Goal: Task Accomplishment & Management: Use online tool/utility

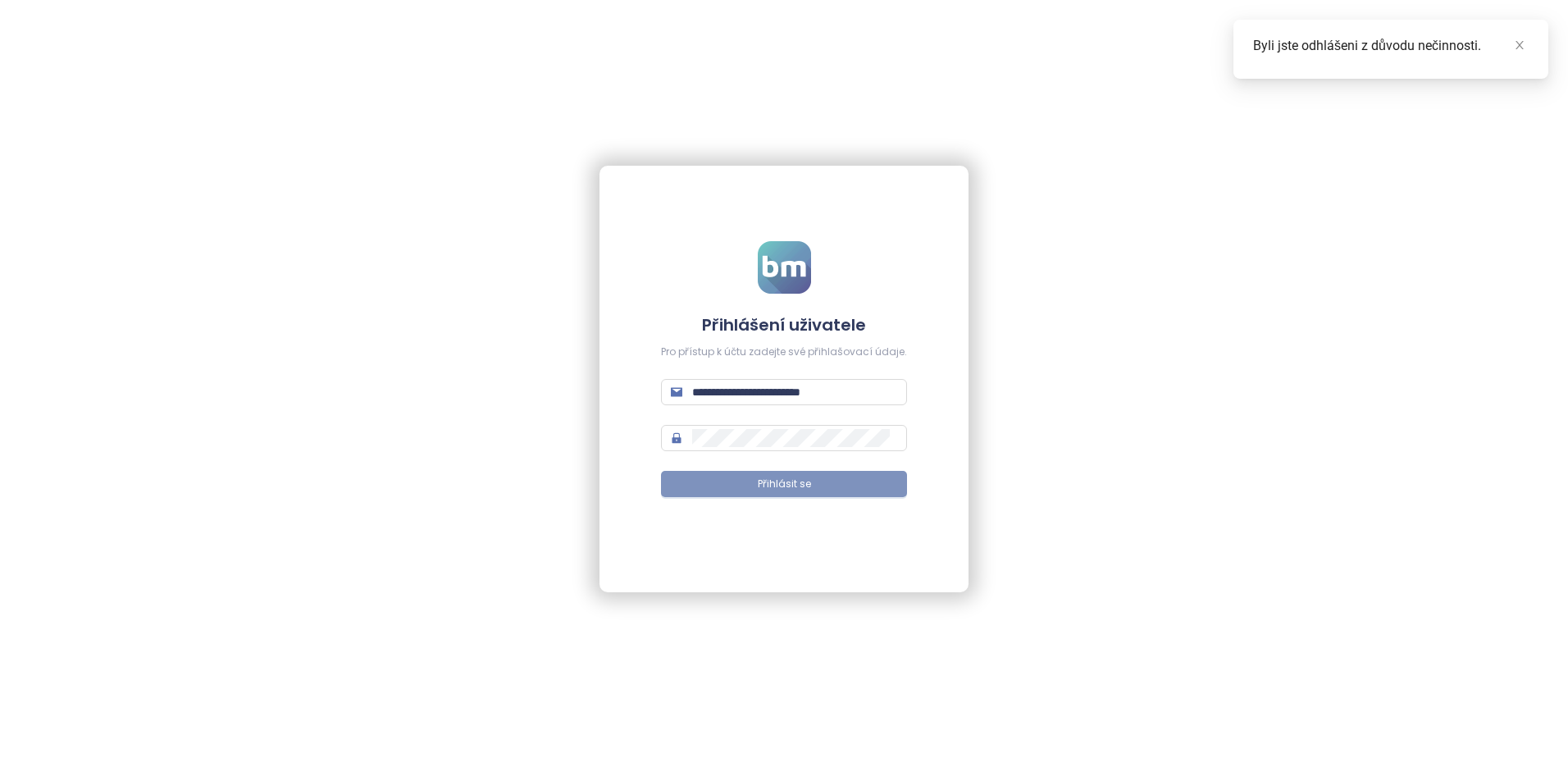
drag, startPoint x: 732, startPoint y: 498, endPoint x: 735, endPoint y: 489, distance: 9.5
click at [732, 498] on form "**********" at bounding box center [784, 379] width 246 height 277
click at [736, 486] on button "Přihlásit se" at bounding box center [784, 484] width 246 height 27
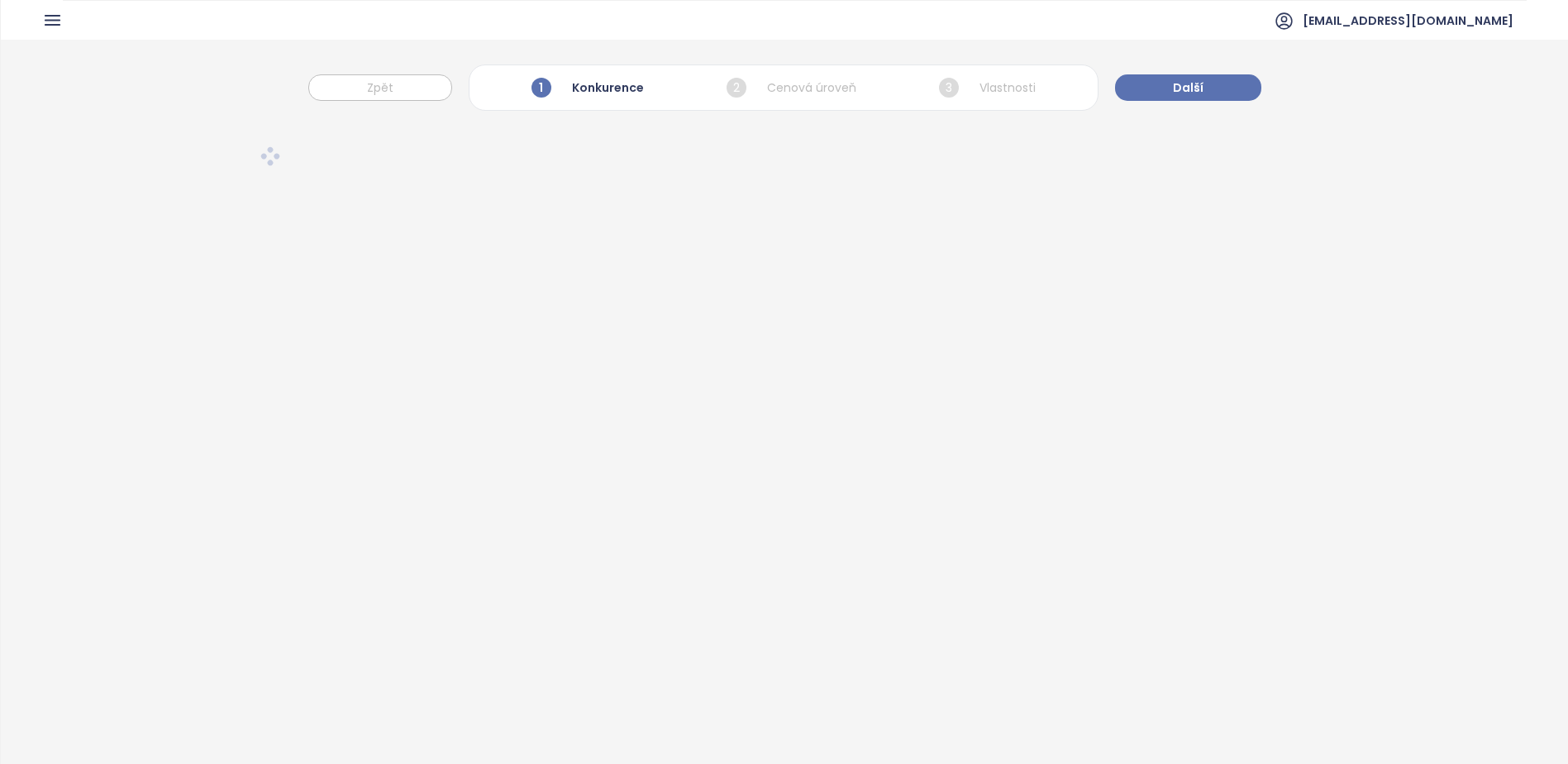
click at [598, 424] on div at bounding box center [784, 481] width 1567 height 723
click at [1185, 85] on span "Další" at bounding box center [1188, 87] width 30 height 18
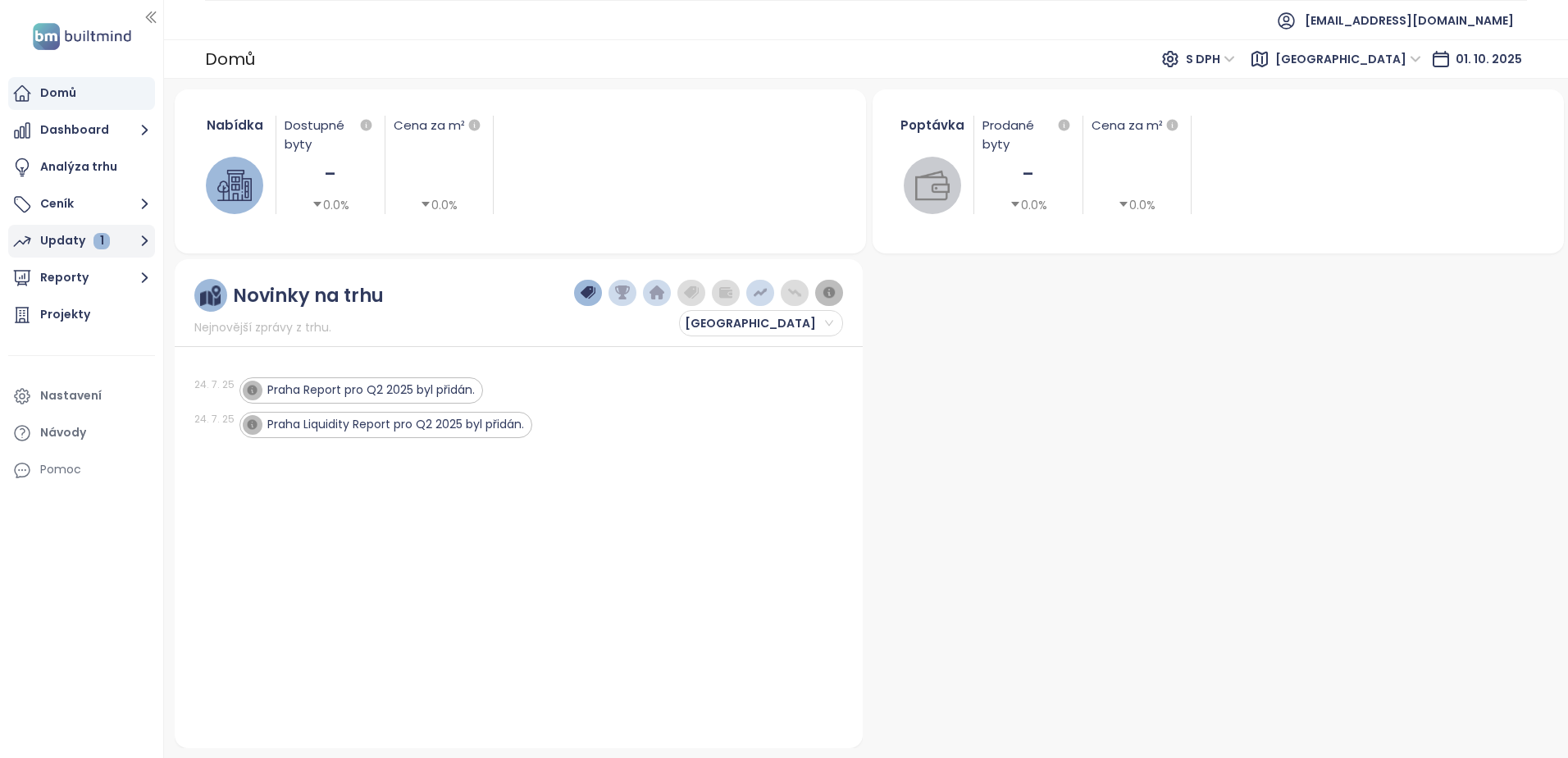
click at [46, 242] on div "Updaty 1" at bounding box center [74, 241] width 70 height 20
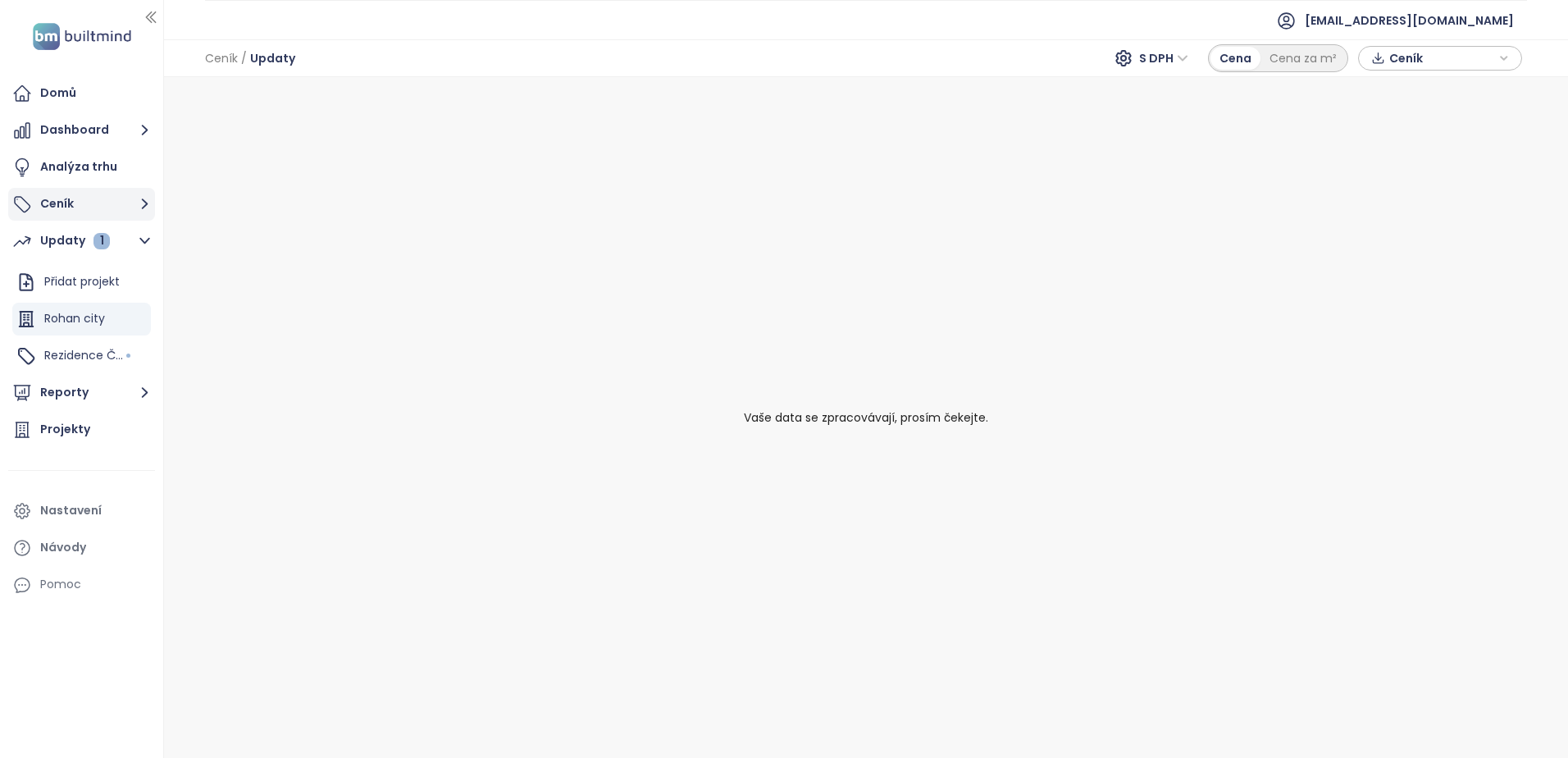
click at [32, 203] on button "Ceník" at bounding box center [81, 203] width 147 height 33
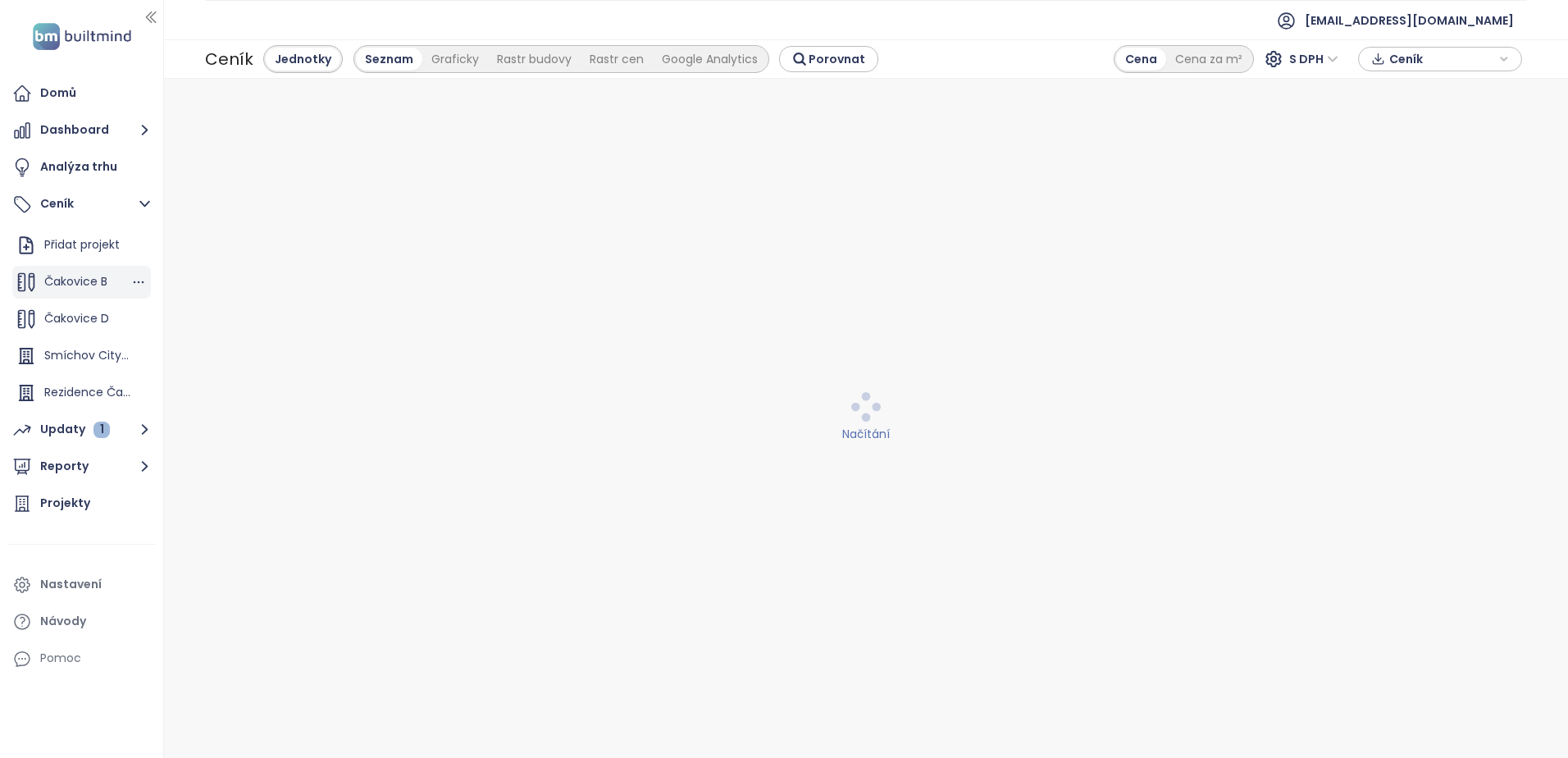
click at [70, 279] on span "Čakovice B" at bounding box center [75, 281] width 63 height 17
click at [57, 282] on span "Čakovice B" at bounding box center [75, 281] width 63 height 17
click at [41, 304] on div "Čakovice D" at bounding box center [81, 318] width 139 height 33
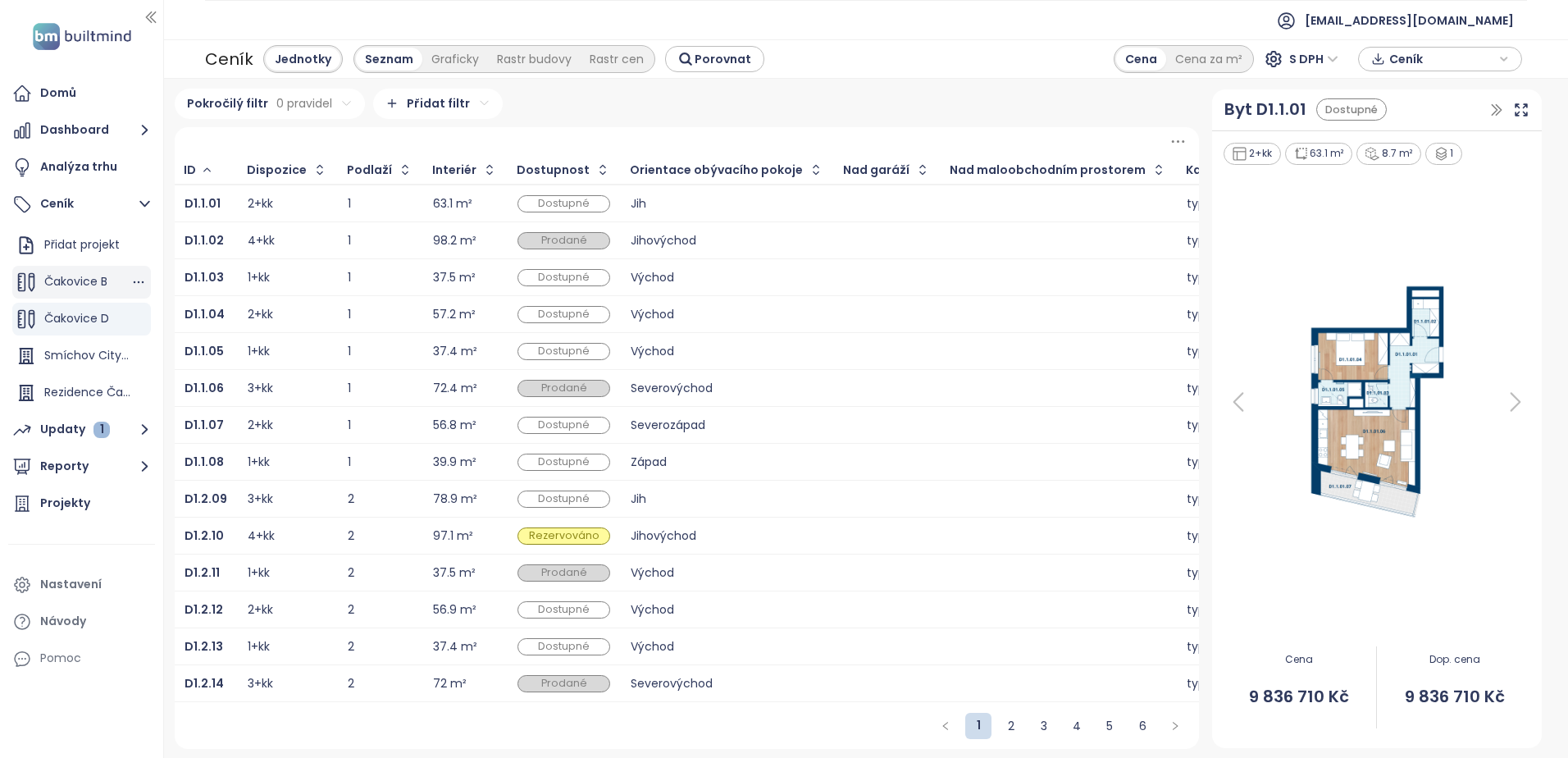
click at [52, 271] on div "Čakovice B" at bounding box center [81, 281] width 139 height 33
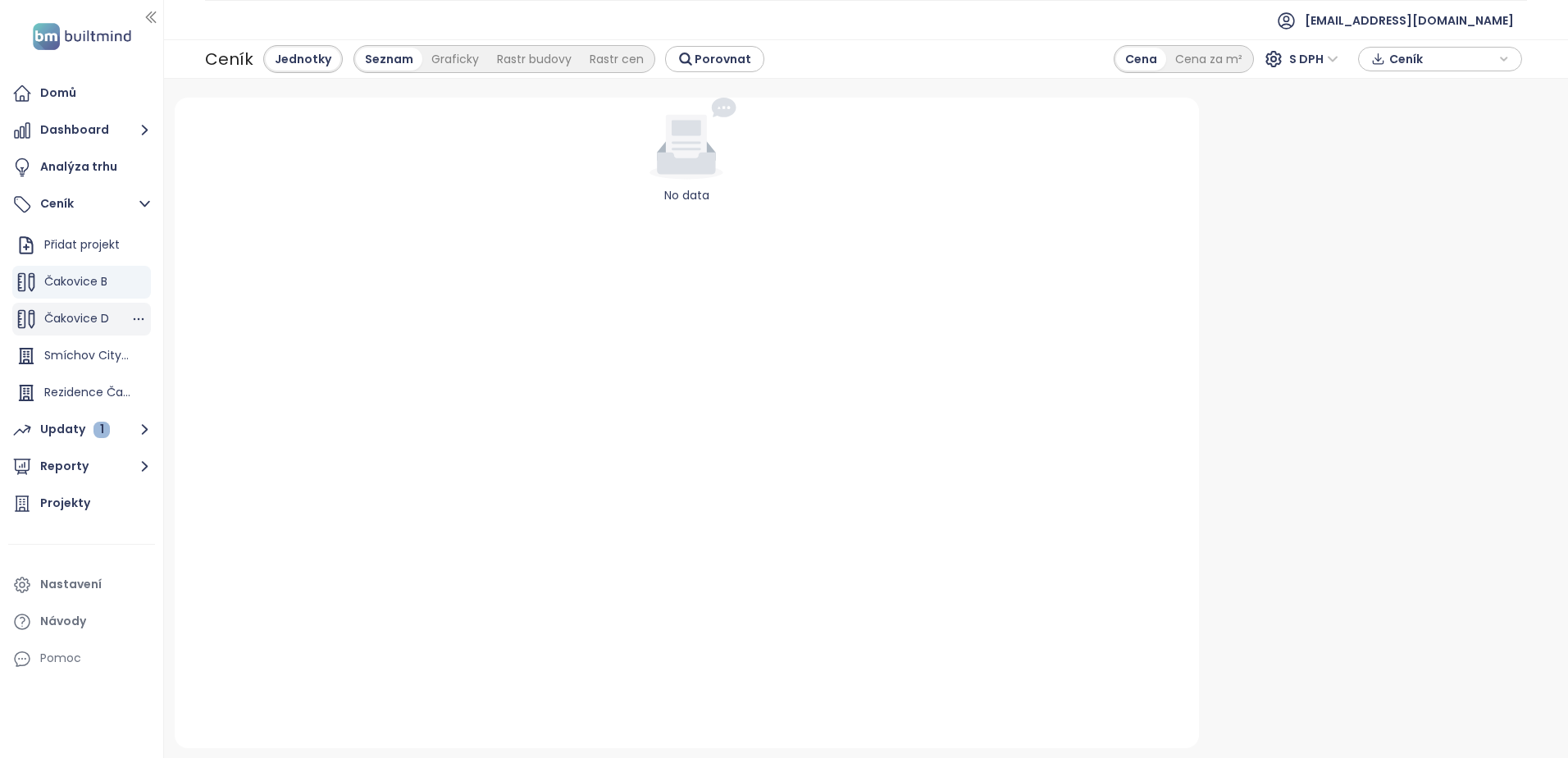
click at [52, 308] on div "Čakovice D" at bounding box center [81, 318] width 139 height 33
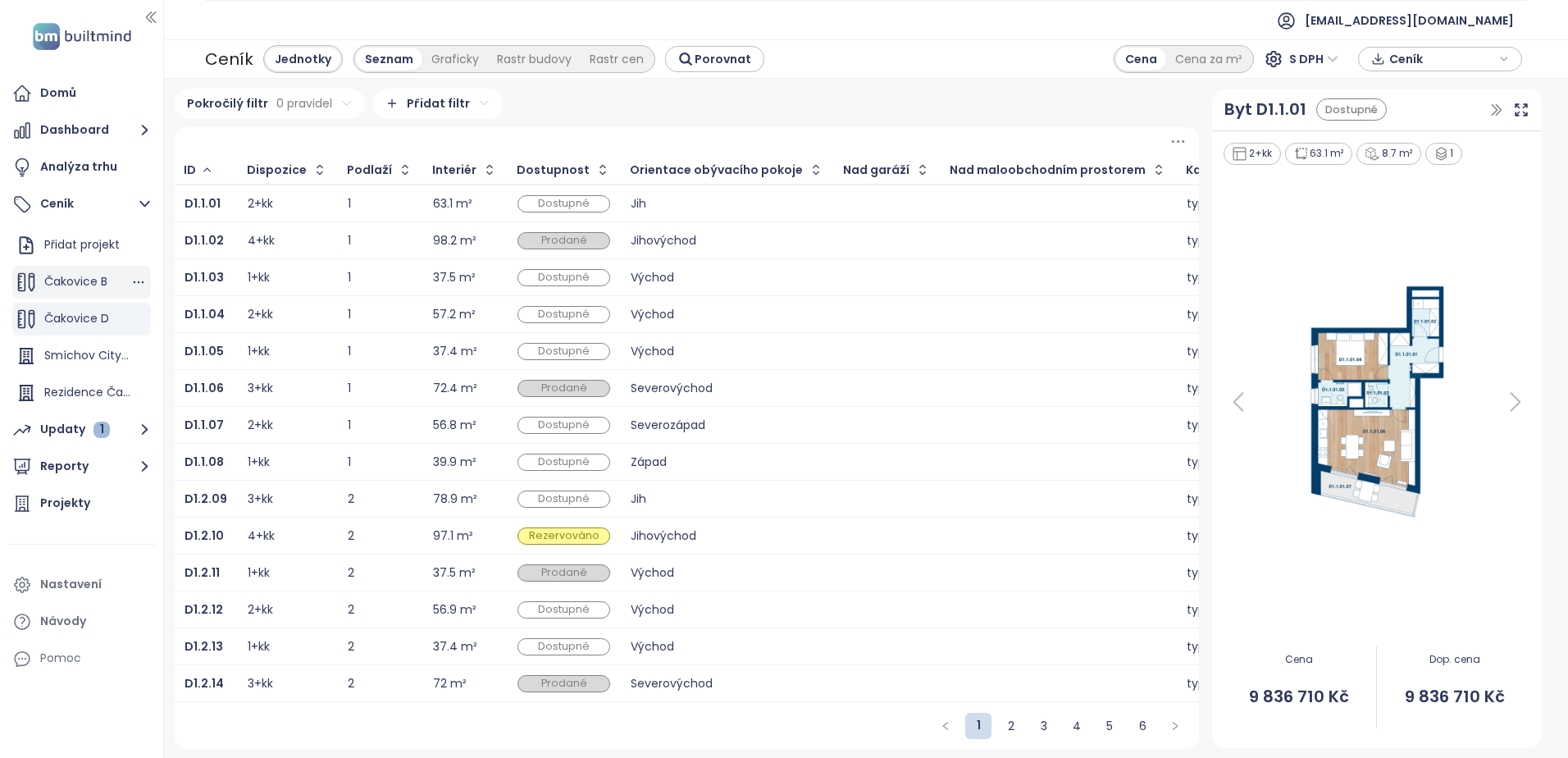
click at [106, 288] on span "Čakovice B" at bounding box center [75, 281] width 63 height 17
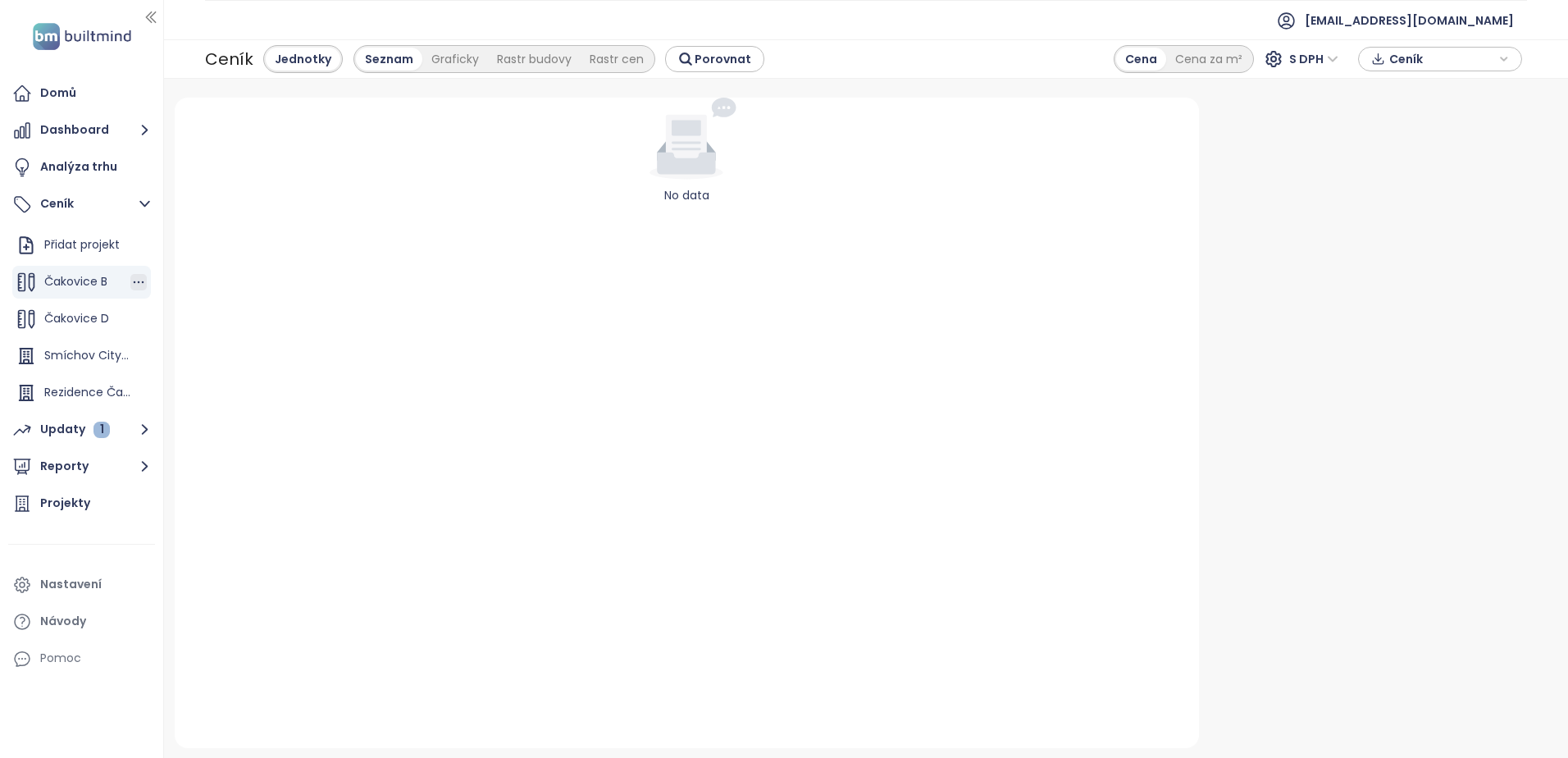
click at [130, 276] on icon "button" at bounding box center [138, 282] width 17 height 17
click at [169, 308] on button "Upravit" at bounding box center [195, 309] width 97 height 20
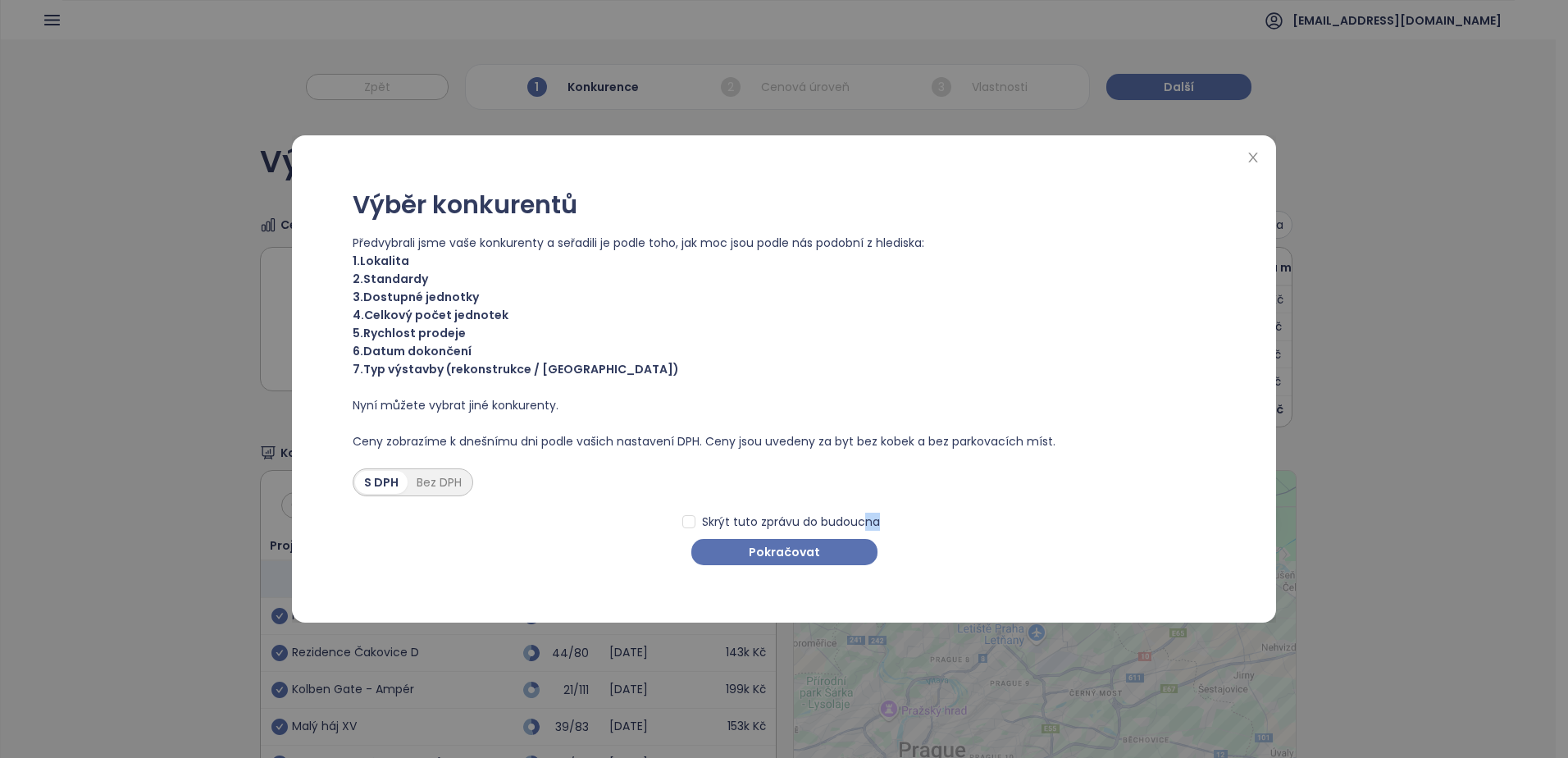
click at [862, 536] on div "Skrýt tuto zprávu do budoucna Pokračovat" at bounding box center [784, 531] width 863 height 69
drag, startPoint x: 862, startPoint y: 536, endPoint x: 847, endPoint y: 547, distance: 18.6
click at [849, 544] on button "Pokračovat" at bounding box center [784, 552] width 187 height 27
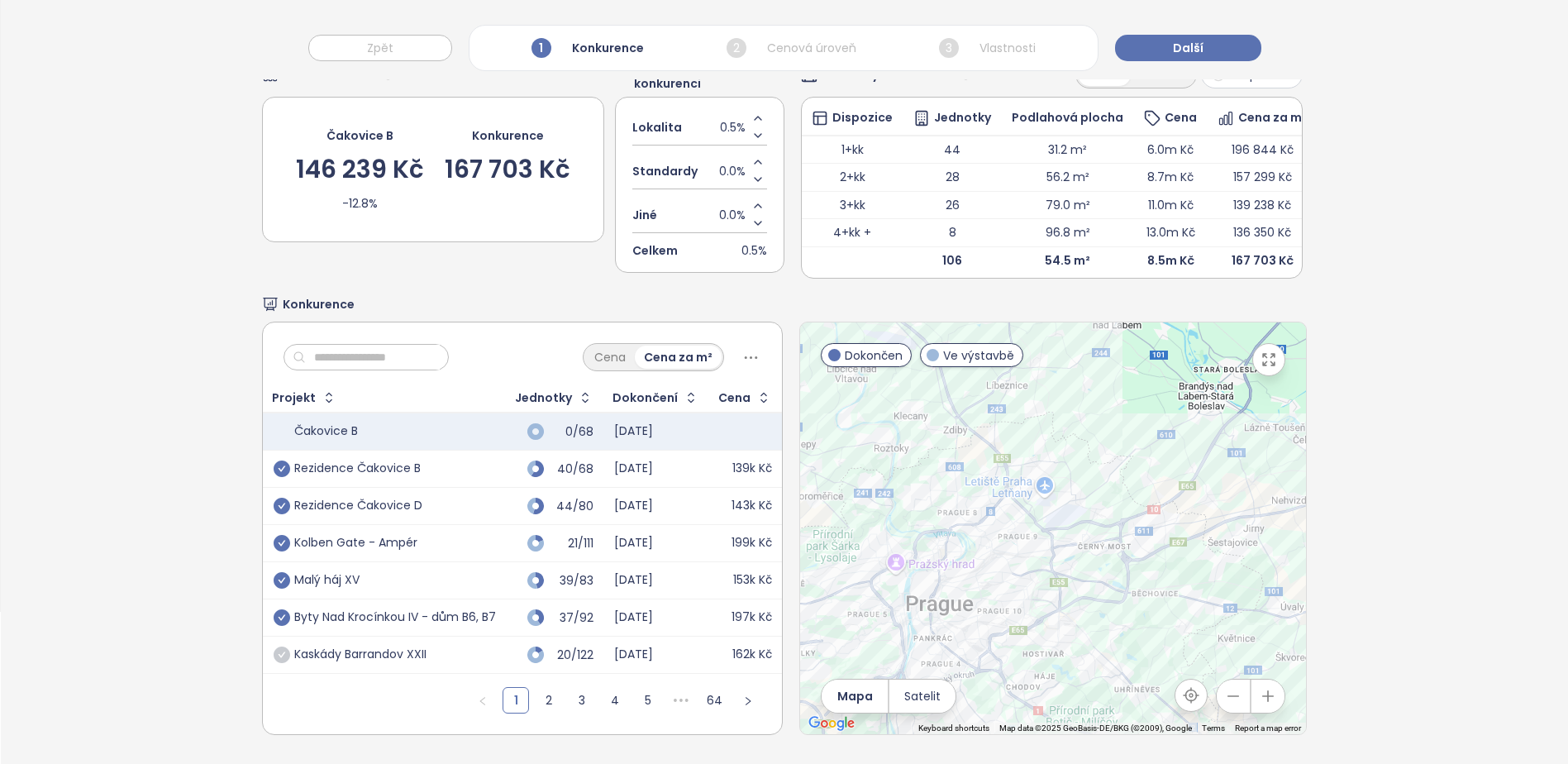
scroll to position [177, 0]
click at [65, 452] on div "Výběr konkurentů Cenová úroveň Čakovice B 146 239 Kč -12.8% Konkurence 167 703 …" at bounding box center [784, 366] width 1567 height 797
click at [546, 688] on link "2" at bounding box center [549, 701] width 25 height 25
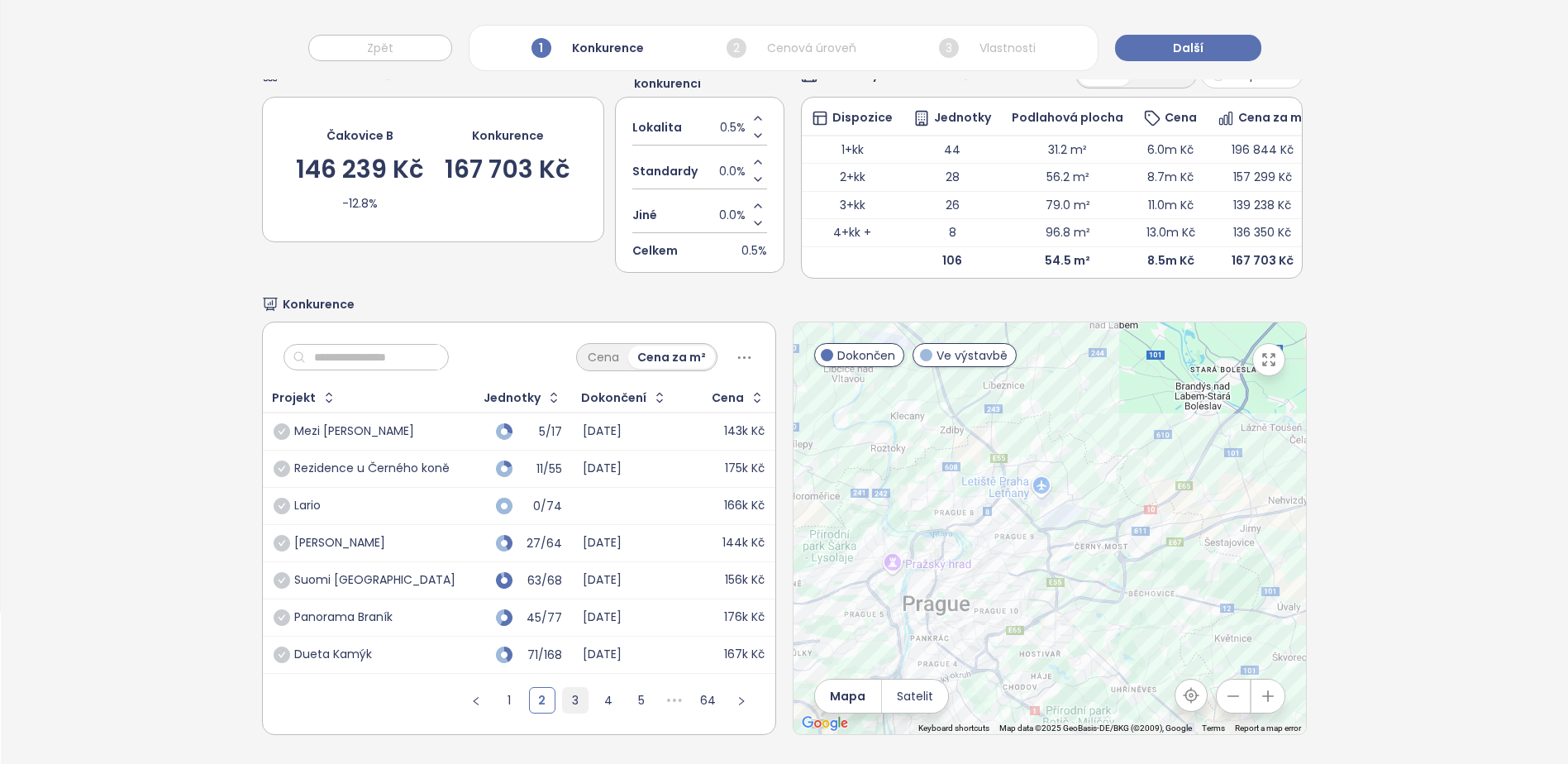
click at [565, 688] on link "3" at bounding box center [576, 701] width 25 height 25
click at [603, 688] on link "4" at bounding box center [609, 701] width 25 height 25
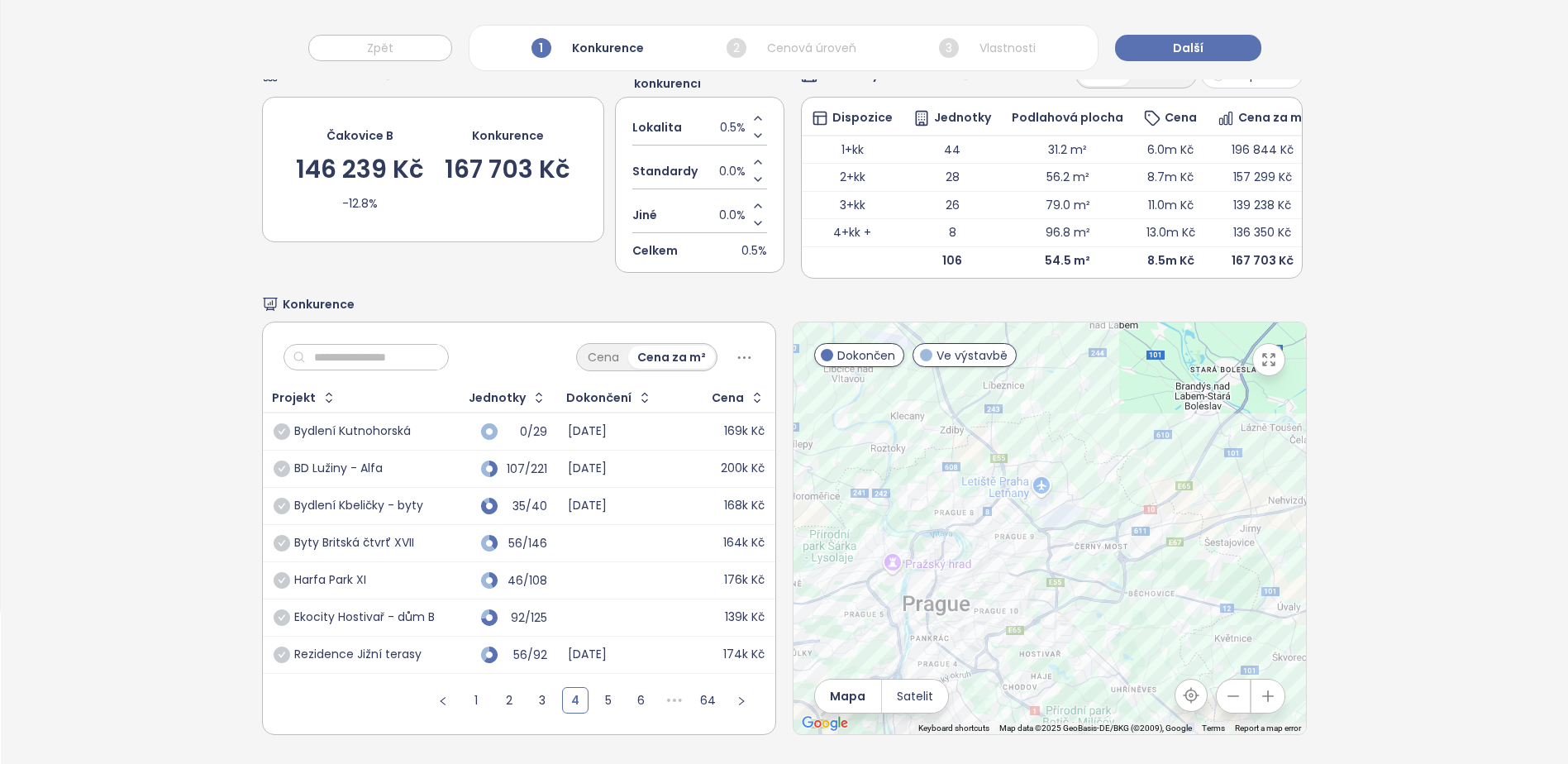
click at [642, 688] on link "6" at bounding box center [642, 701] width 25 height 25
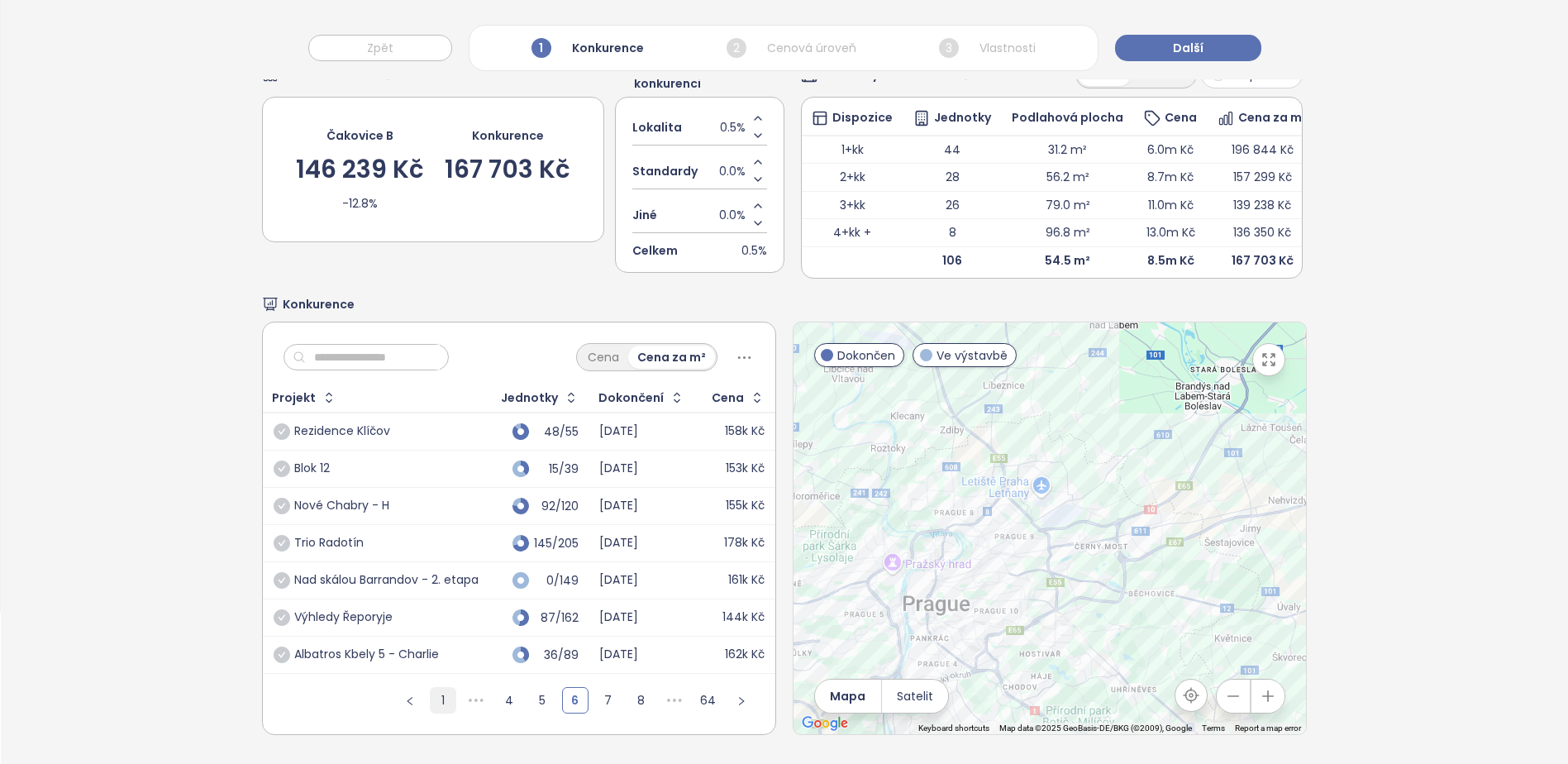
click at [435, 691] on link "1" at bounding box center [443, 701] width 25 height 25
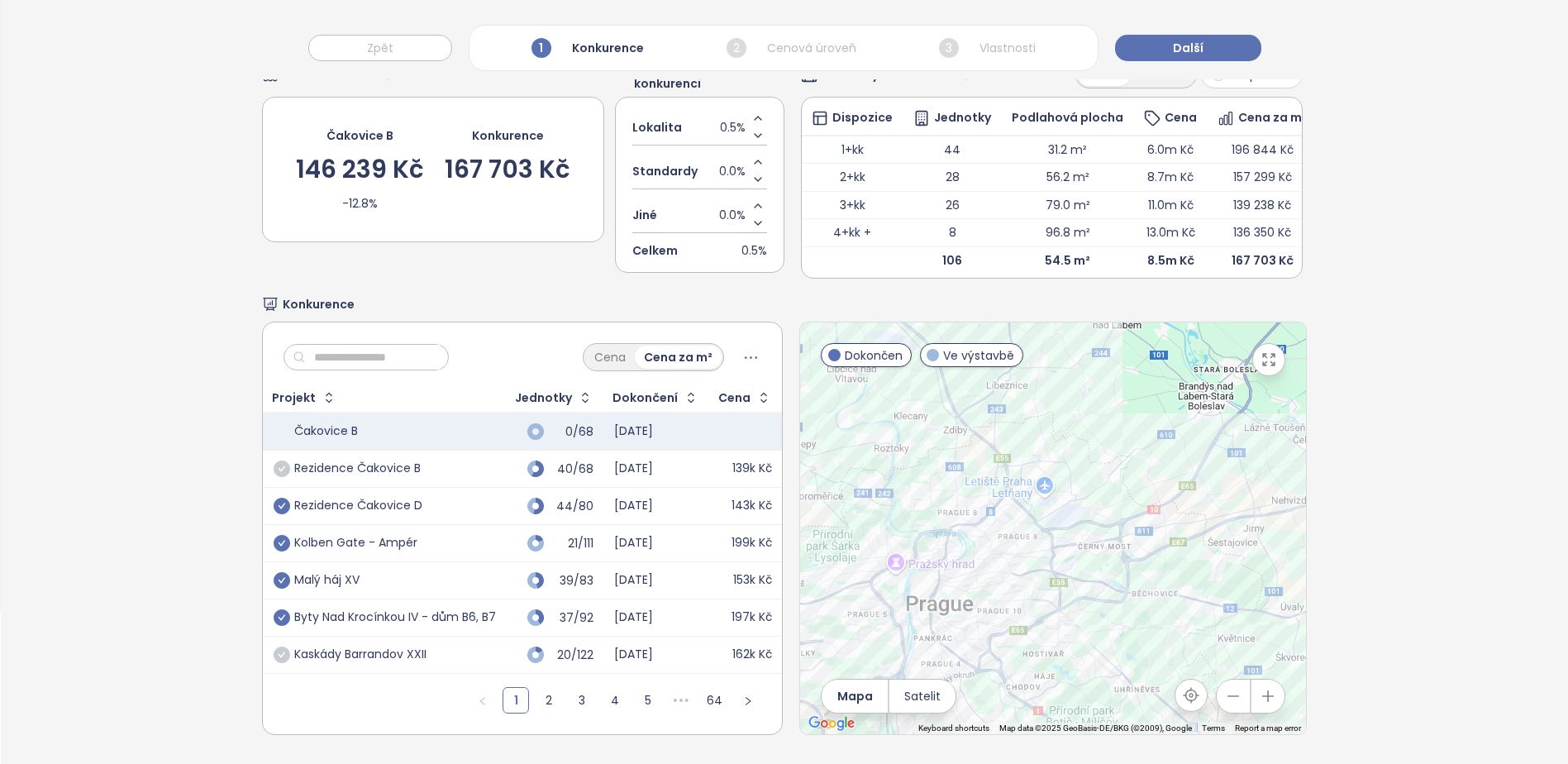
click at [275, 461] on icon "check-circle" at bounding box center [282, 469] width 17 height 17
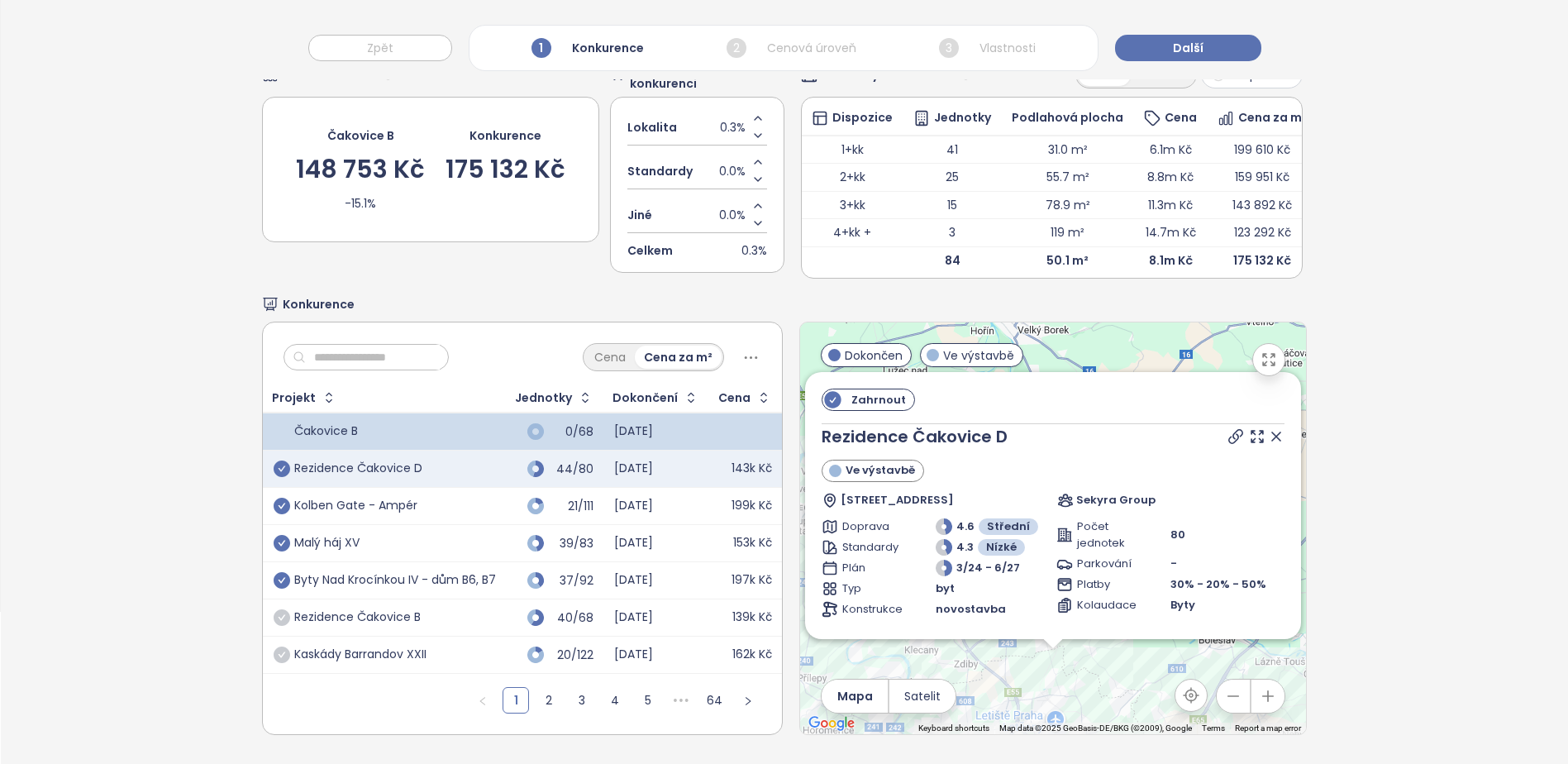
drag, startPoint x: 273, startPoint y: 461, endPoint x: 215, endPoint y: 449, distance: 59.2
click at [274, 461] on icon "check-circle" at bounding box center [282, 469] width 17 height 17
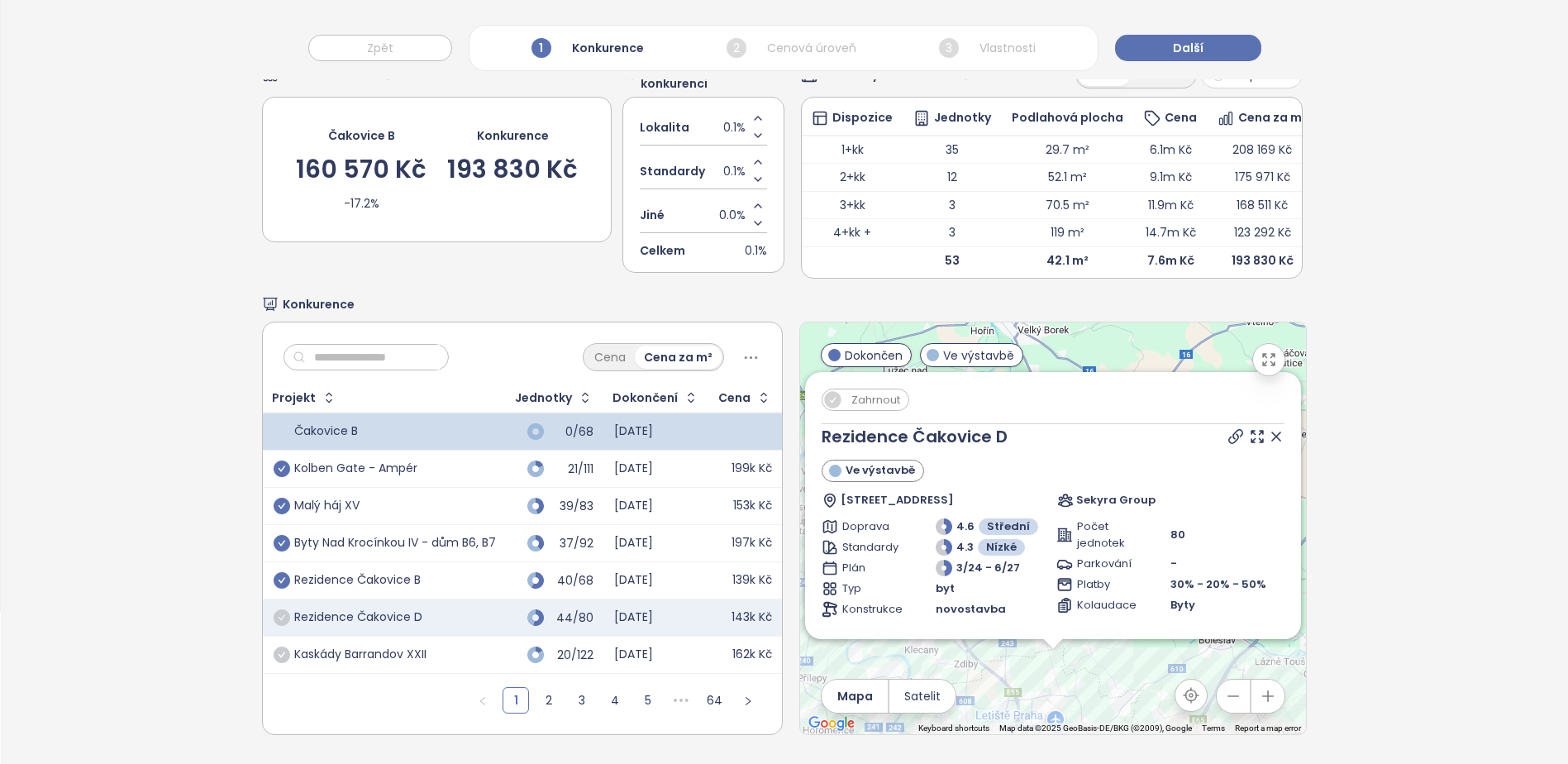
click at [280, 573] on icon "check-circle" at bounding box center [282, 580] width 17 height 17
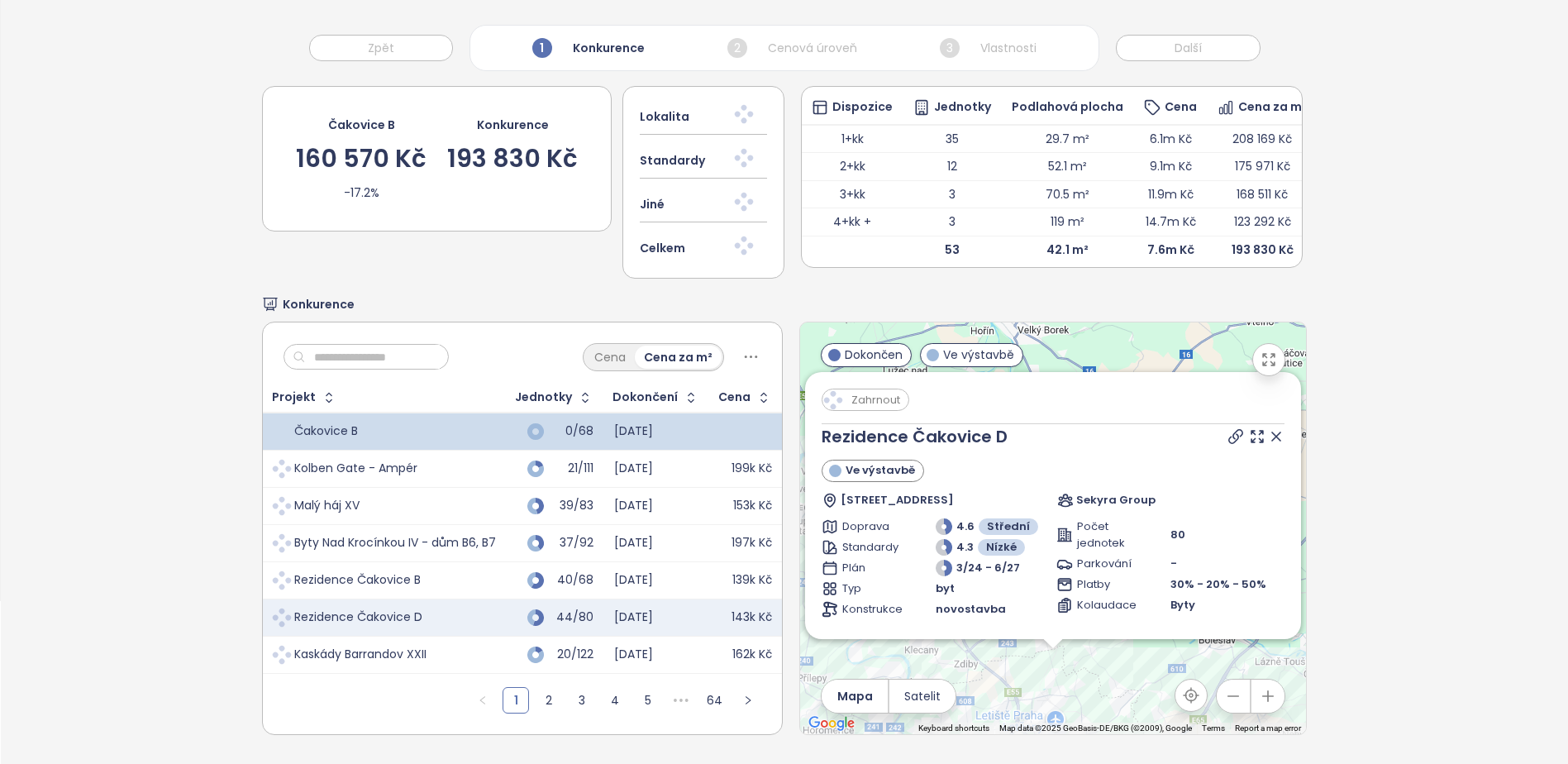
click at [278, 609] on span at bounding box center [281, 617] width 22 height 22
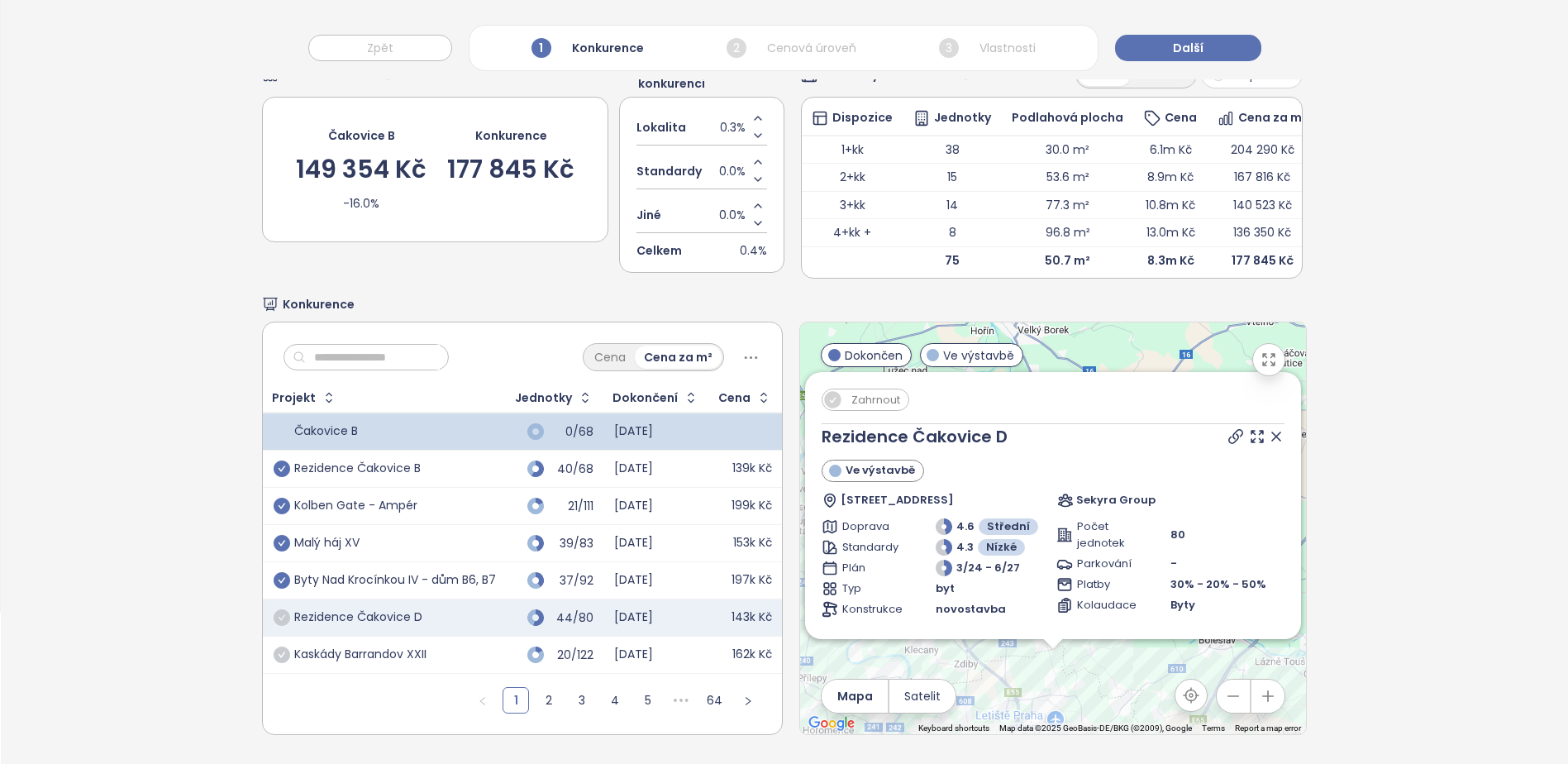
drag, startPoint x: 277, startPoint y: 616, endPoint x: 282, endPoint y: 599, distance: 17.7
click at [278, 615] on td "Rezidence Čakovice D" at bounding box center [384, 618] width 243 height 37
click at [282, 608] on div "Rezidence Čakovice D" at bounding box center [384, 618] width 222 height 20
click at [281, 609] on icon "check-circle" at bounding box center [282, 617] width 17 height 17
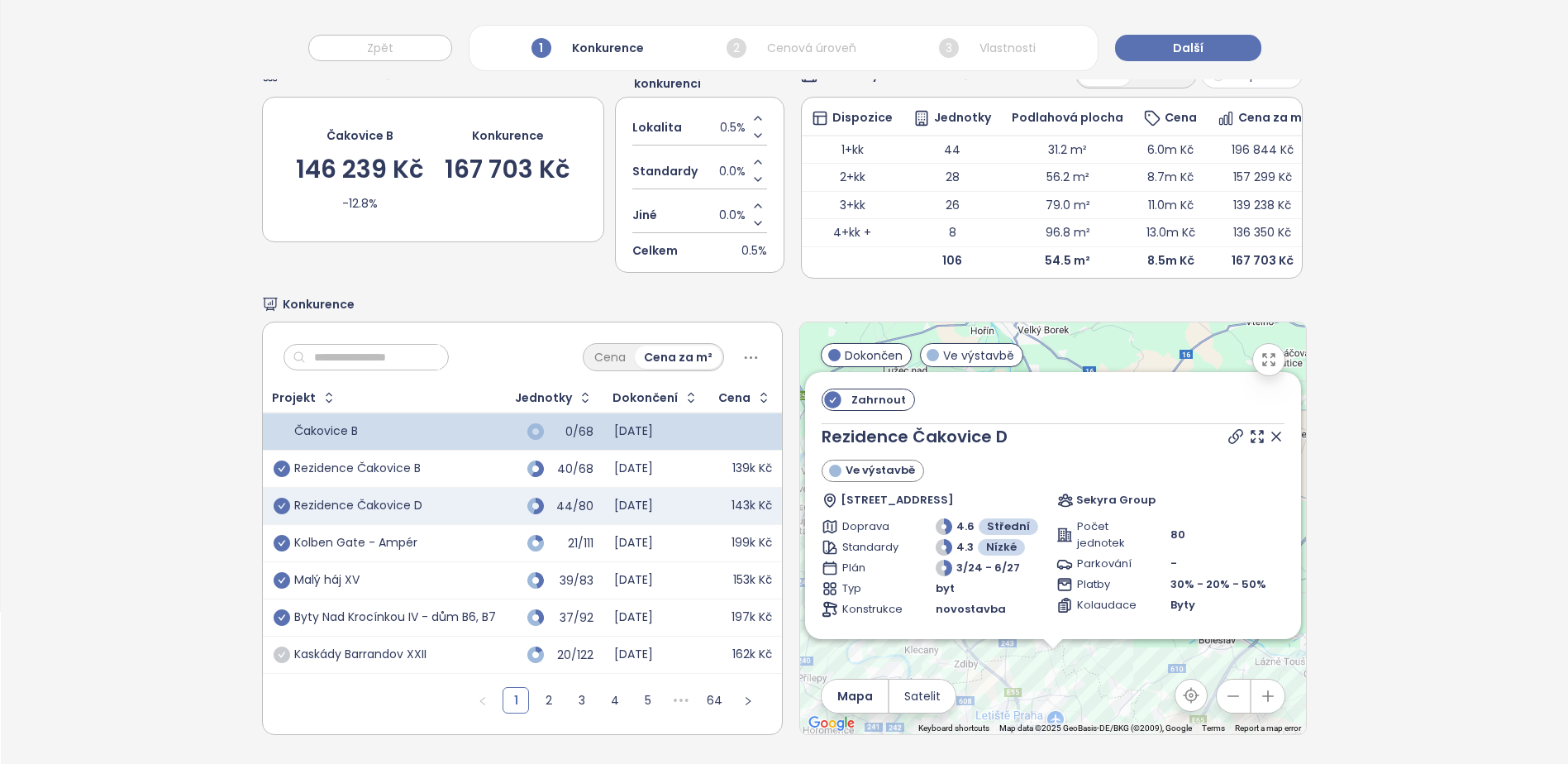
click at [131, 552] on div "Výběr konkurentů Cenová úroveň Čakovice B 146 239 Kč -12.8% Konkurence 167 703 …" at bounding box center [784, 366] width 1567 height 797
click at [49, 479] on div "Výběr konkurentů Cenová úroveň Čakovice B 146 239 Kč -12.8% Konkurence 167 703 …" at bounding box center [784, 366] width 1567 height 797
click at [280, 461] on icon "check-circle" at bounding box center [282, 469] width 17 height 17
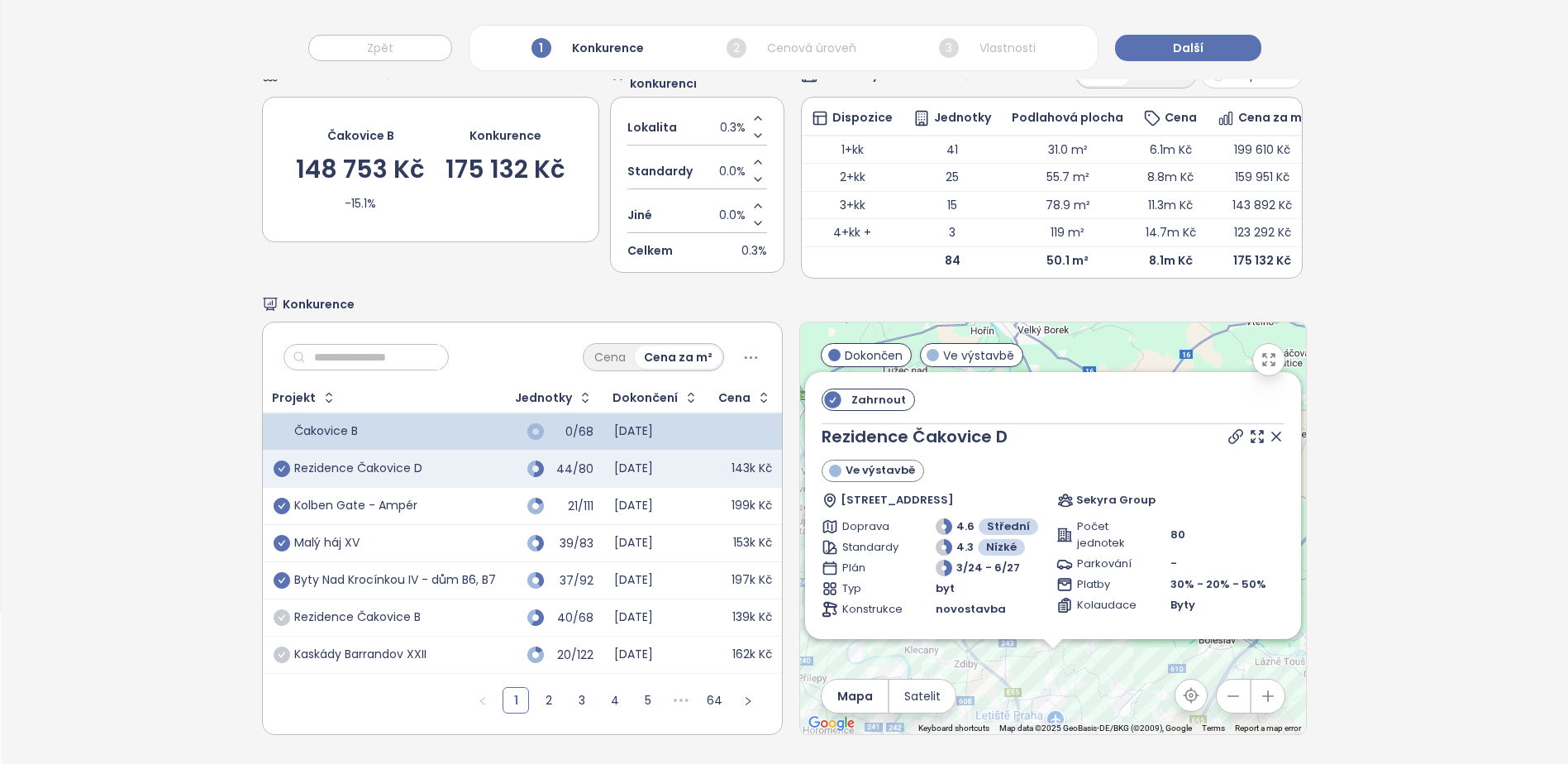
click at [365, 345] on input "text" at bounding box center [373, 357] width 134 height 25
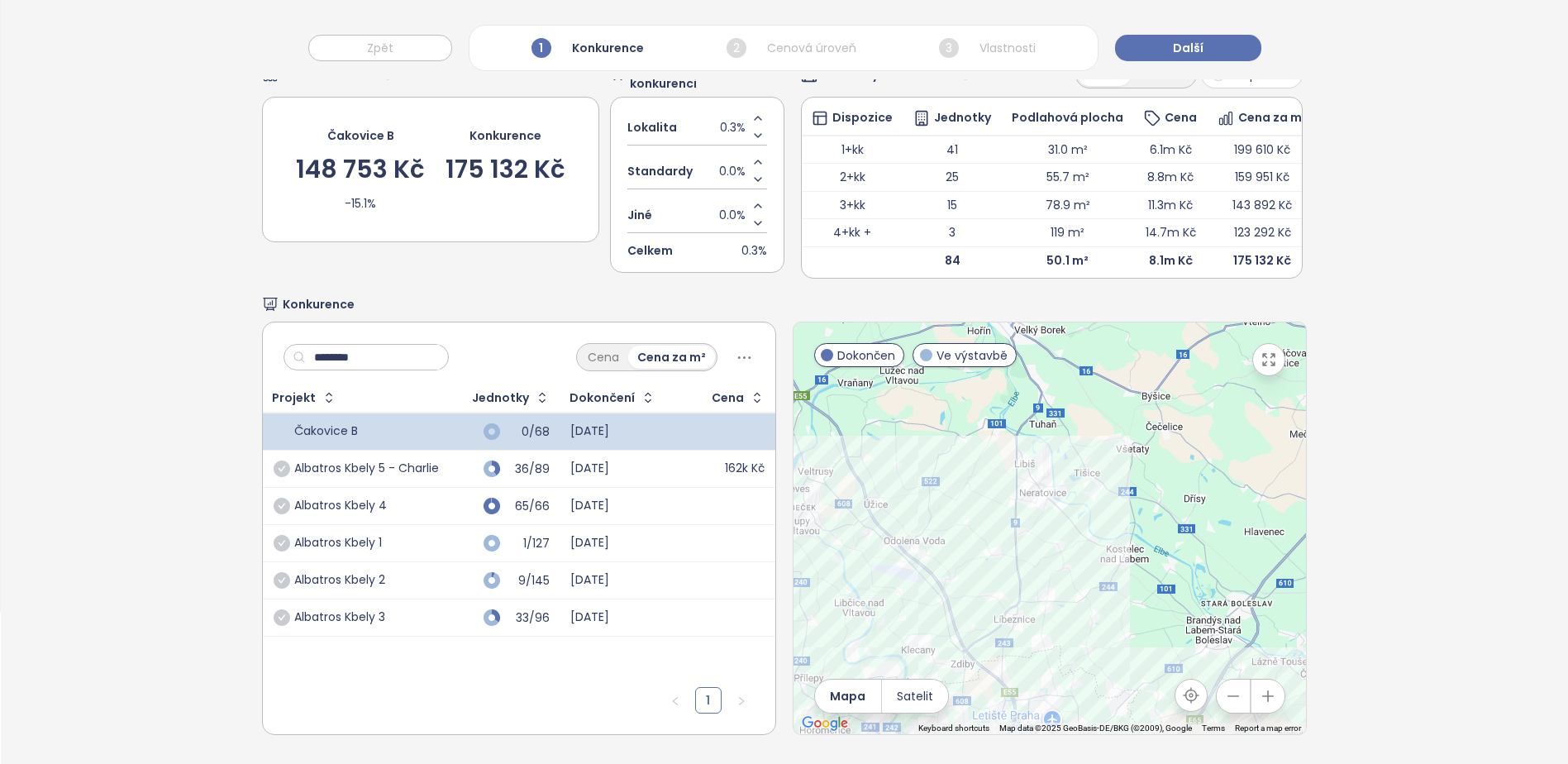
click at [267, 453] on td "Albatros Kbely 5 - Charlie" at bounding box center [356, 469] width 186 height 37
click at [276, 461] on icon "check-circle" at bounding box center [282, 469] width 17 height 17
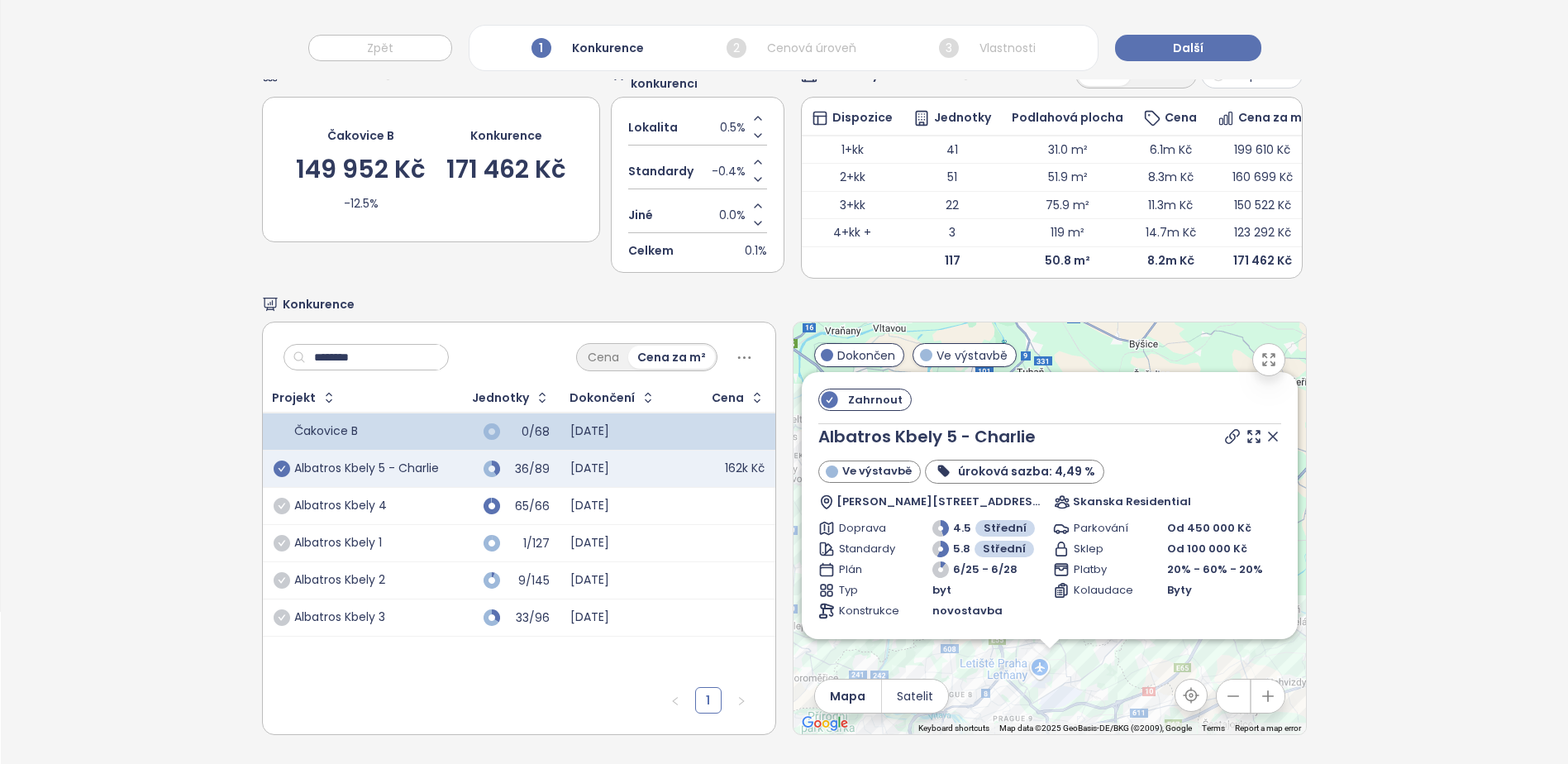
click at [368, 347] on input "********" at bounding box center [373, 357] width 134 height 25
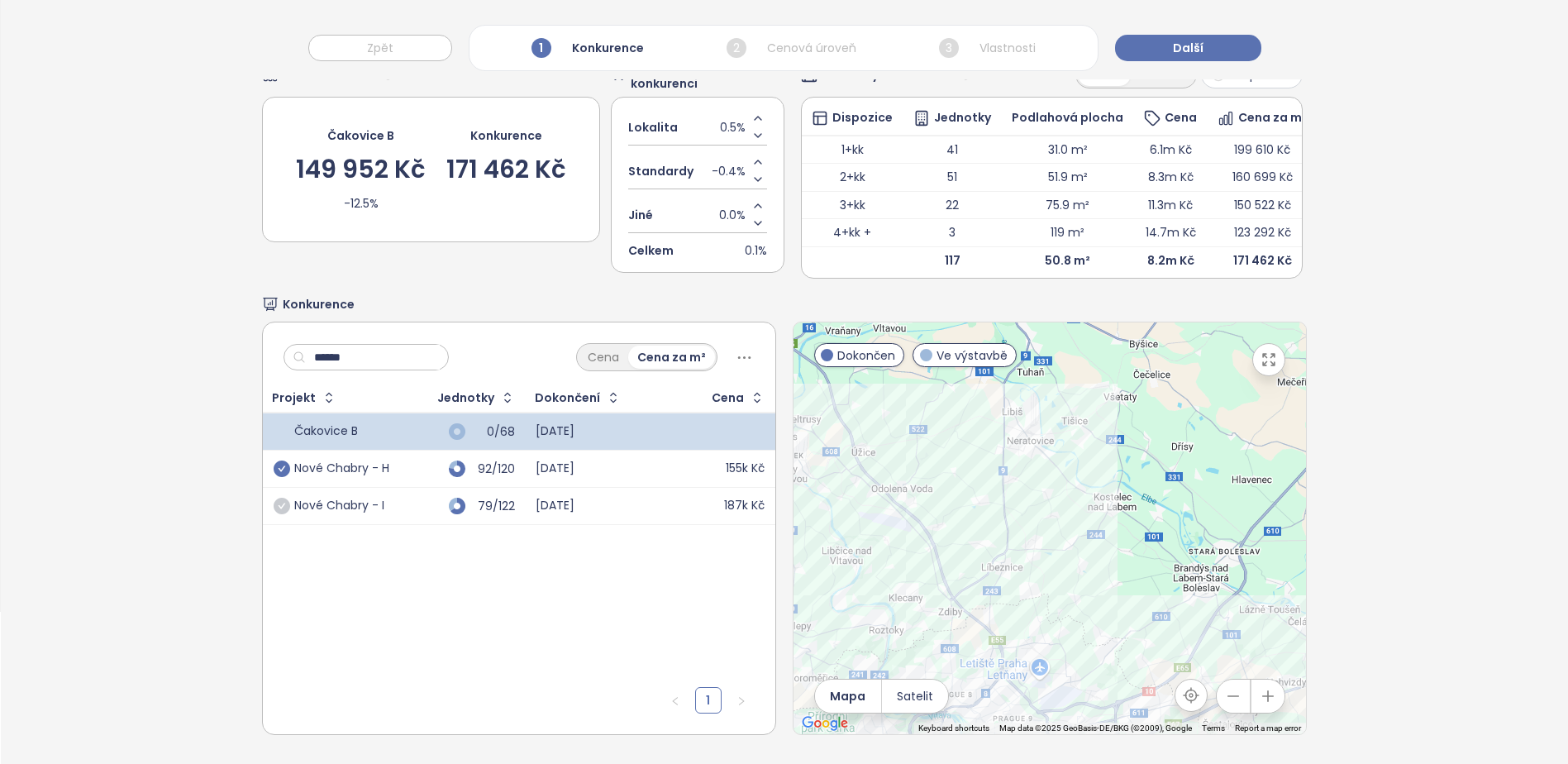
type input "******"
click at [285, 461] on icon "check-circle" at bounding box center [282, 469] width 17 height 17
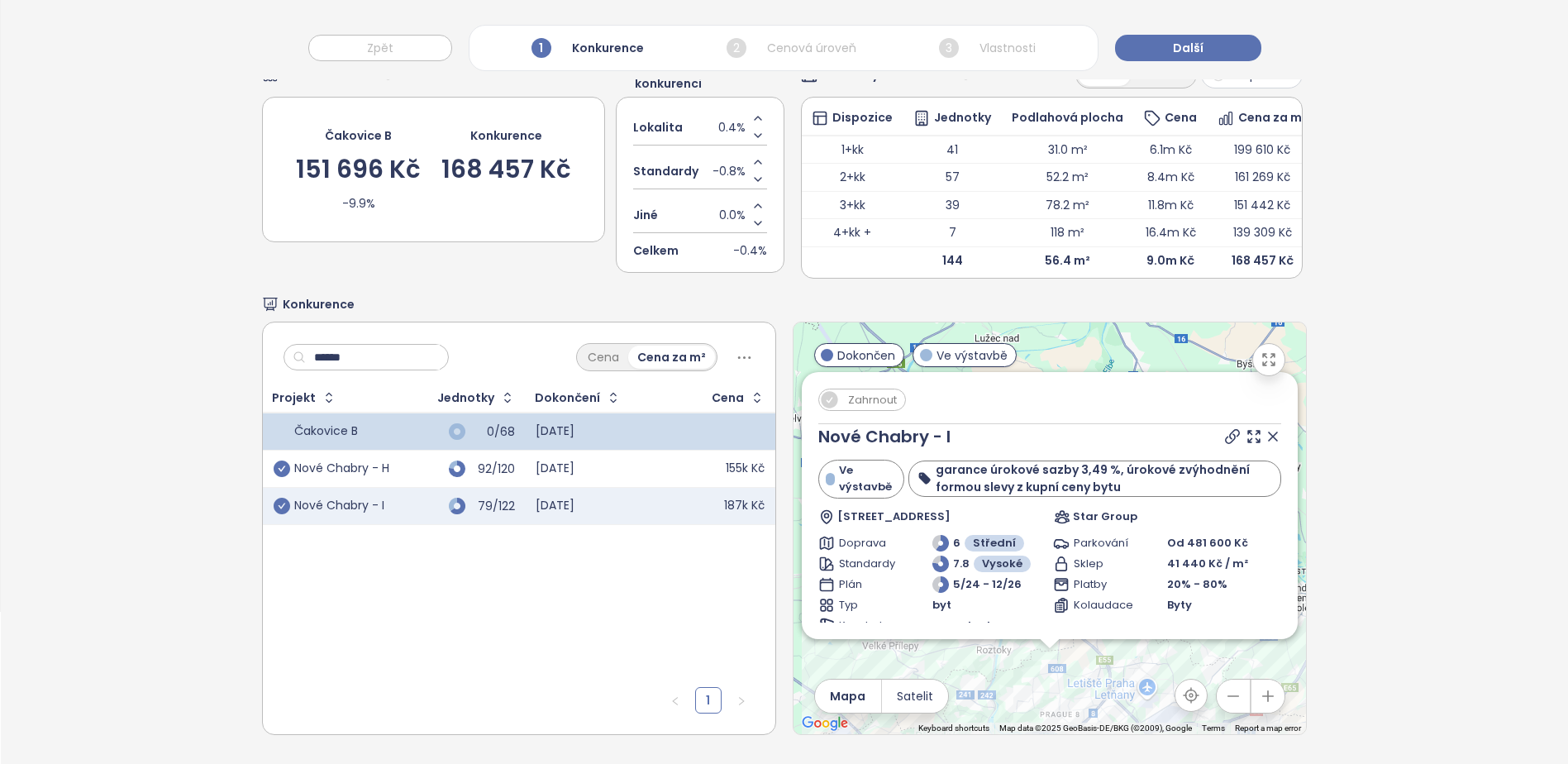
click at [279, 497] on icon "check-circle" at bounding box center [282, 505] width 17 height 17
drag, startPoint x: 385, startPoint y: 343, endPoint x: 230, endPoint y: 333, distance: 155.3
click at [245, 336] on div "Výběr konkurentů Cenová úroveň Čakovice B 157 311 Kč -8.8% Konkurence 172 460 K…" at bounding box center [784, 366] width 1567 height 797
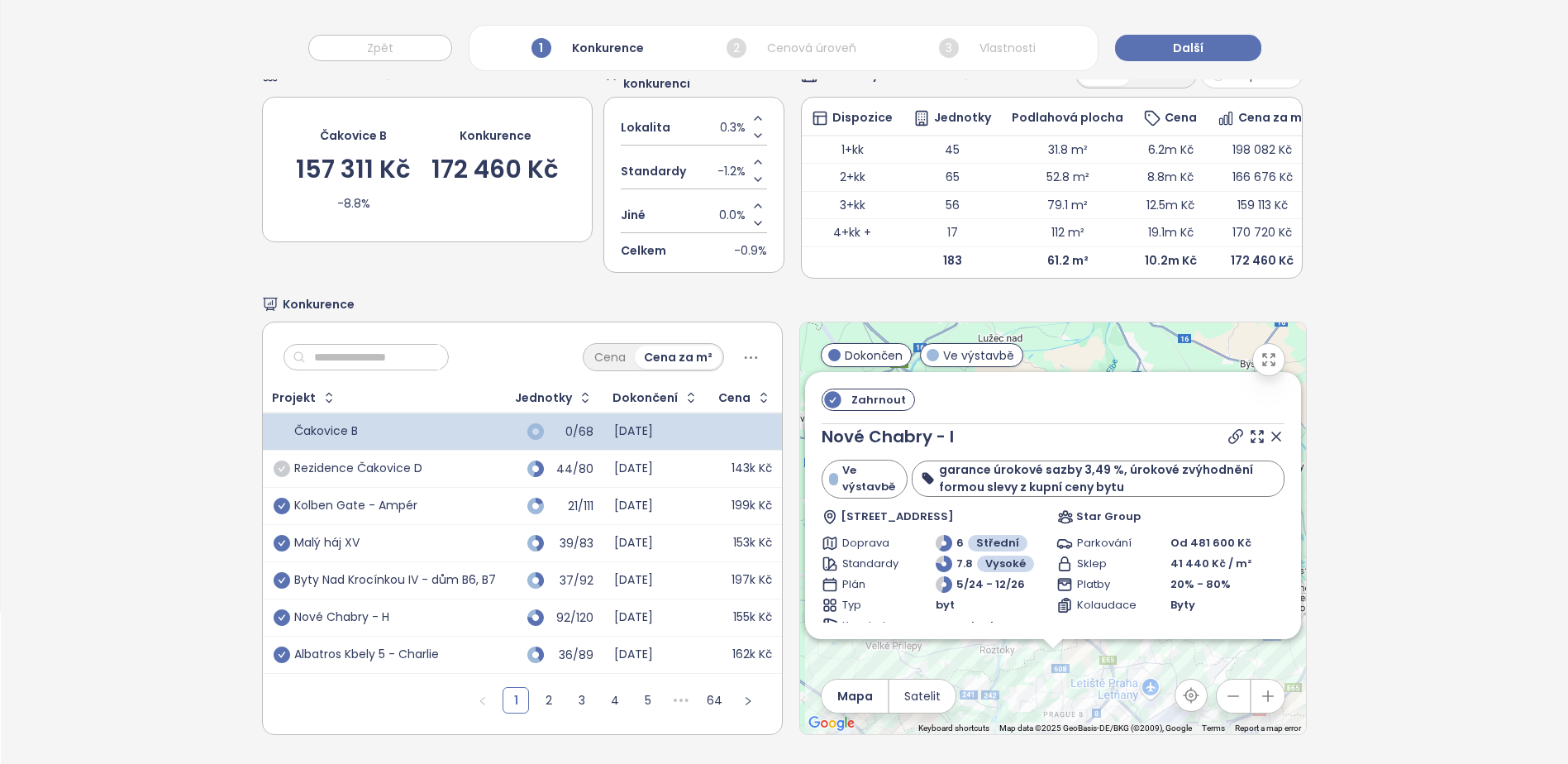
click at [278, 461] on icon "check-circle" at bounding box center [282, 469] width 17 height 17
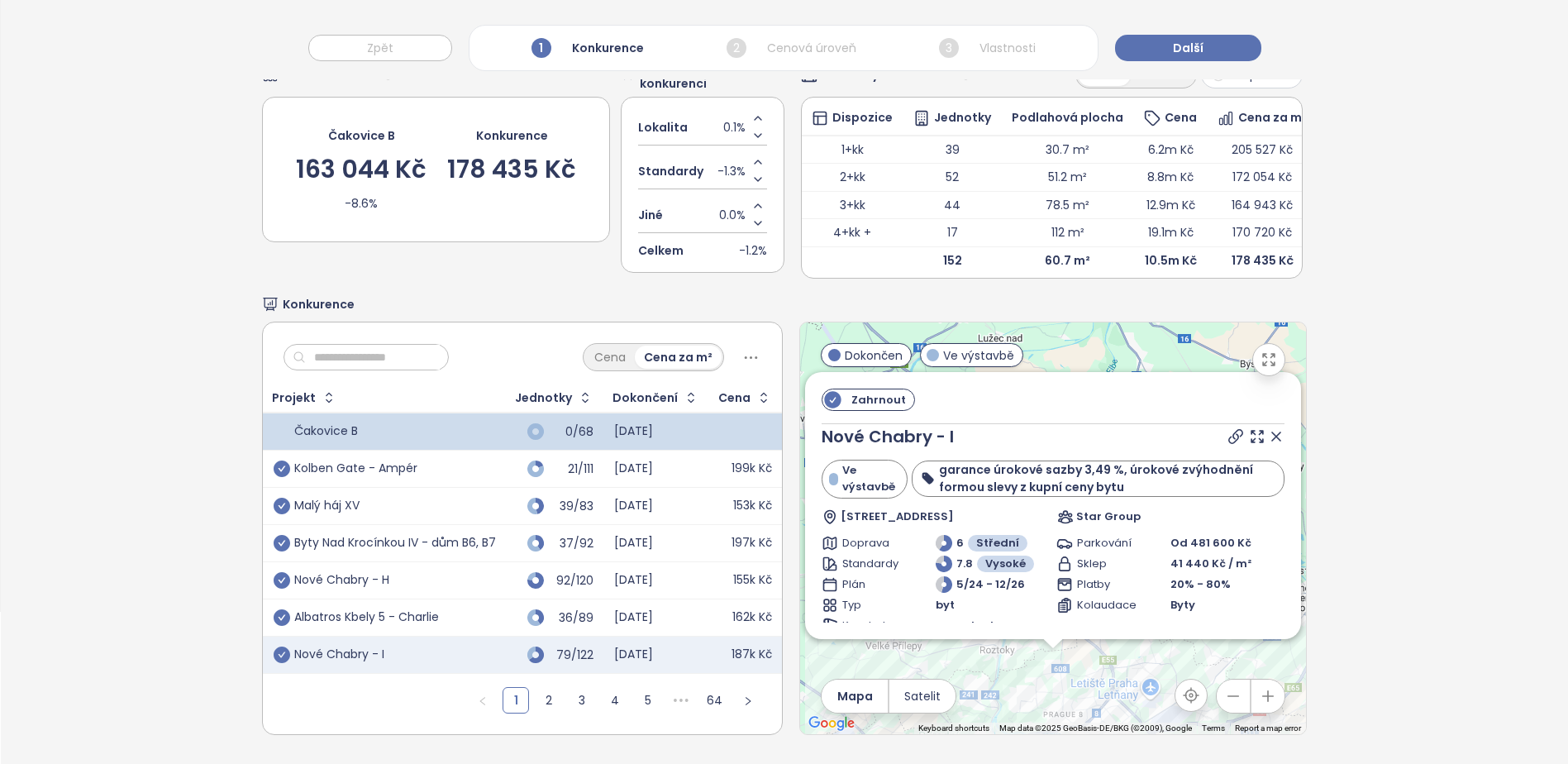
click at [348, 345] on input "text" at bounding box center [373, 357] width 134 height 25
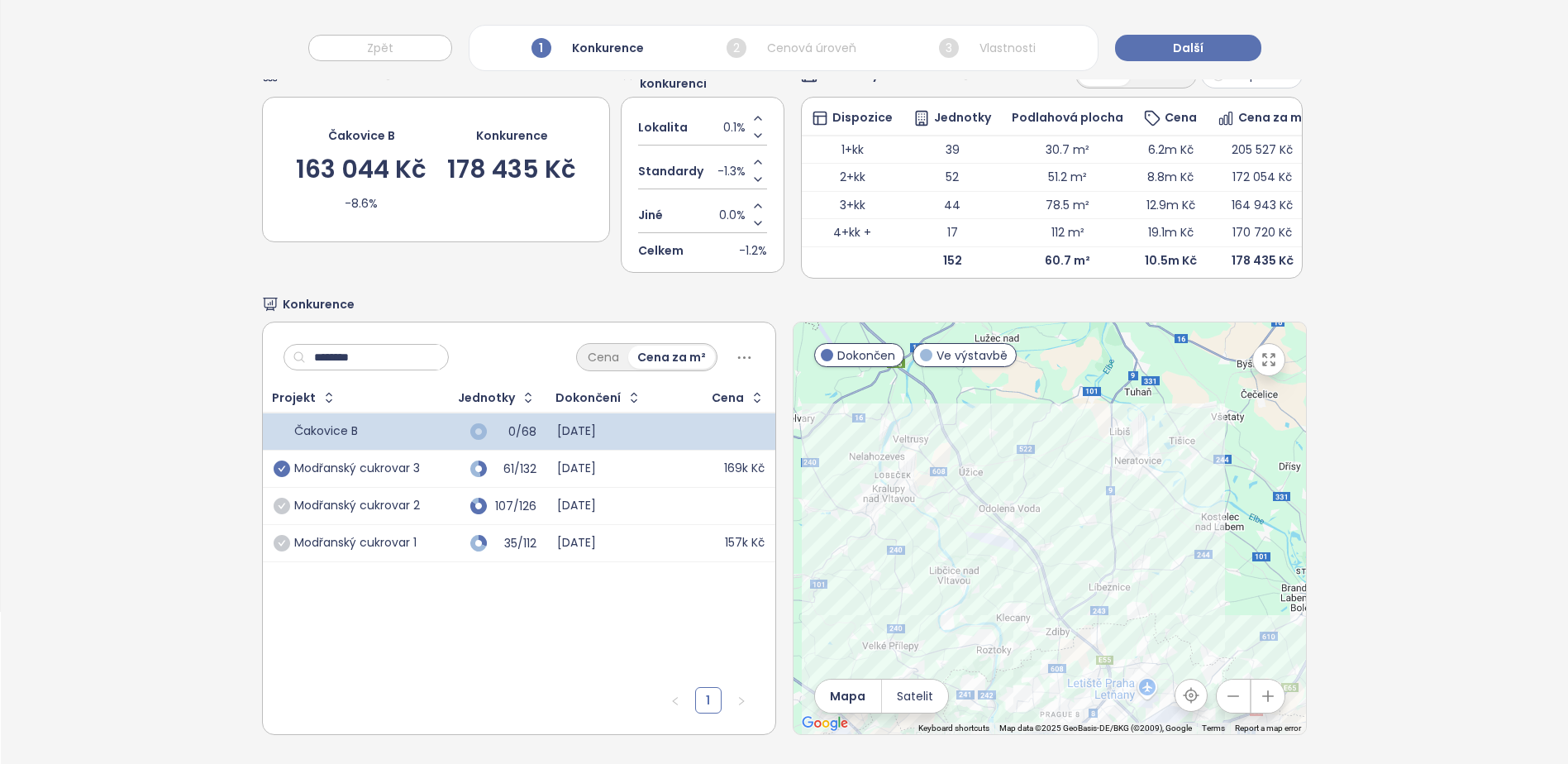
type input "********"
click at [282, 461] on icon "check-circle" at bounding box center [282, 469] width 17 height 17
click at [276, 497] on icon "check-circle" at bounding box center [282, 505] width 17 height 17
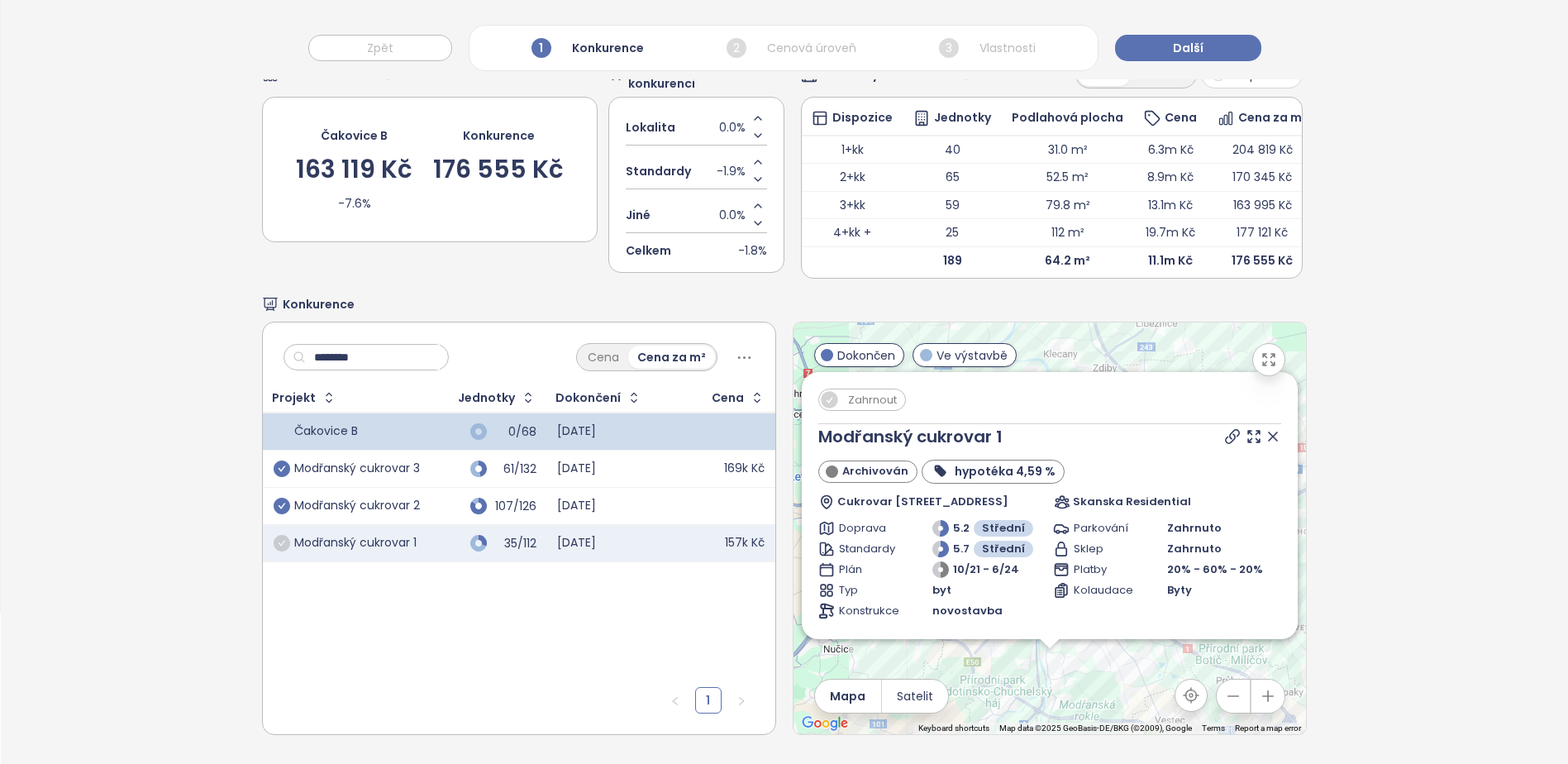
drag, startPoint x: 276, startPoint y: 527, endPoint x: 340, endPoint y: 572, distance: 78.2
click at [276, 535] on icon "check-circle" at bounding box center [282, 543] width 17 height 17
click at [382, 346] on input "********" at bounding box center [373, 357] width 134 height 25
drag, startPoint x: 381, startPoint y: 351, endPoint x: 260, endPoint y: 342, distance: 121.3
click at [263, 342] on div "******** Cena Cena za m²" at bounding box center [519, 353] width 513 height 62
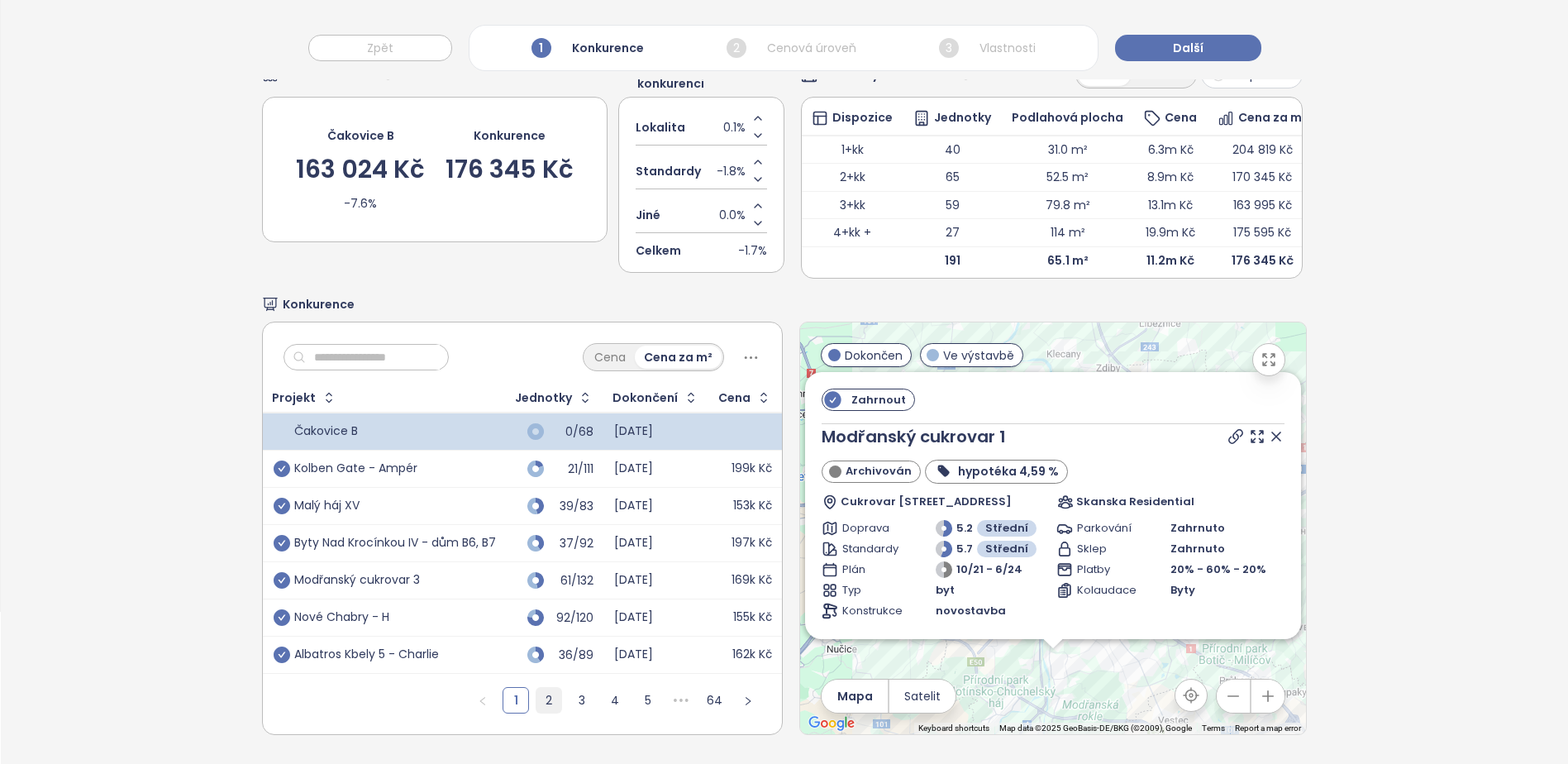
click at [541, 688] on link "2" at bounding box center [549, 701] width 25 height 25
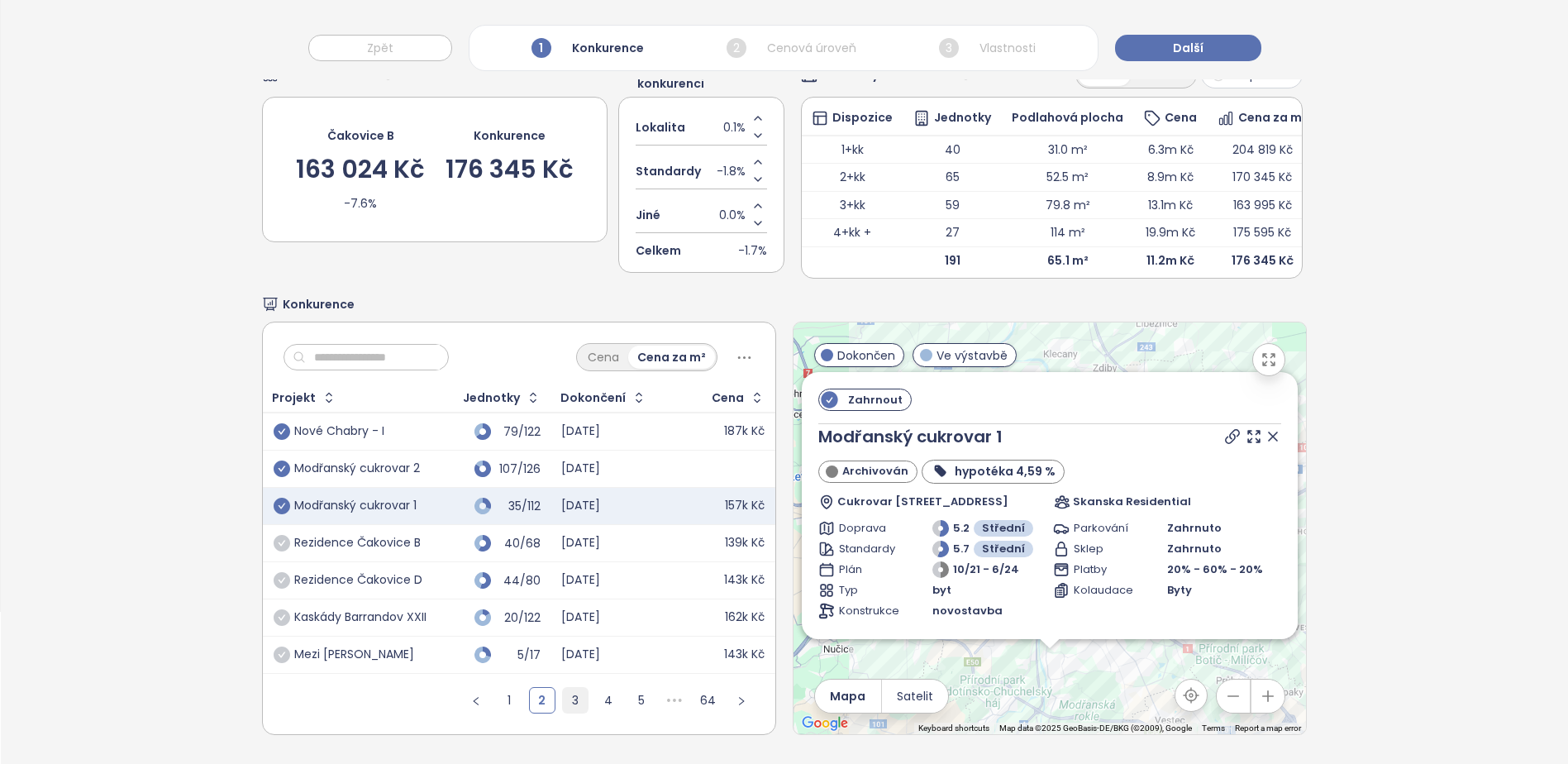
click at [577, 692] on link "3" at bounding box center [576, 701] width 25 height 25
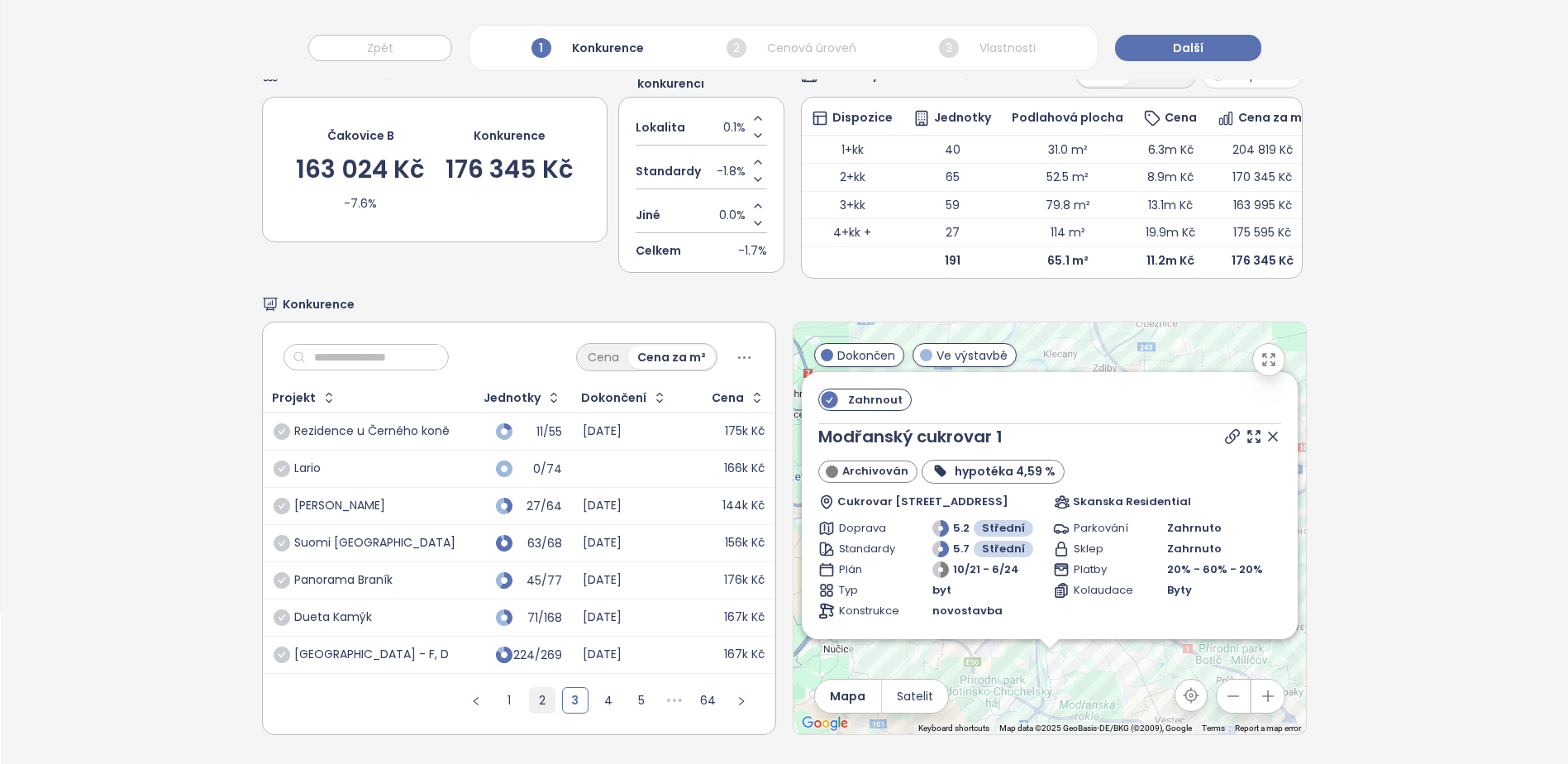
click at [540, 689] on link "2" at bounding box center [542, 701] width 25 height 25
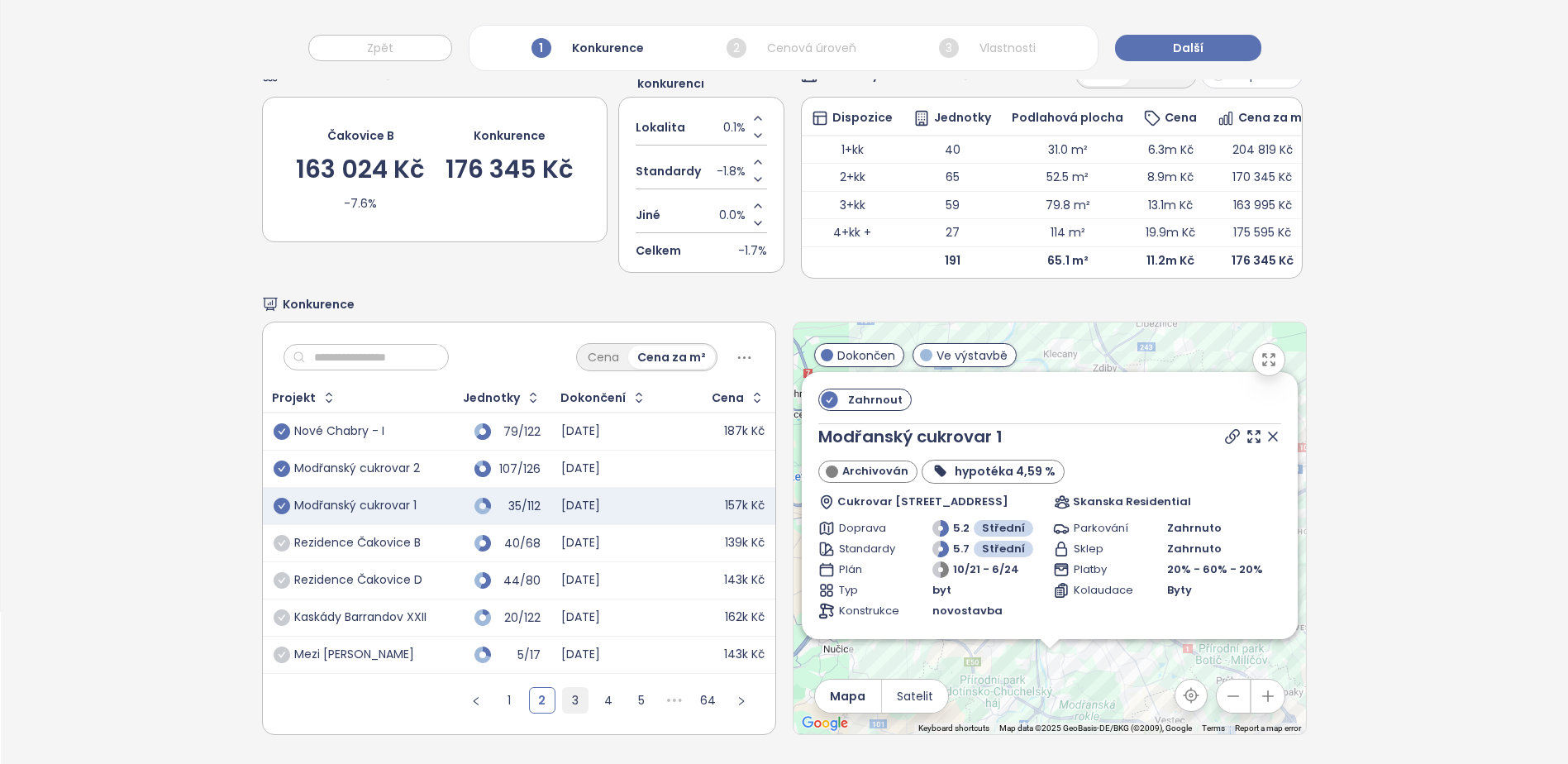
click at [566, 691] on link "3" at bounding box center [576, 701] width 25 height 25
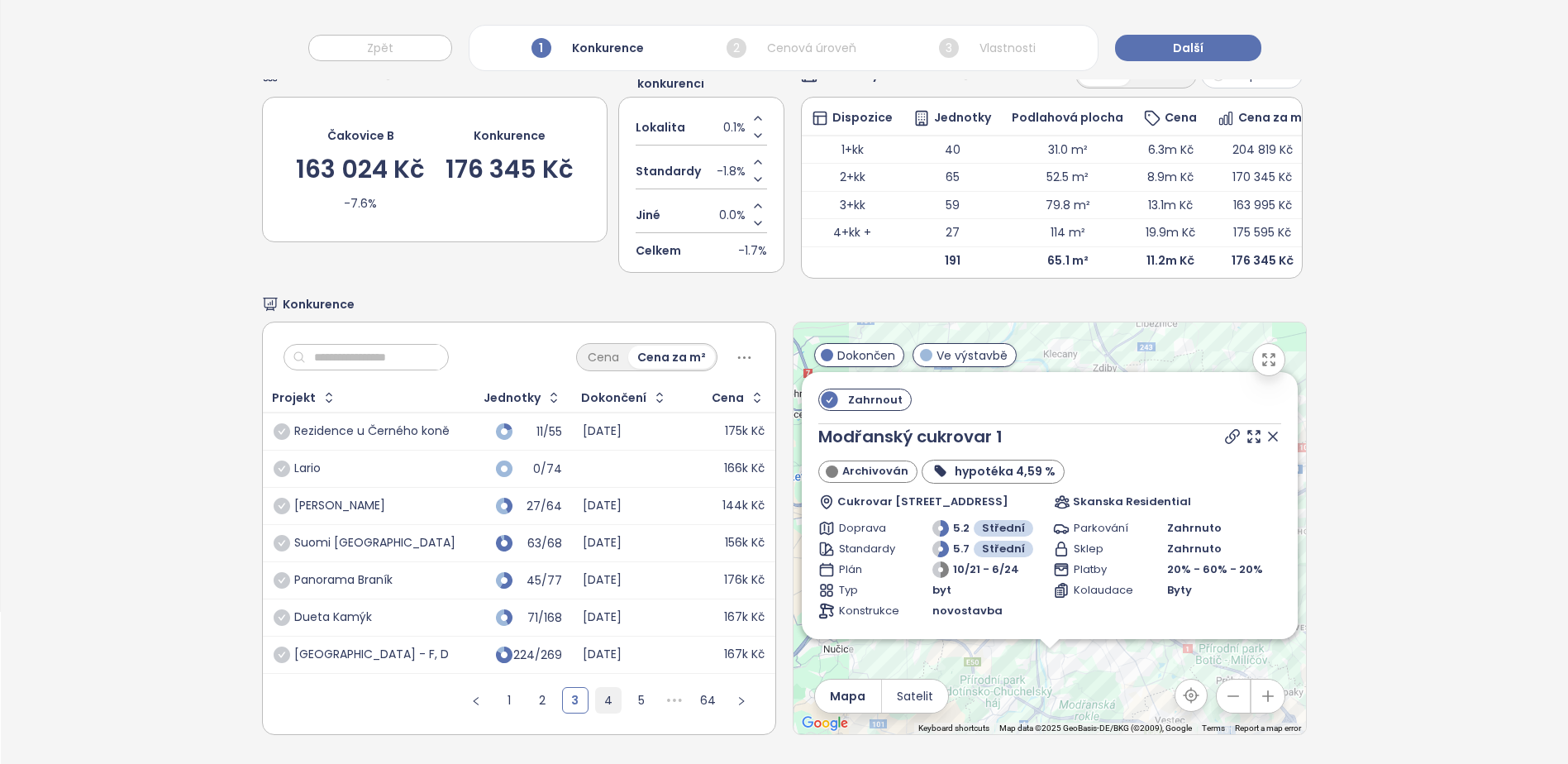
click at [612, 693] on link "4" at bounding box center [609, 701] width 25 height 25
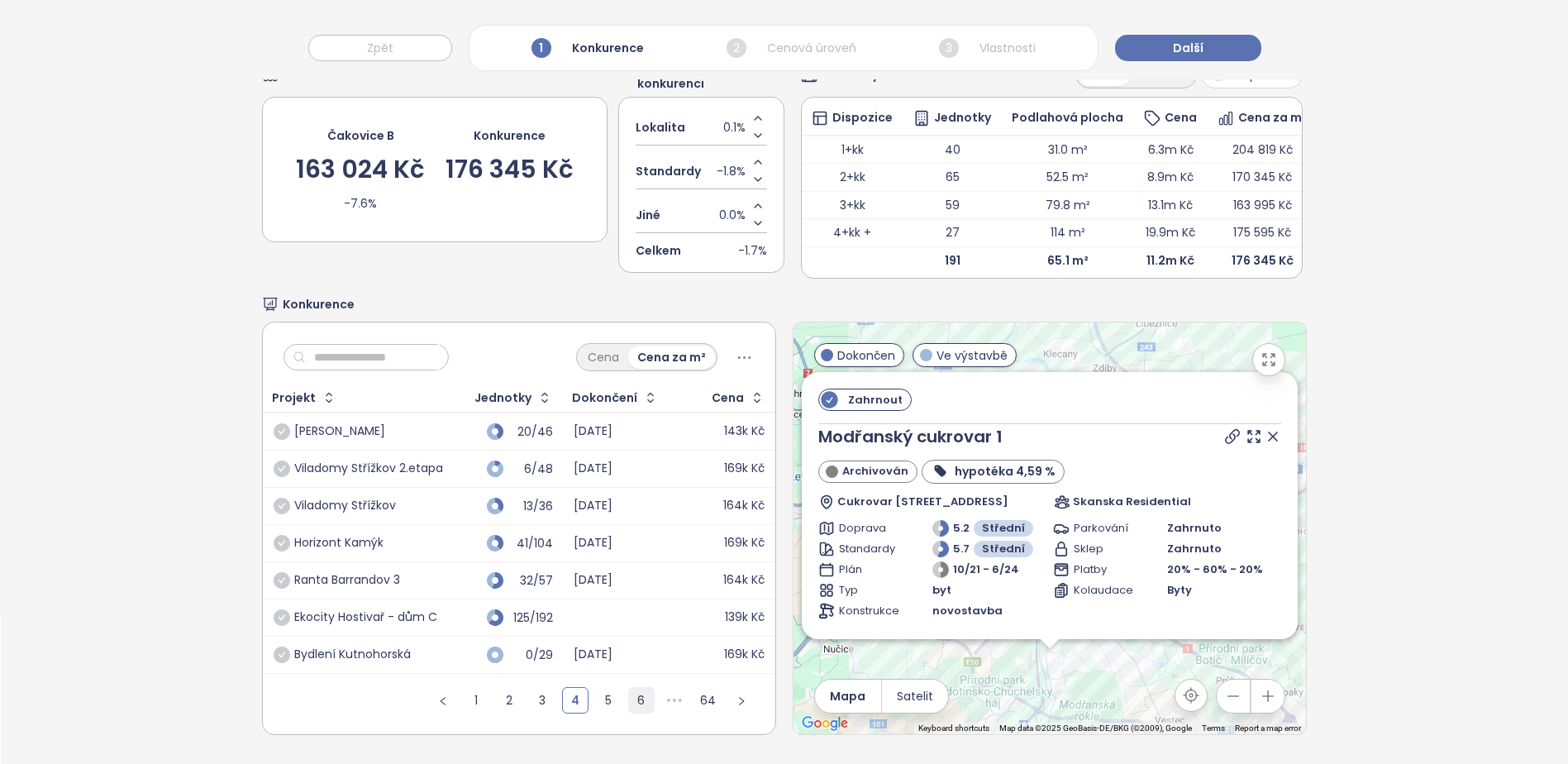
click at [631, 693] on link "6" at bounding box center [642, 701] width 25 height 25
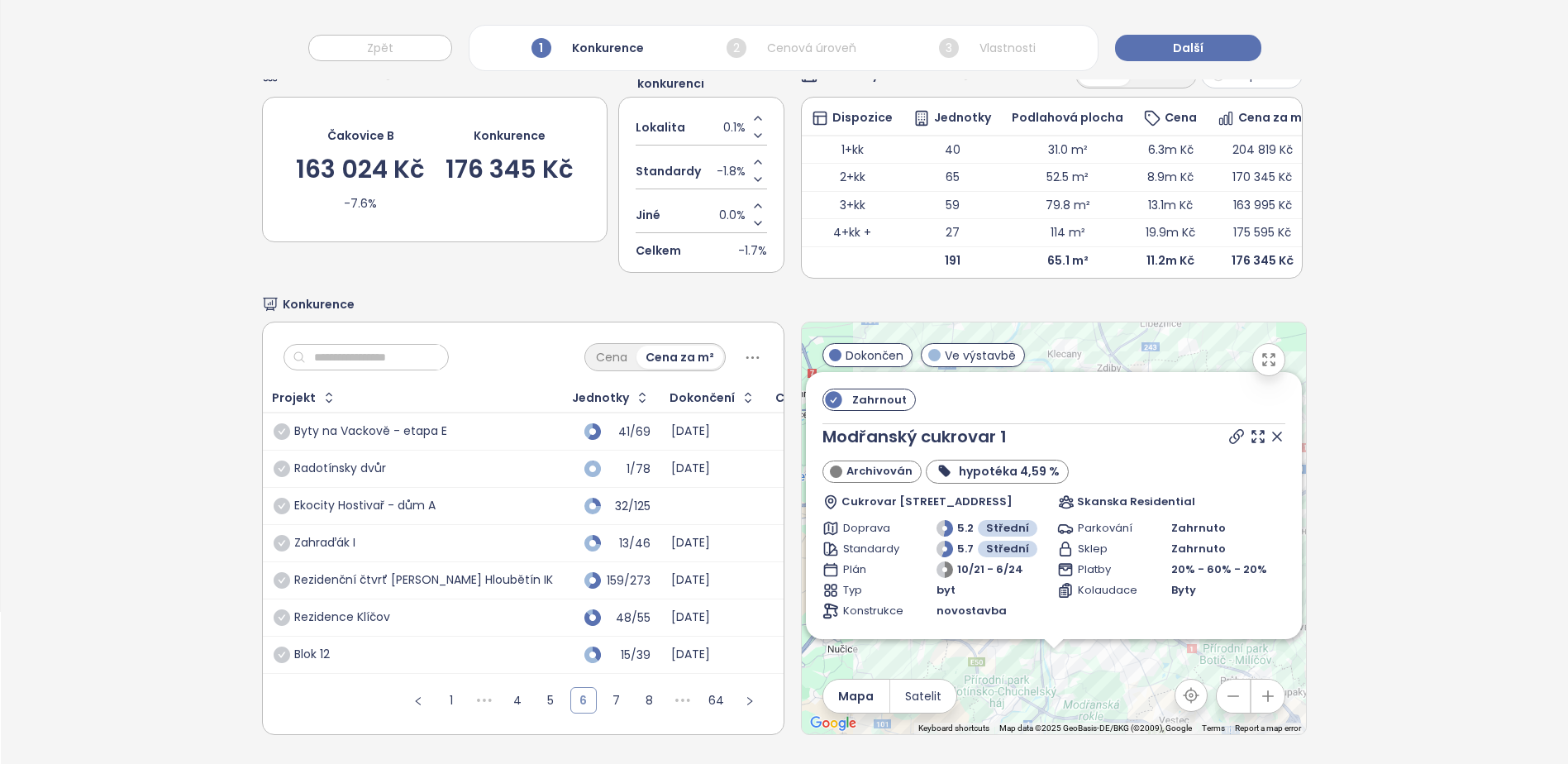
click at [579, 689] on link "6" at bounding box center [584, 701] width 25 height 25
click at [538, 689] on link "5" at bounding box center [551, 701] width 25 height 25
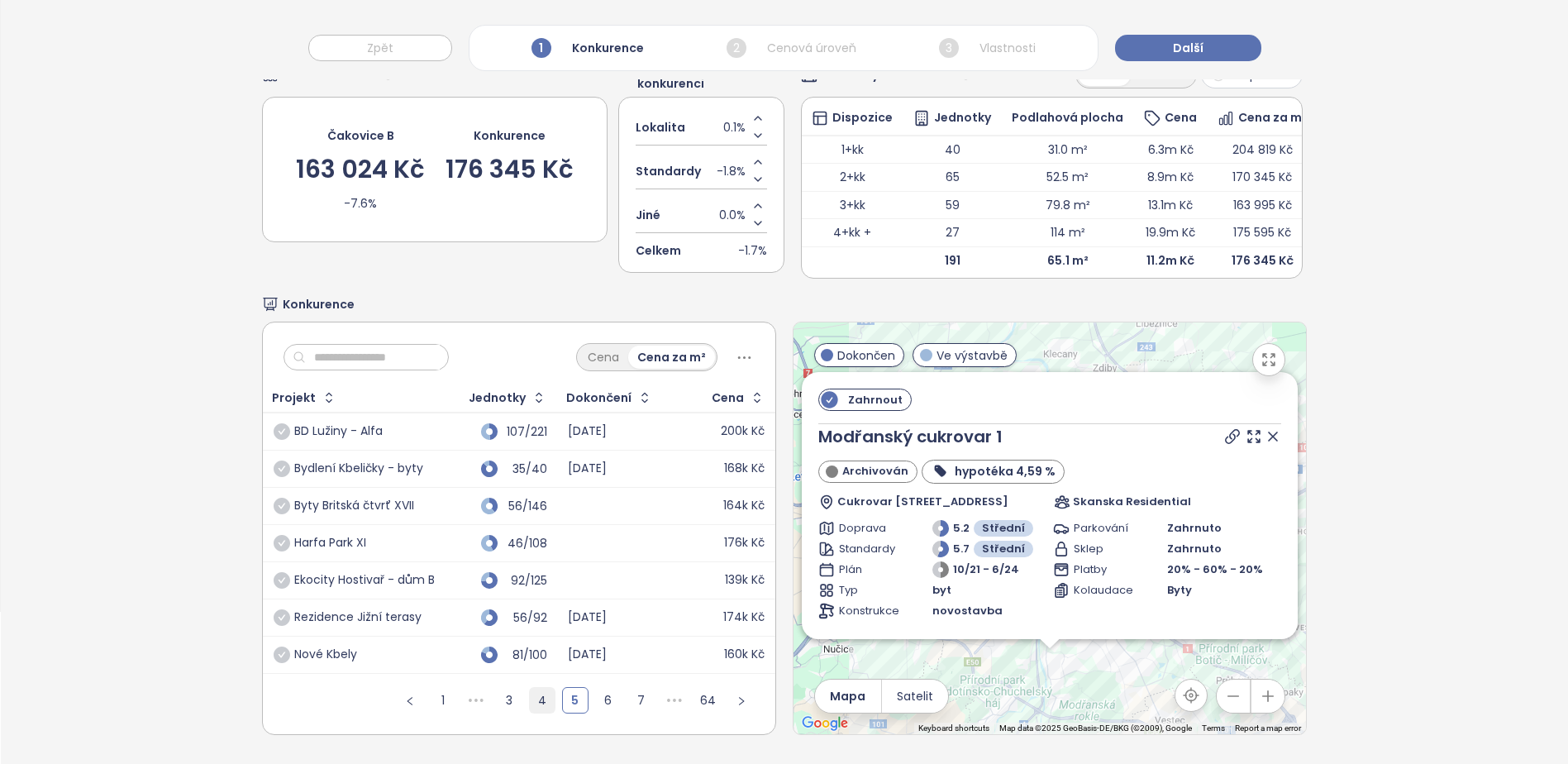
click at [542, 689] on link "4" at bounding box center [542, 701] width 25 height 25
click at [578, 691] on link "4" at bounding box center [576, 701] width 25 height 25
click at [598, 691] on link "5" at bounding box center [609, 701] width 25 height 25
click at [607, 690] on link "6" at bounding box center [609, 701] width 25 height 25
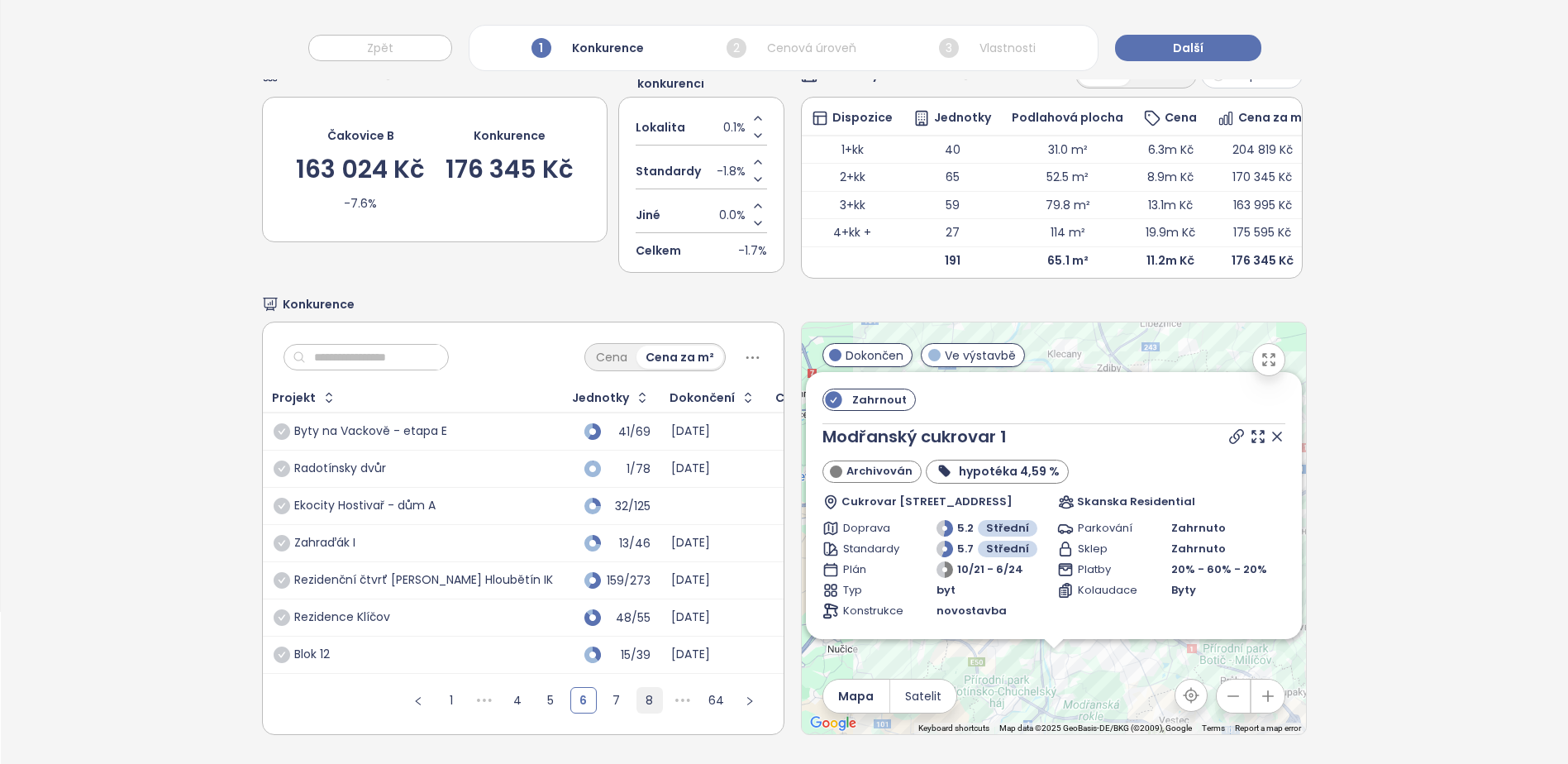
click at [637, 688] on link "8" at bounding box center [650, 701] width 25 height 25
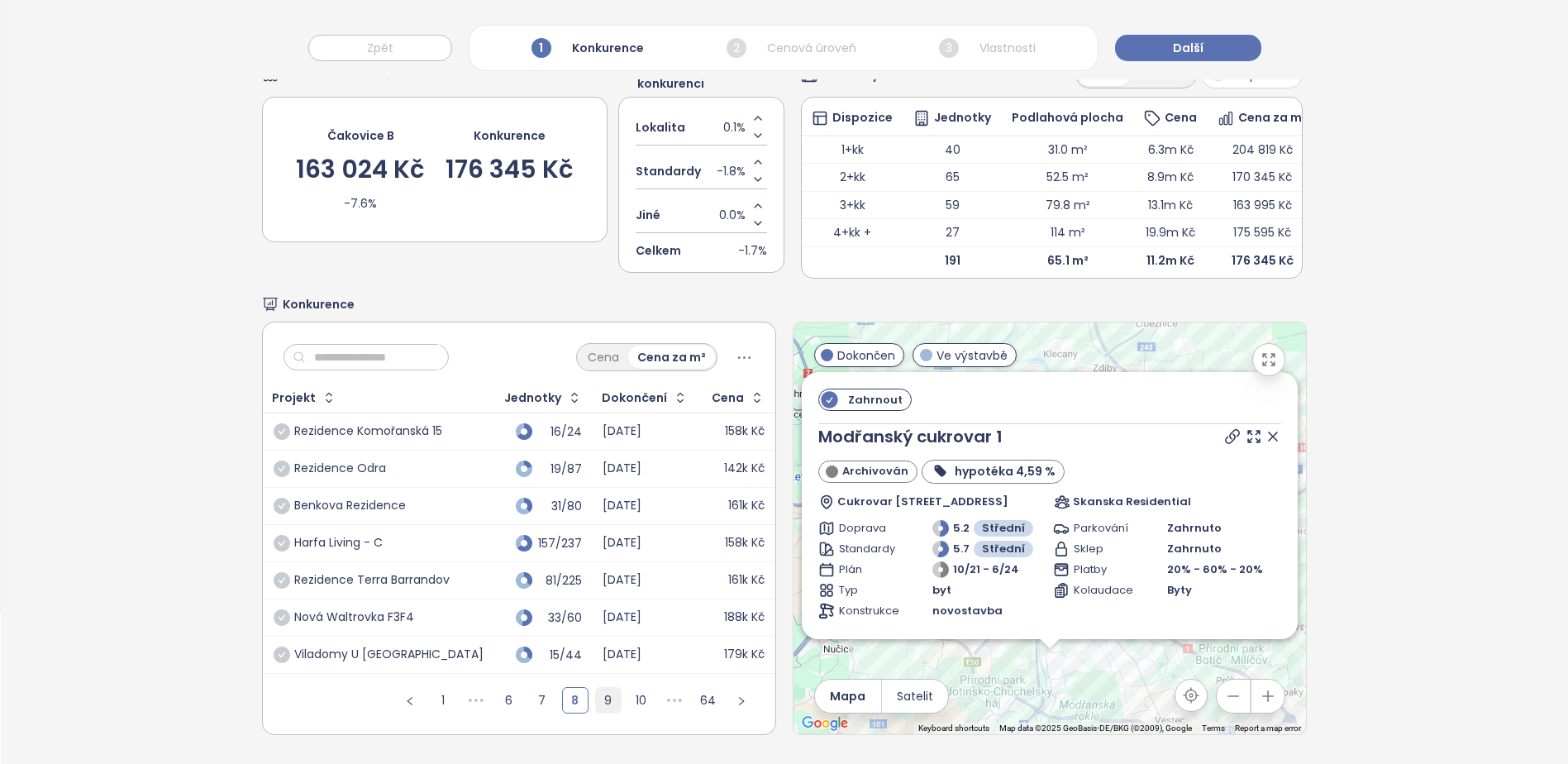
click at [604, 688] on link "9" at bounding box center [609, 701] width 25 height 25
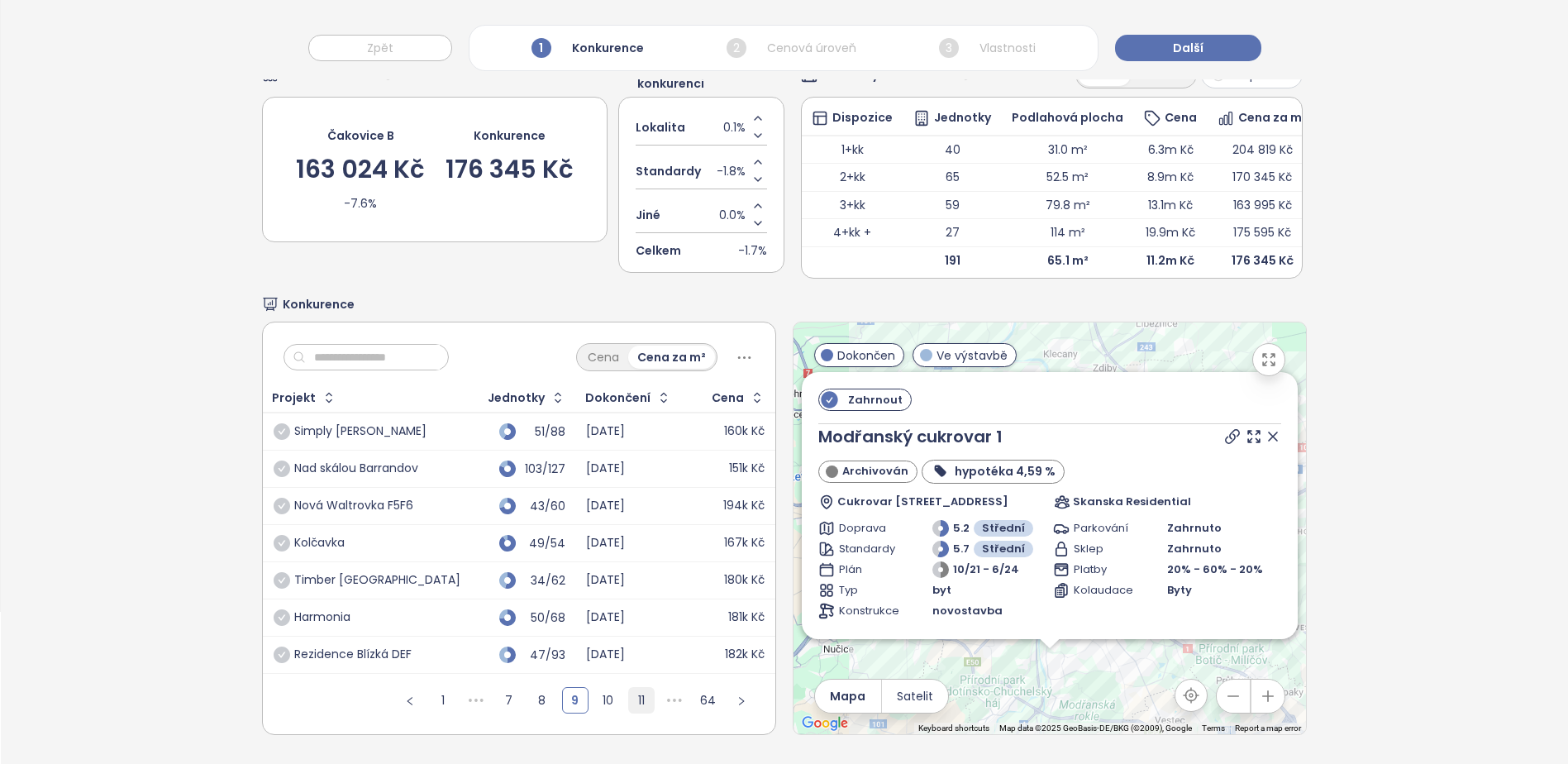
click at [629, 688] on link "11" at bounding box center [642, 701] width 25 height 25
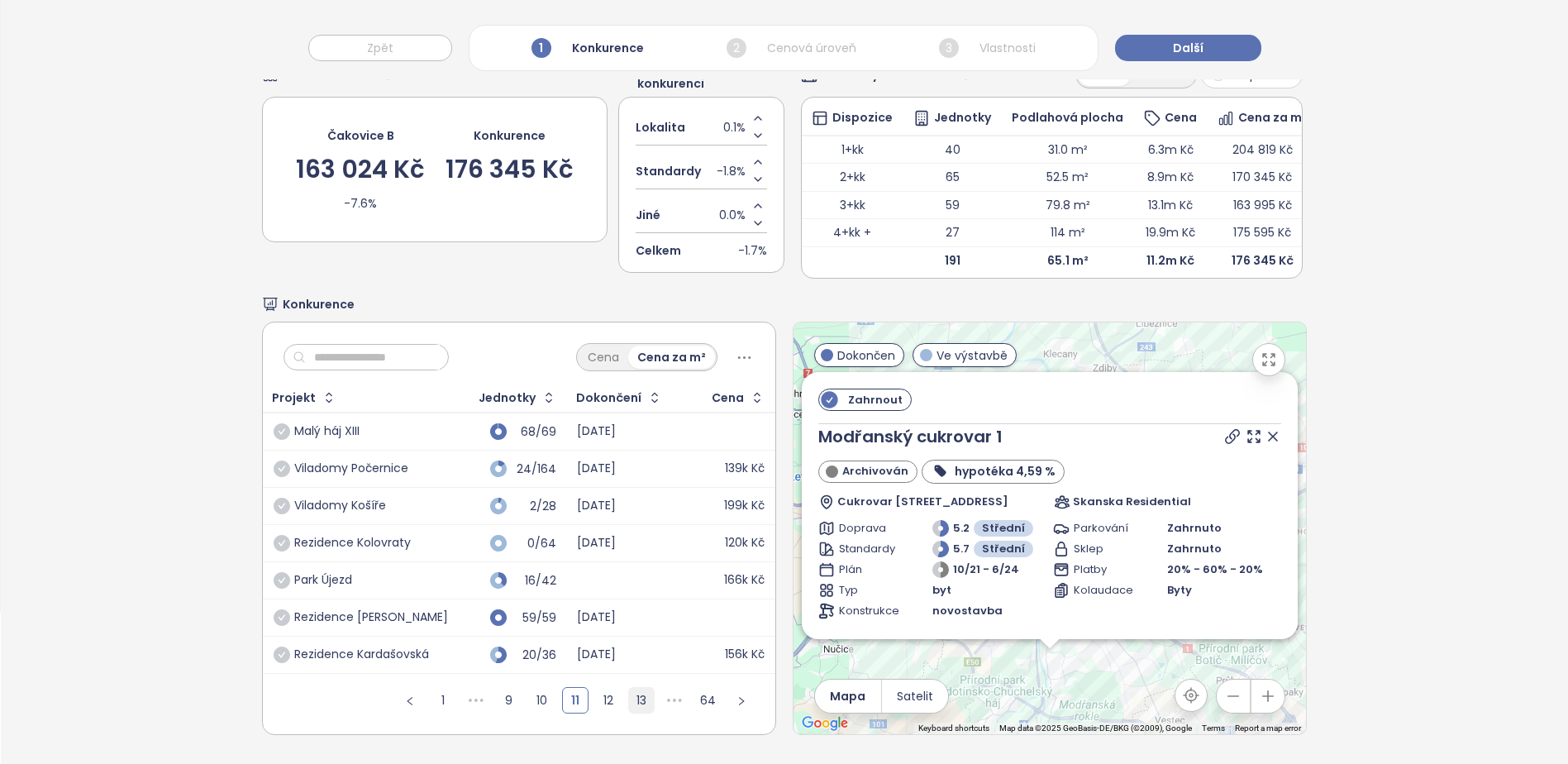
click at [629, 688] on link "13" at bounding box center [642, 701] width 25 height 25
click at [610, 688] on link "14" at bounding box center [609, 701] width 25 height 25
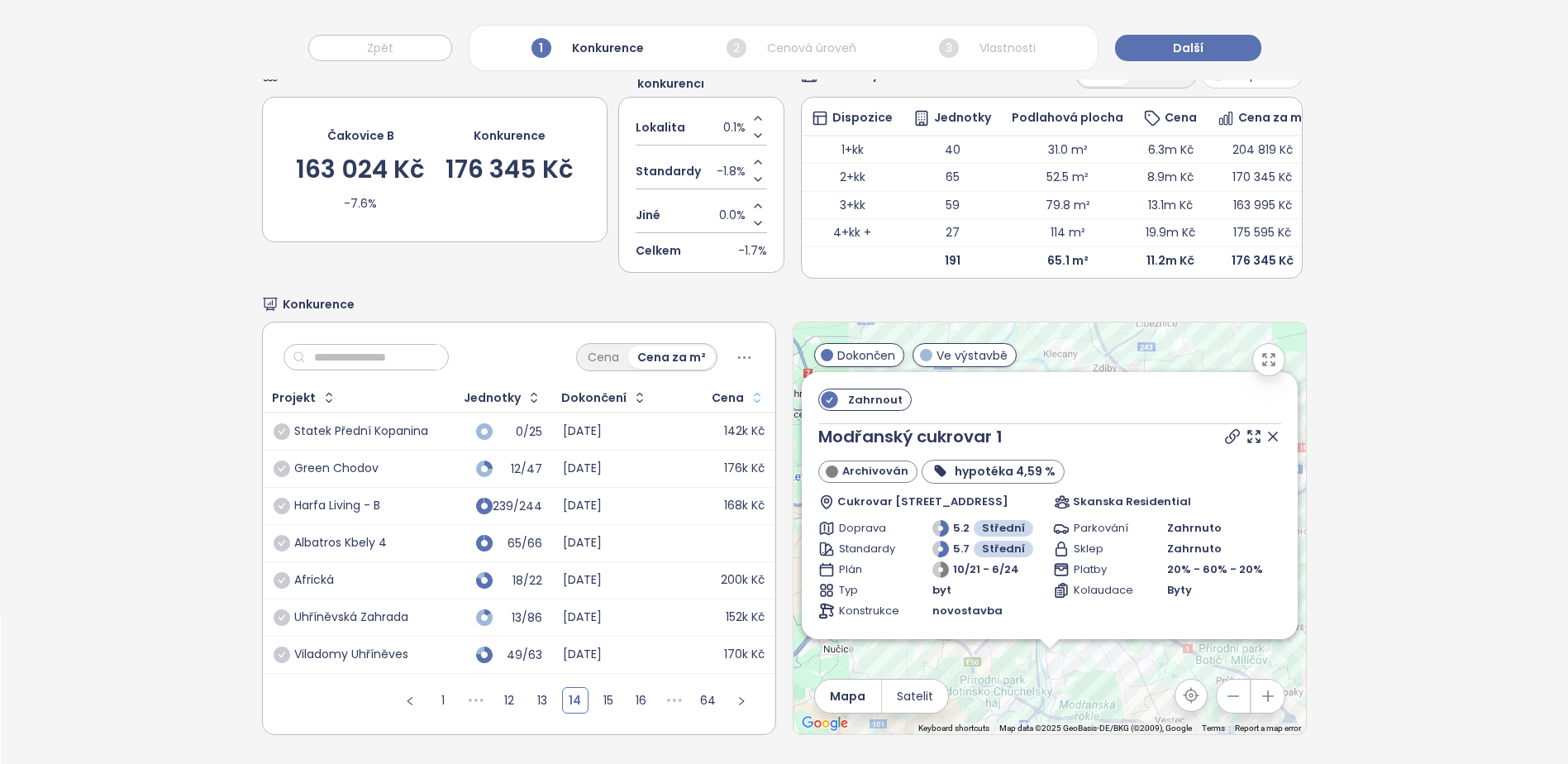
click at [752, 390] on icon "button" at bounding box center [757, 398] width 17 height 17
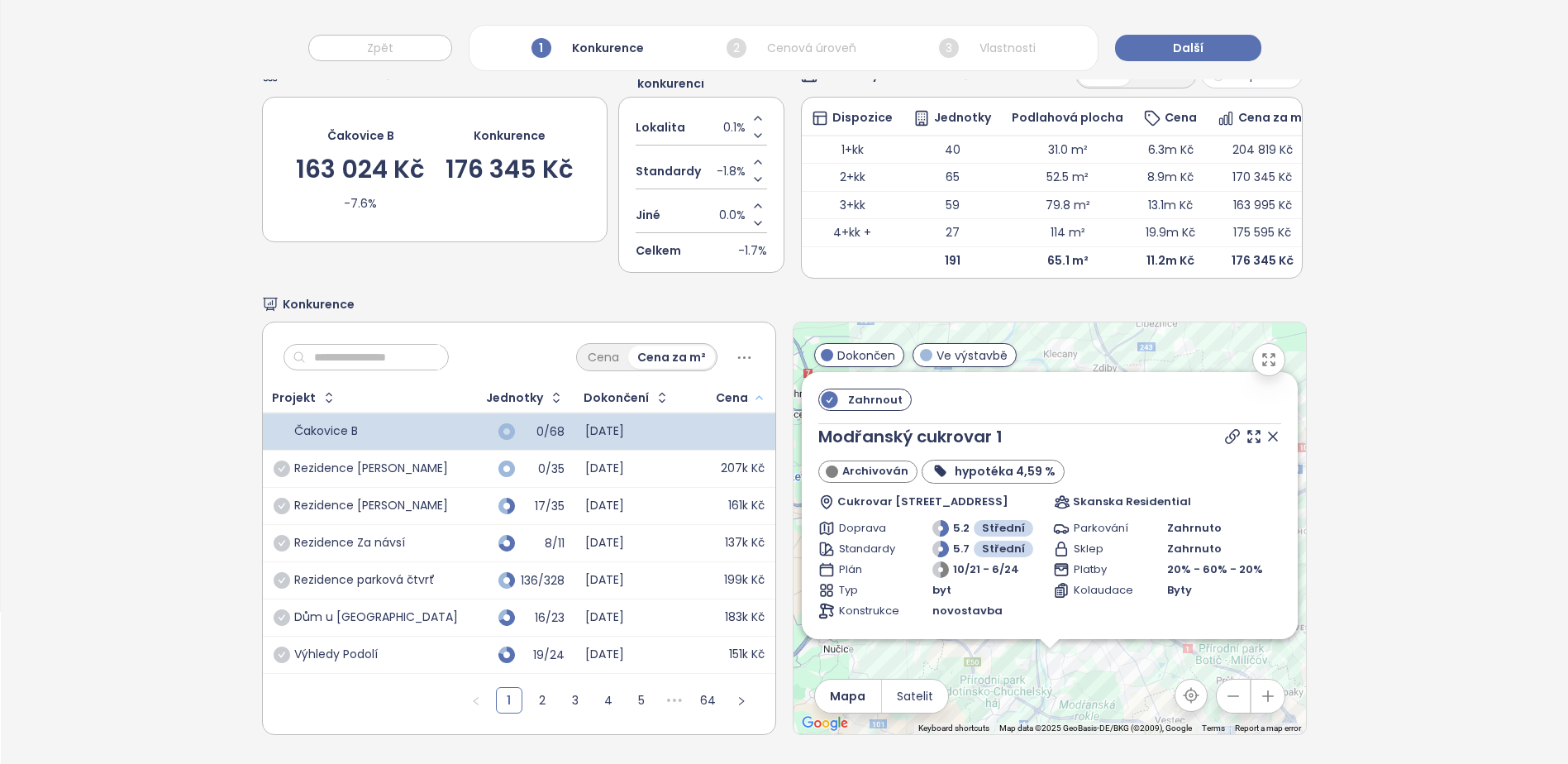
click at [756, 388] on icon "button" at bounding box center [759, 398] width 12 height 20
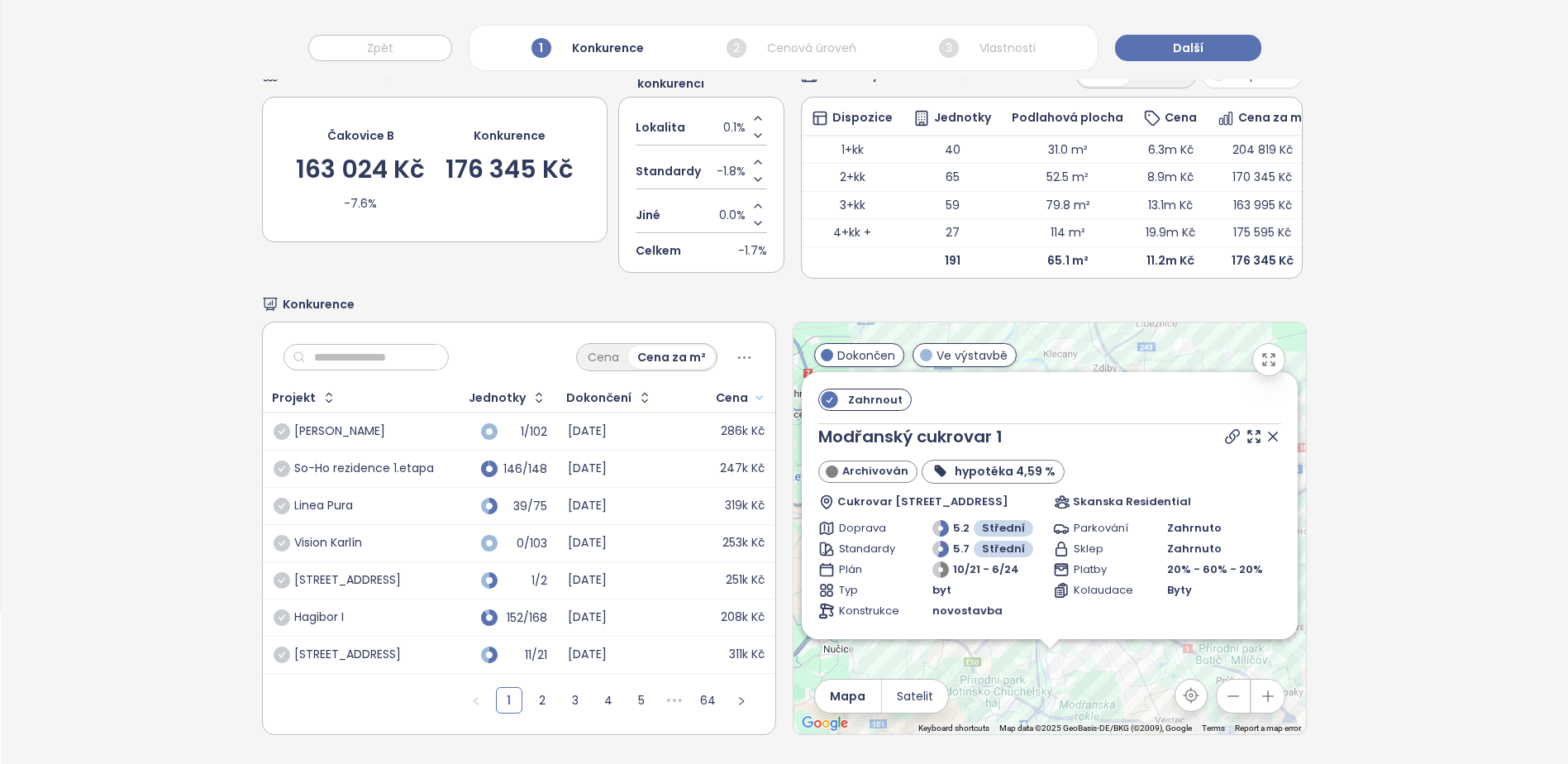
click at [757, 396] on icon "button" at bounding box center [759, 398] width 6 height 4
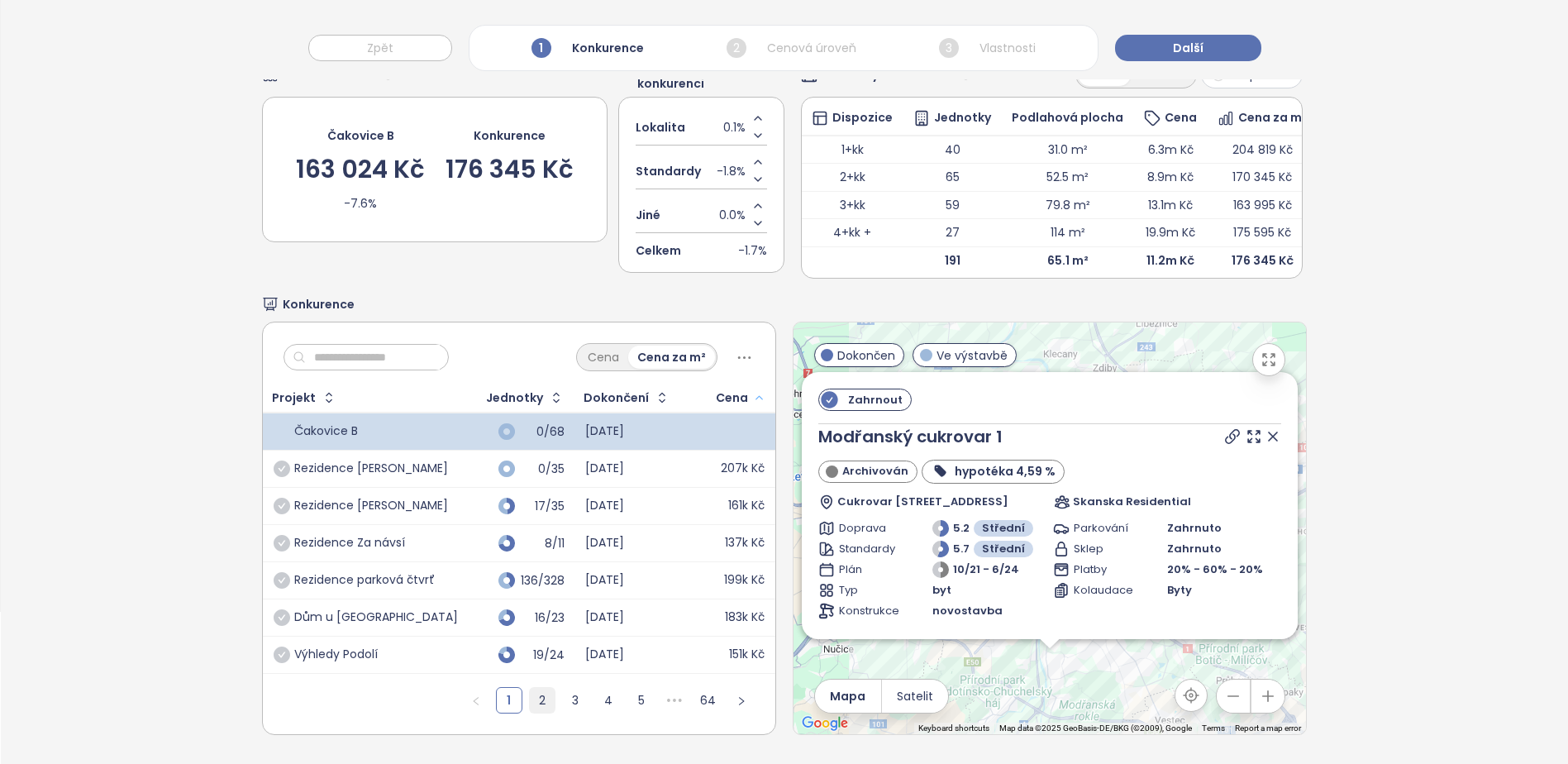
click at [545, 689] on link "2" at bounding box center [542, 701] width 25 height 25
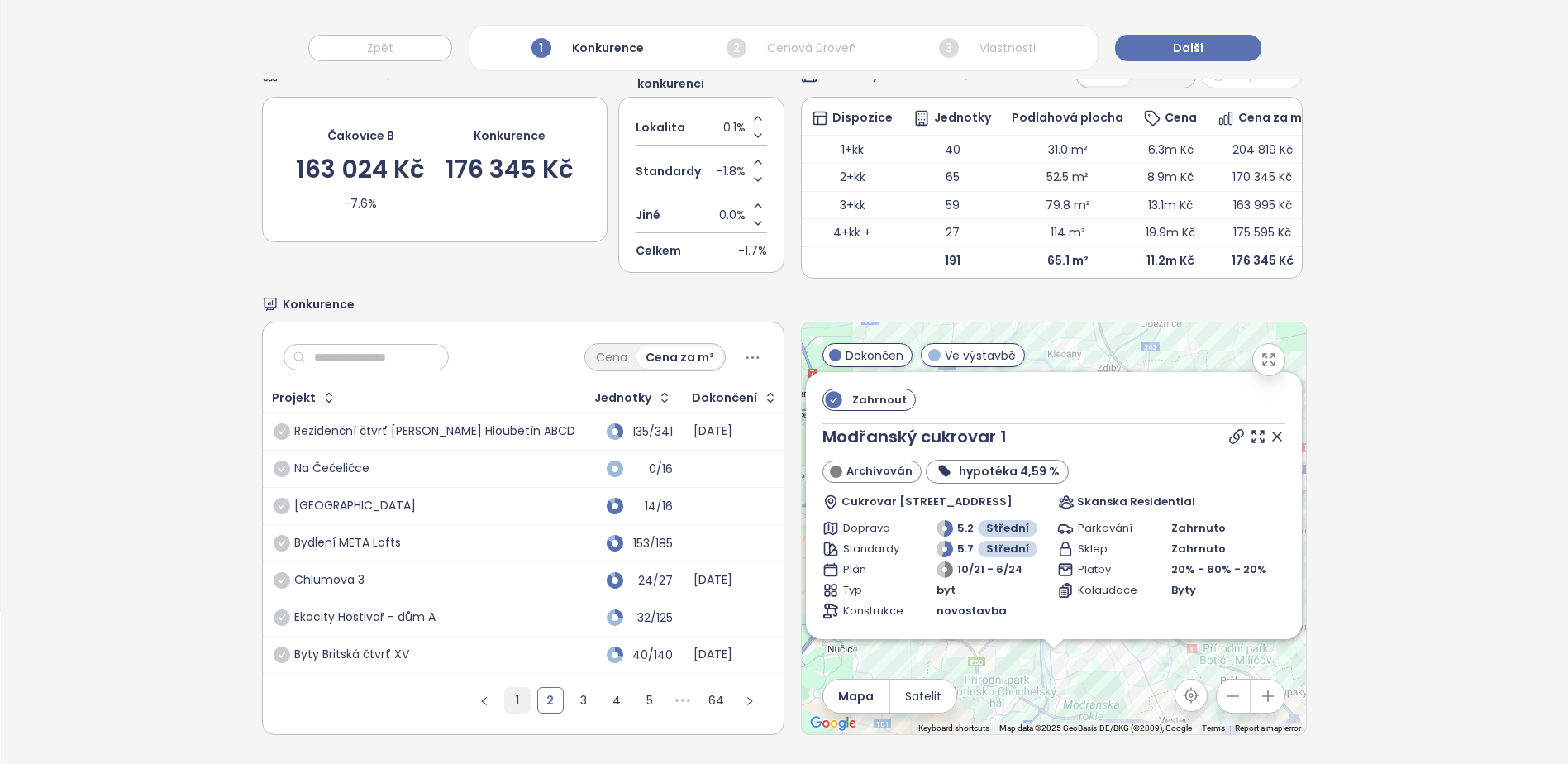
click at [507, 700] on link "1" at bounding box center [518, 701] width 25 height 25
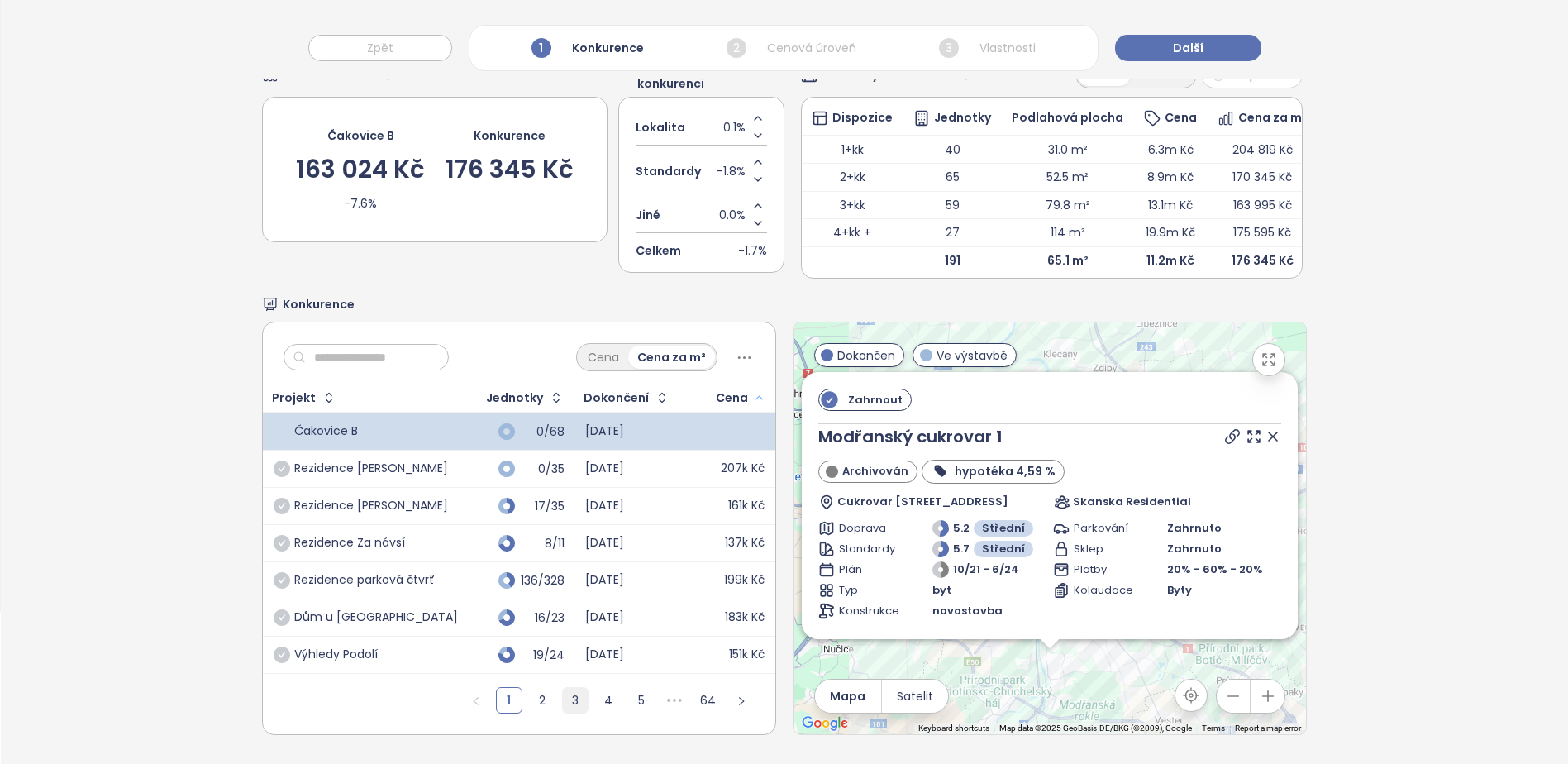
click at [571, 693] on link "3" at bounding box center [576, 701] width 25 height 25
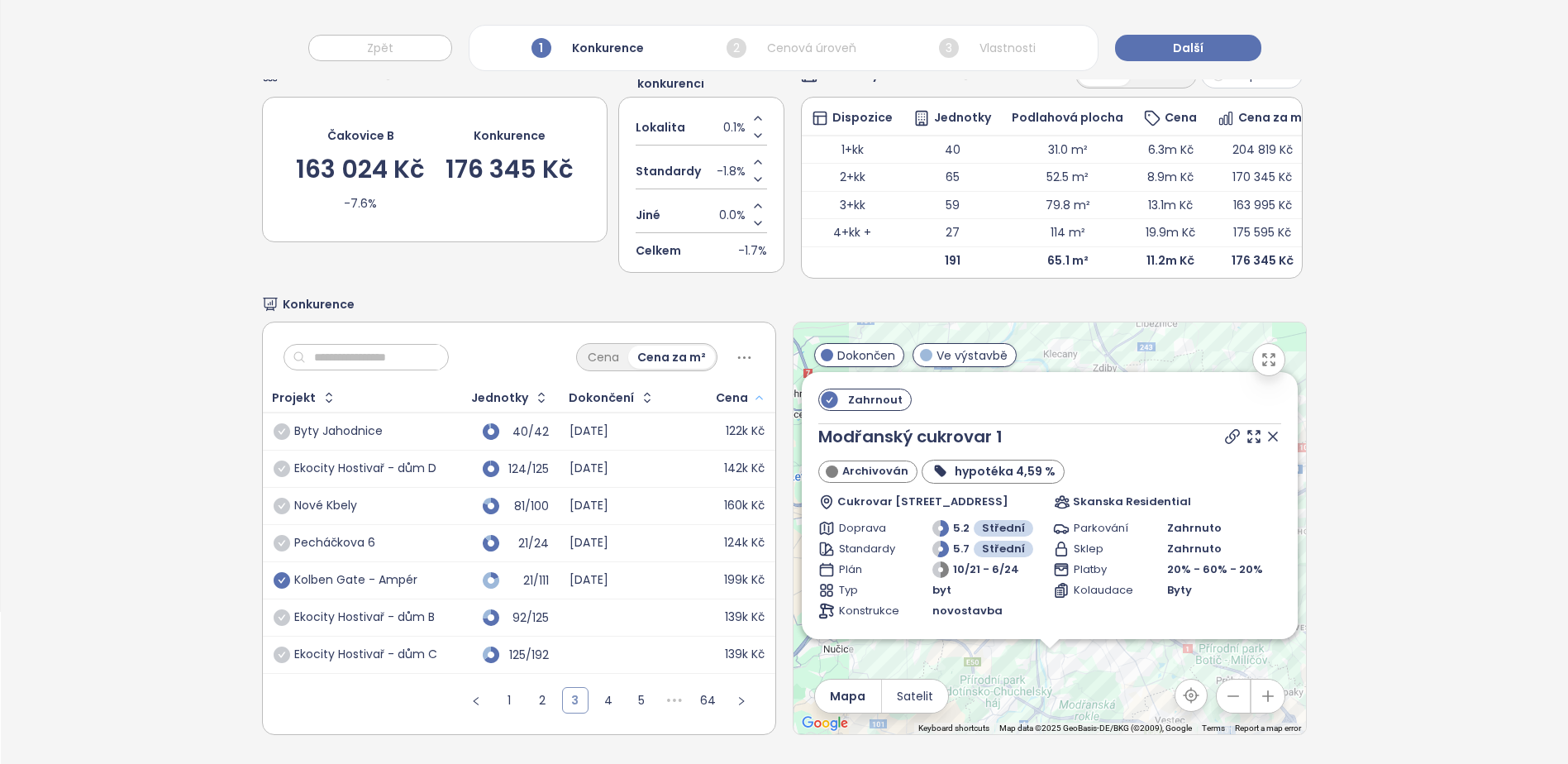
click at [571, 693] on link "3" at bounding box center [576, 701] width 25 height 25
click at [596, 693] on link "4" at bounding box center [609, 701] width 25 height 25
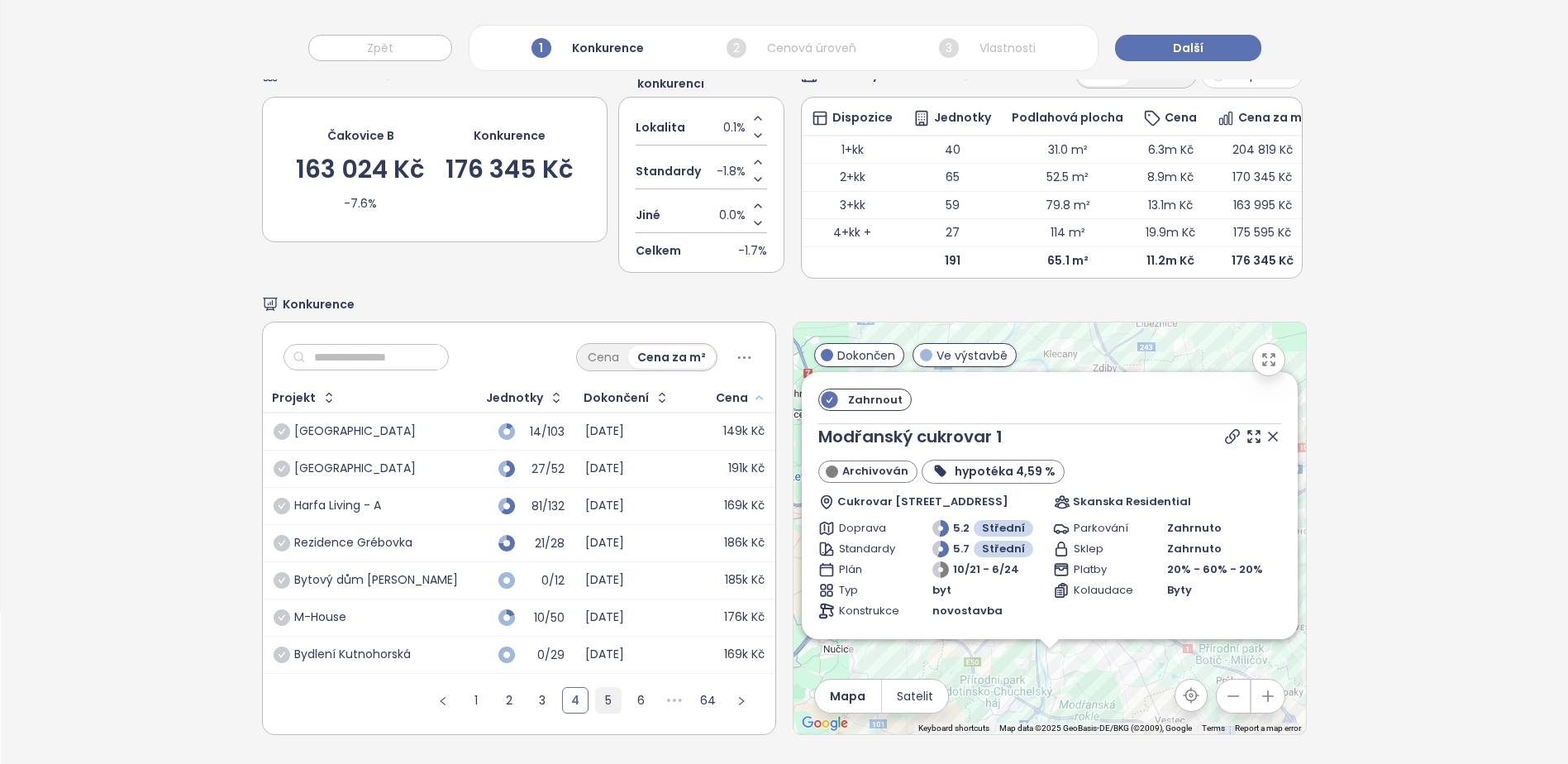
click at [608, 691] on link "5" at bounding box center [609, 701] width 25 height 25
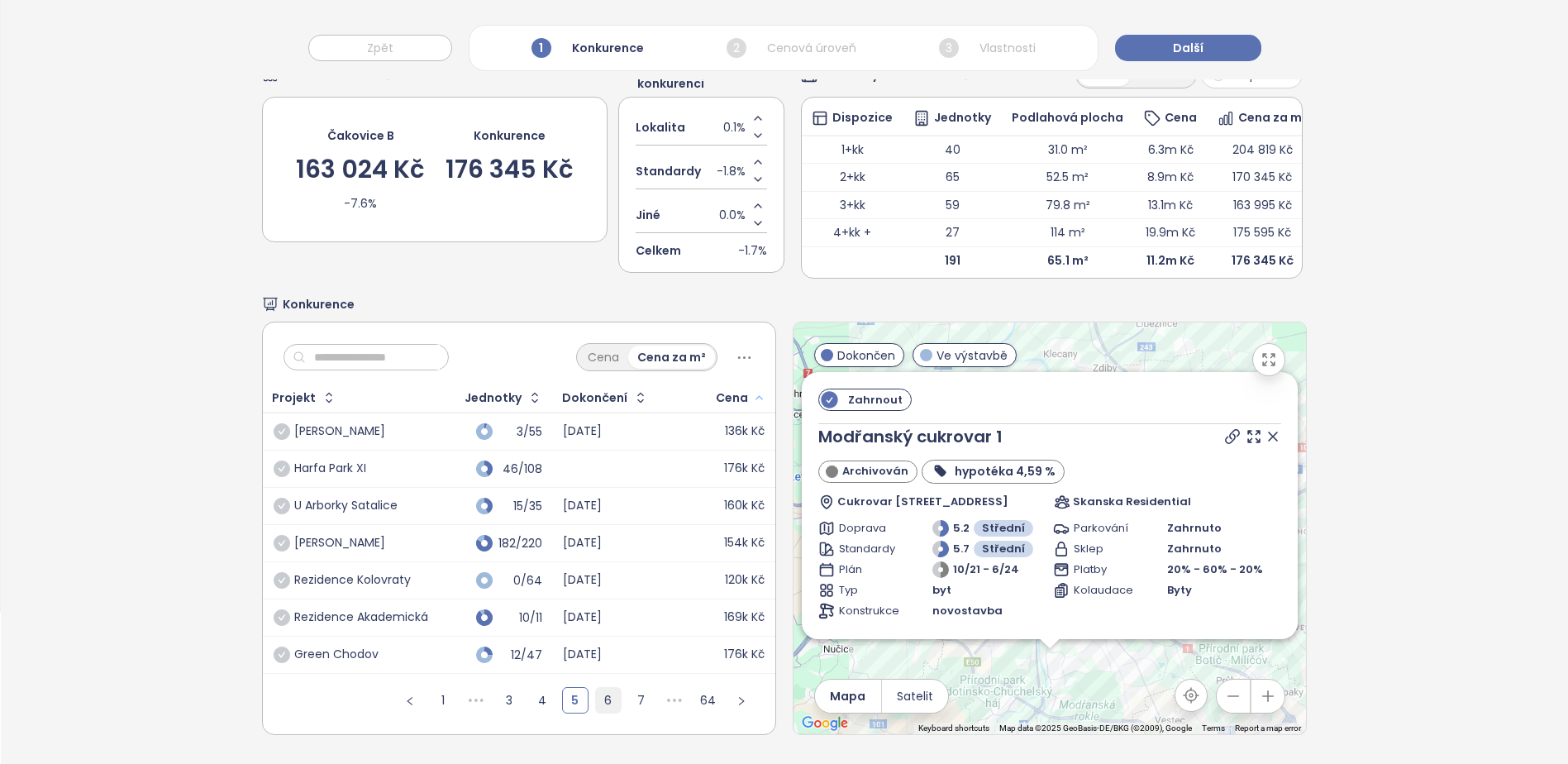
click at [606, 691] on link "6" at bounding box center [609, 701] width 25 height 25
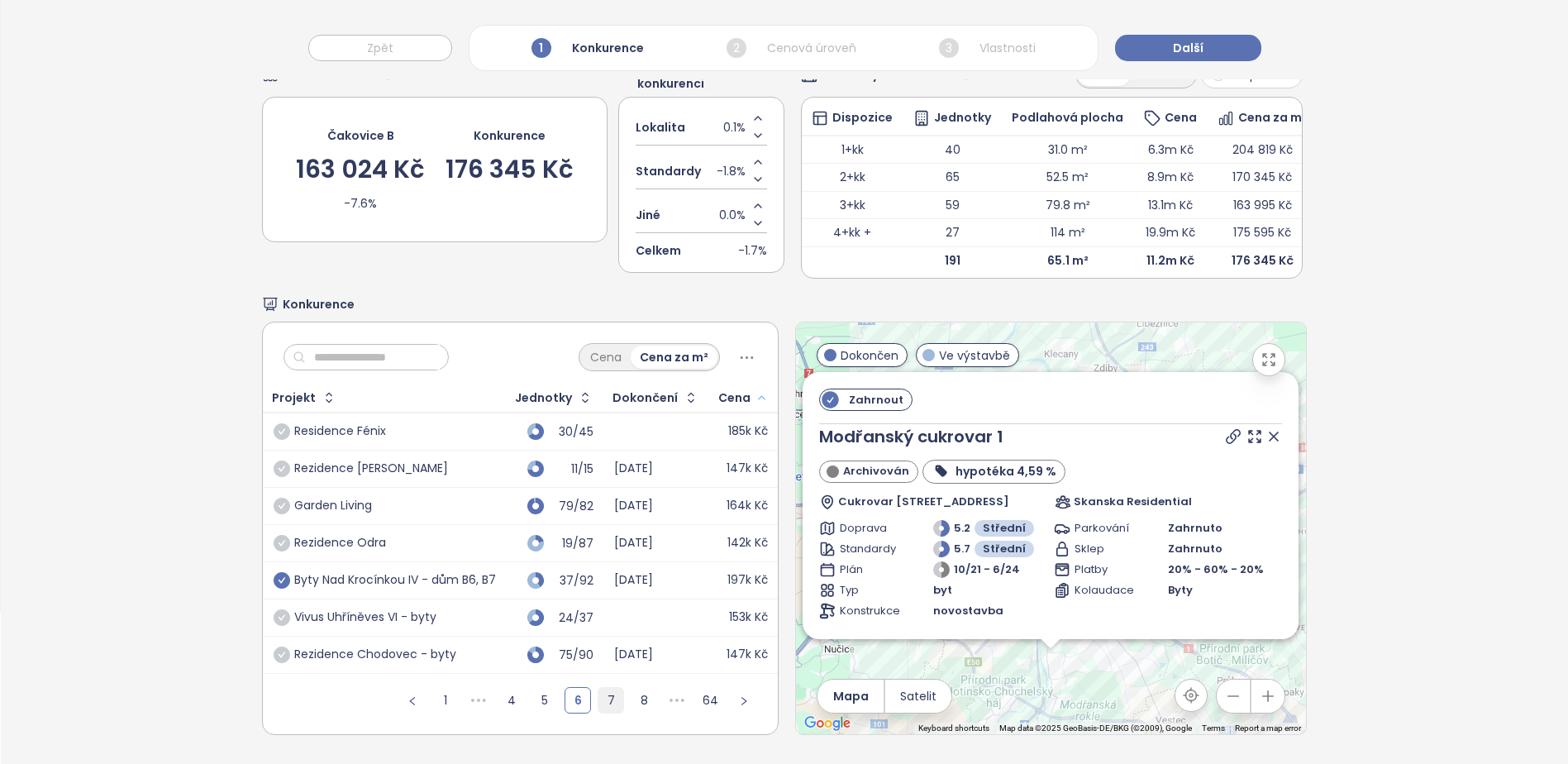
click at [606, 691] on link "7" at bounding box center [611, 701] width 25 height 25
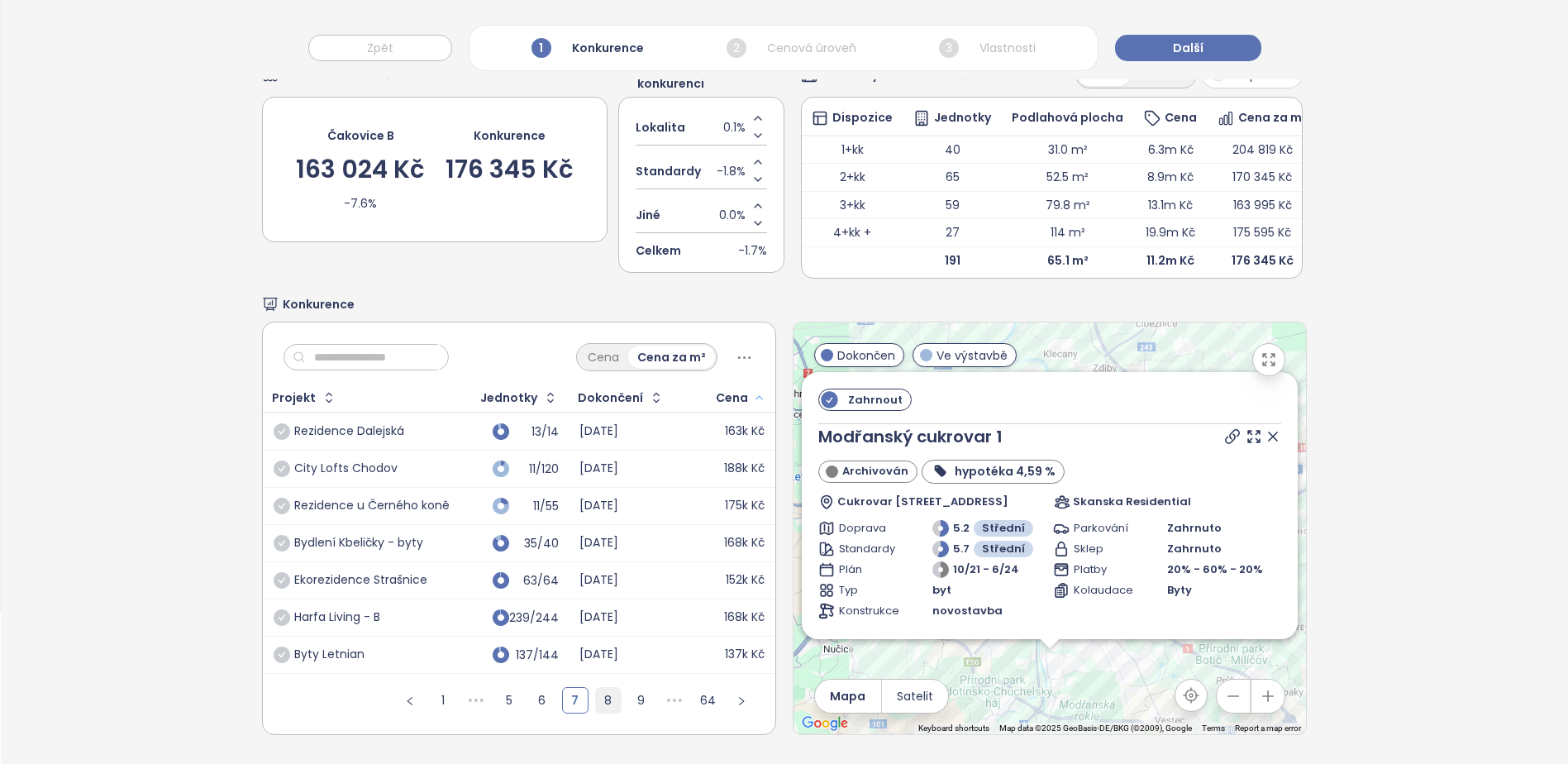
click at [603, 694] on link "8" at bounding box center [609, 701] width 25 height 25
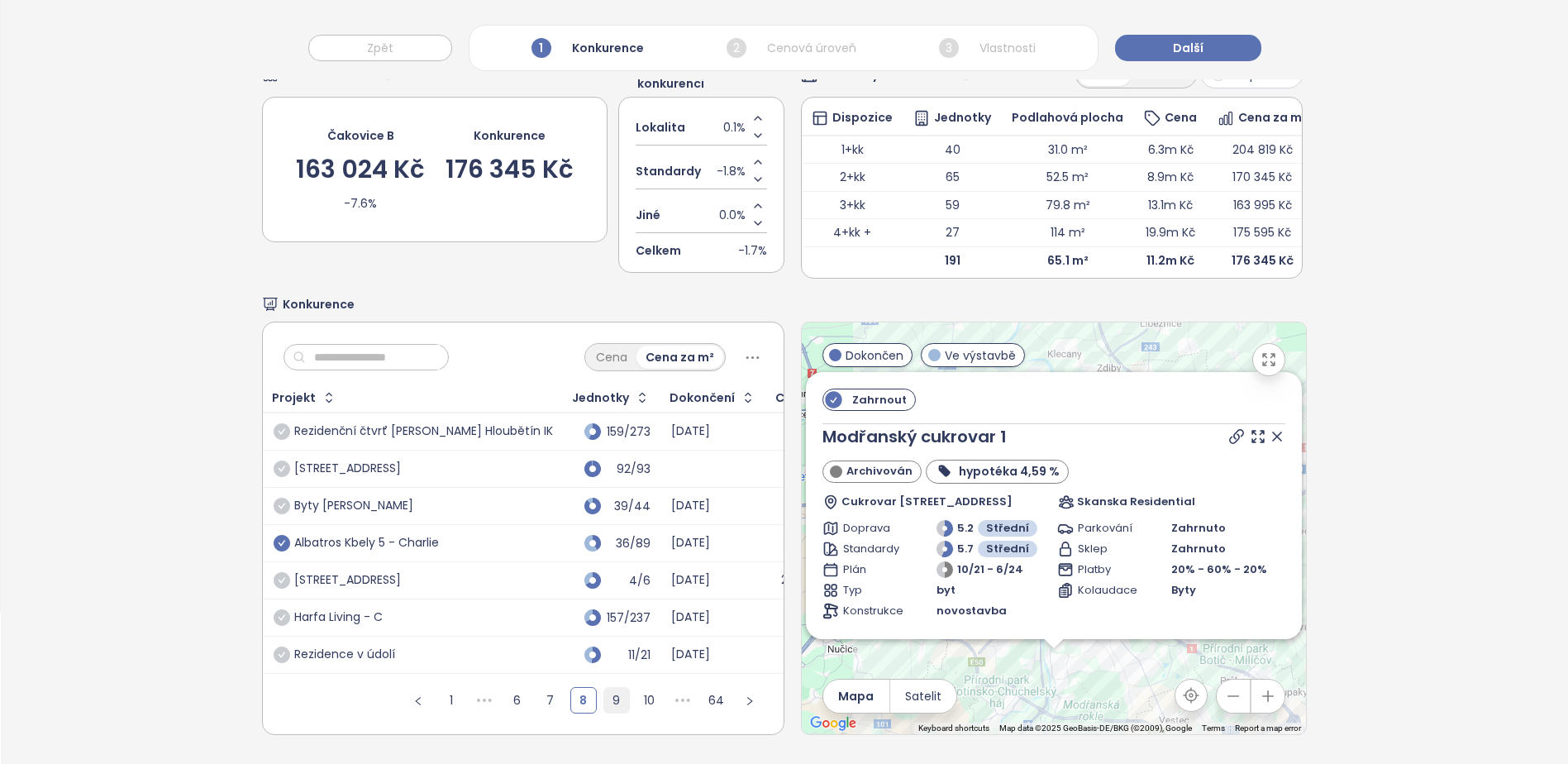
click at [612, 694] on link "9" at bounding box center [617, 701] width 25 height 25
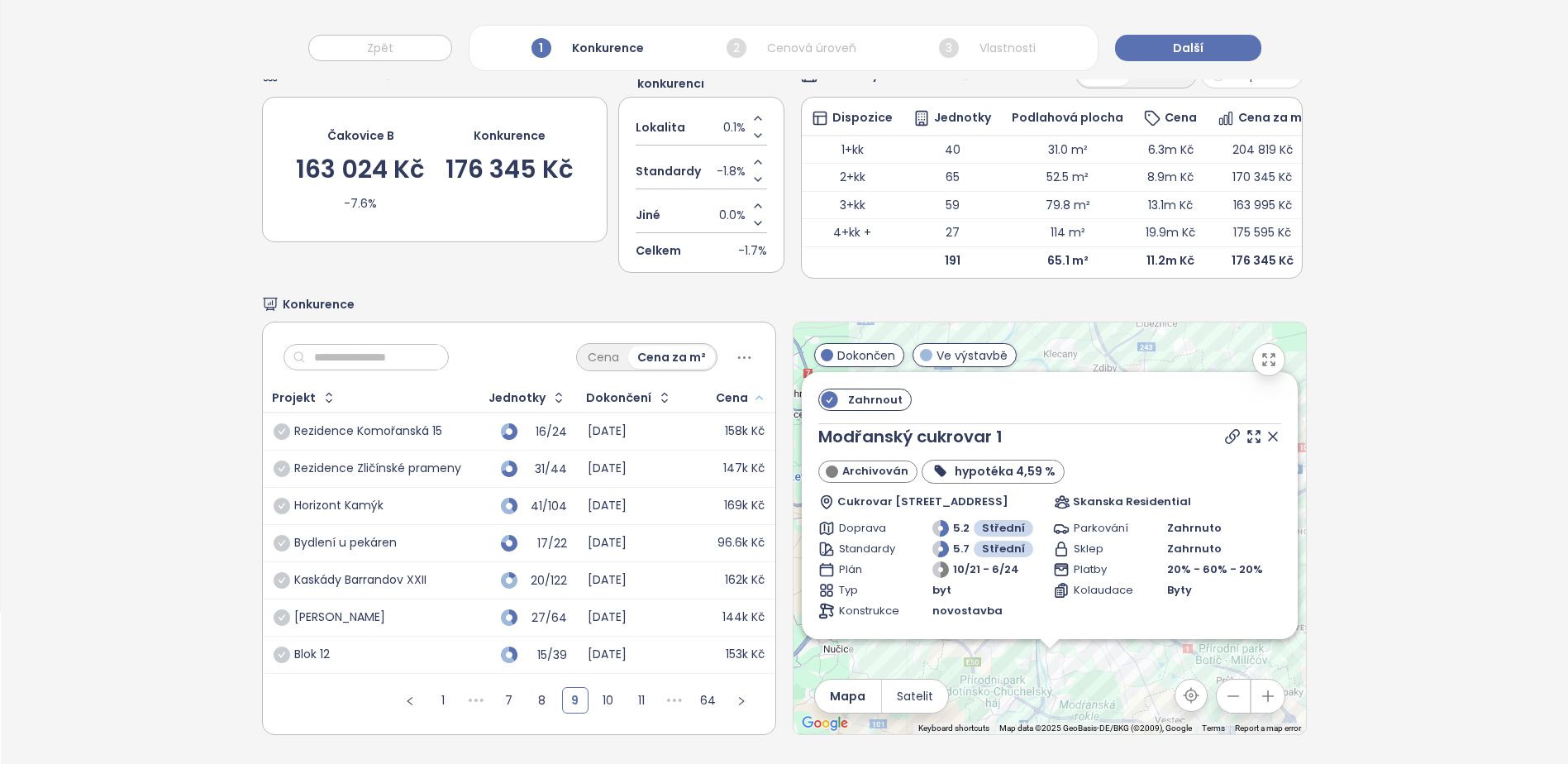
click at [303, 393] on div "Projekt" at bounding box center [293, 398] width 44 height 11
click at [329, 390] on icon "button" at bounding box center [329, 398] width 17 height 17
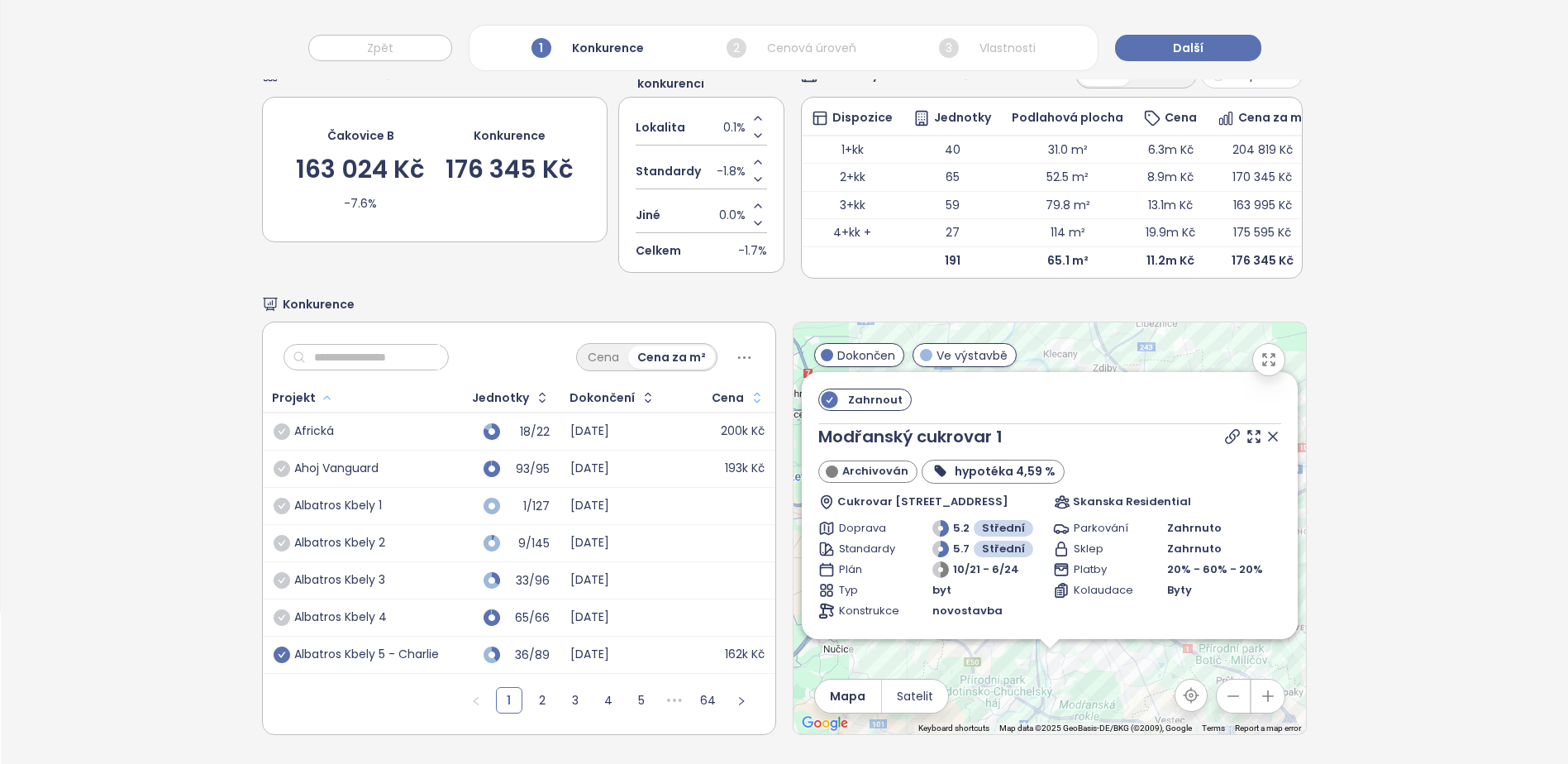
click at [330, 390] on div "Projekt" at bounding box center [356, 398] width 185 height 27
click at [321, 388] on icon "button" at bounding box center [327, 398] width 12 height 20
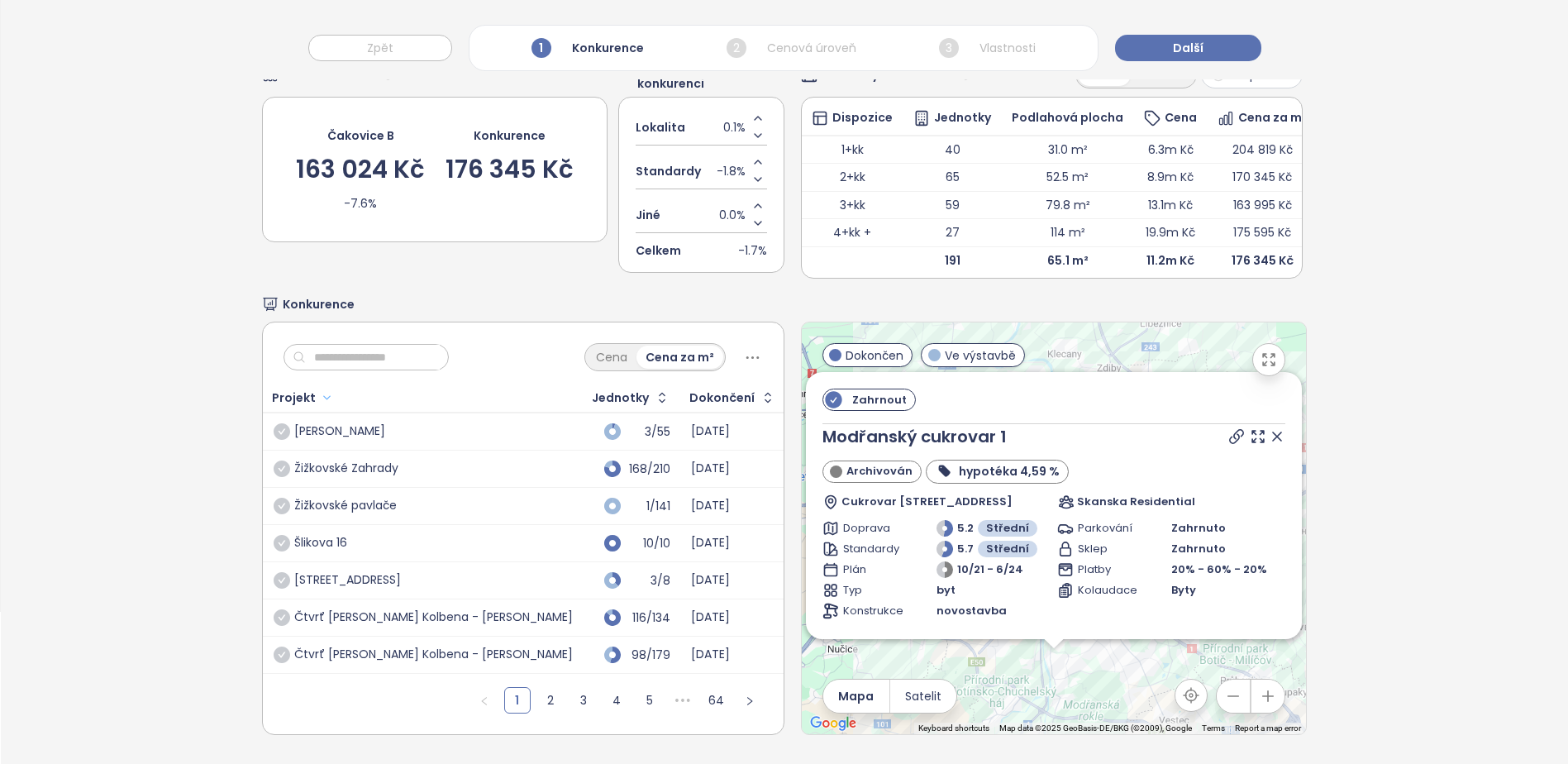
drag, startPoint x: 269, startPoint y: 383, endPoint x: 279, endPoint y: 385, distance: 10.2
click at [273, 393] on div "Projekt" at bounding box center [293, 398] width 44 height 11
click at [404, 354] on input "text" at bounding box center [373, 357] width 134 height 25
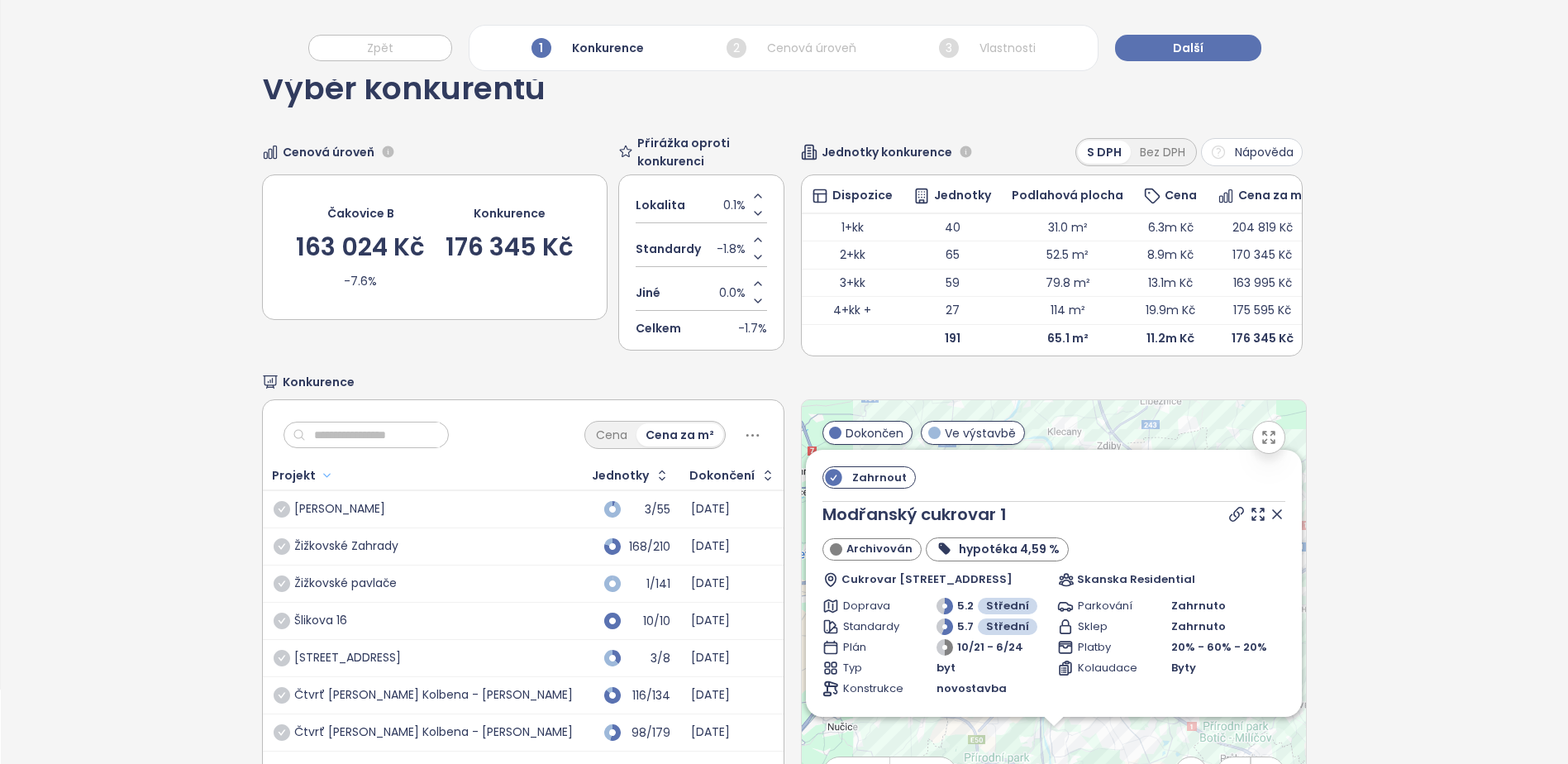
scroll to position [0, 0]
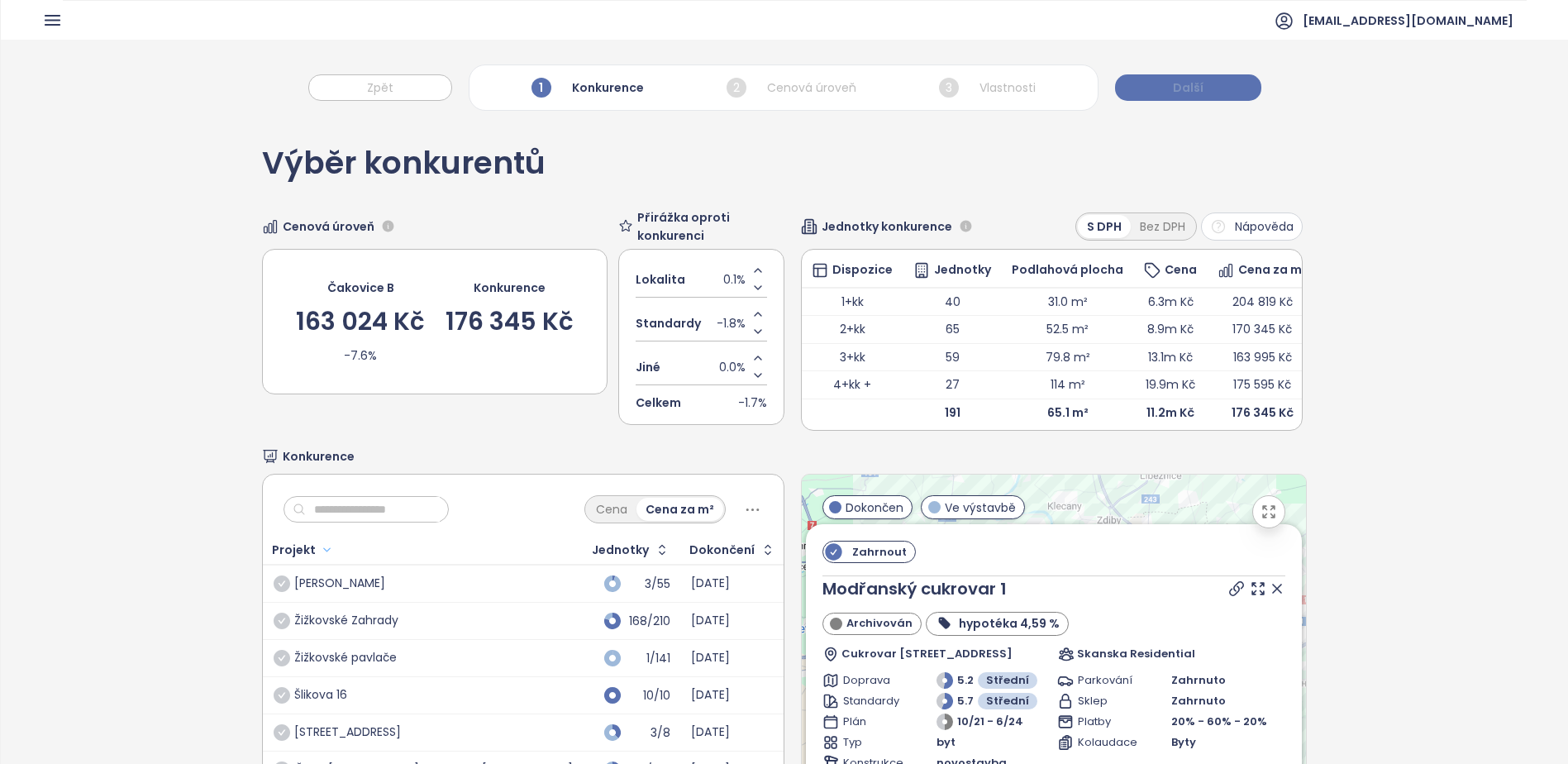
click at [1145, 84] on button "Další" at bounding box center [1188, 87] width 146 height 27
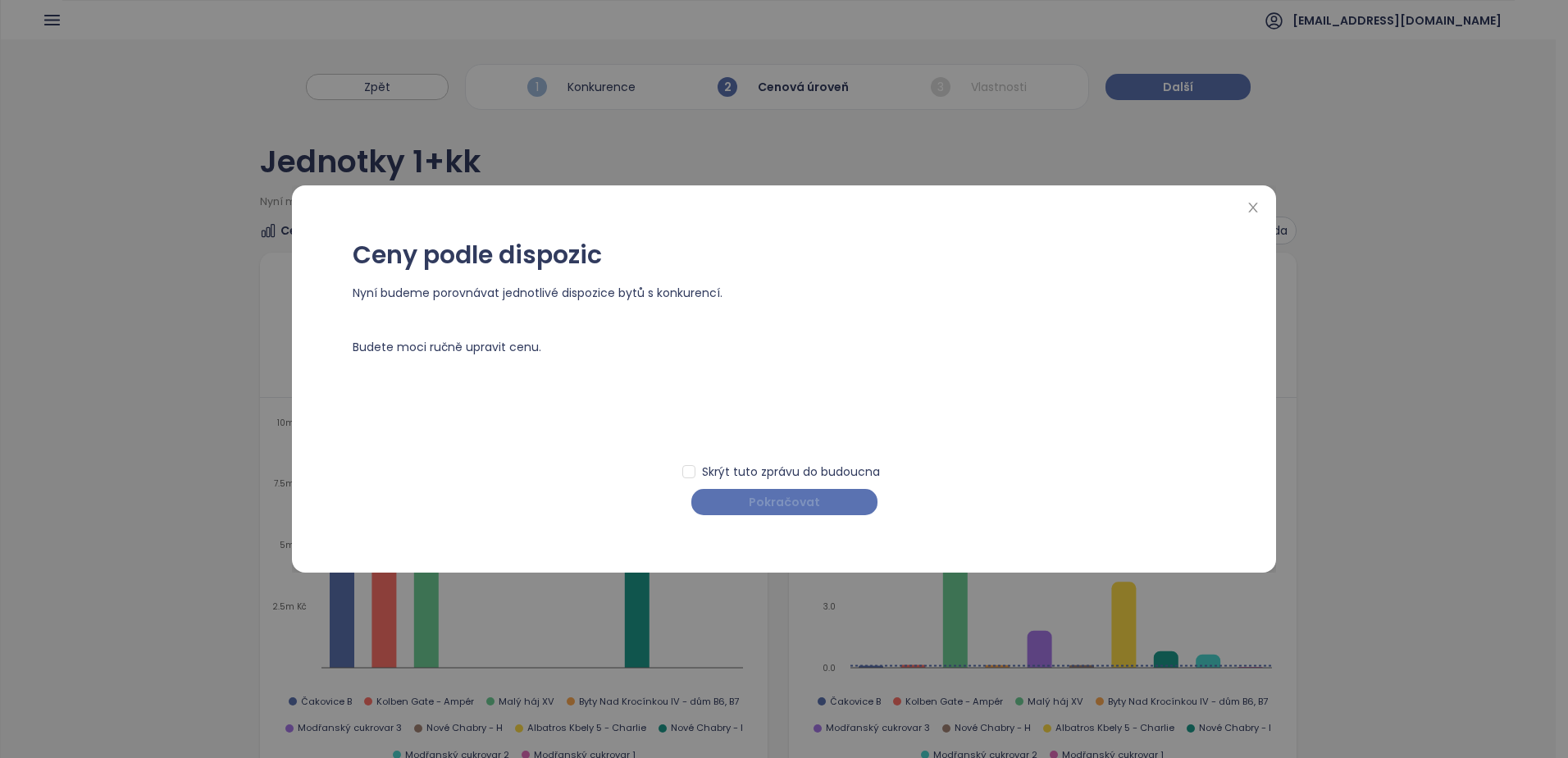
click at [798, 498] on span "Pokračovat" at bounding box center [784, 502] width 72 height 18
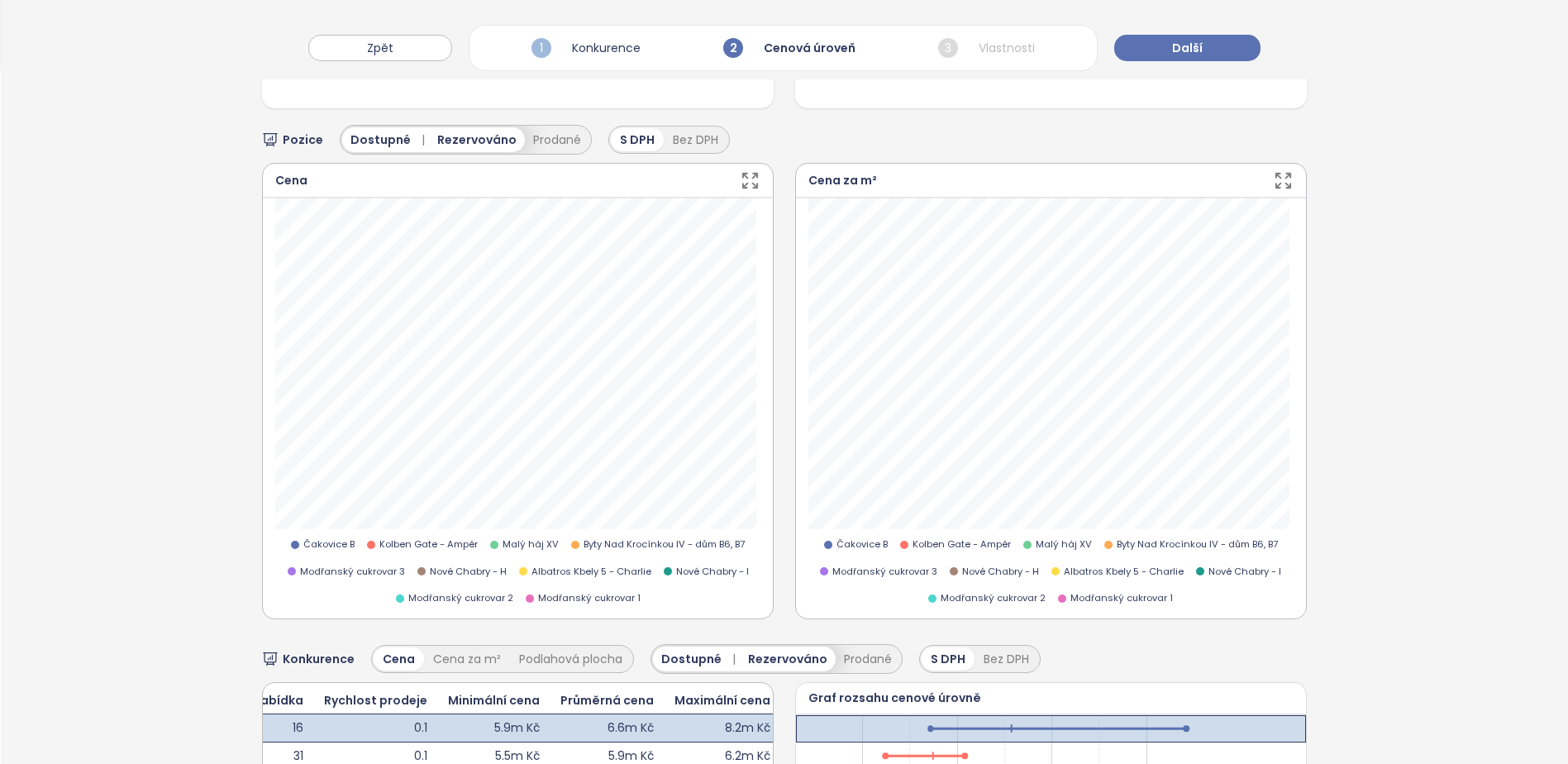
scroll to position [920, 0]
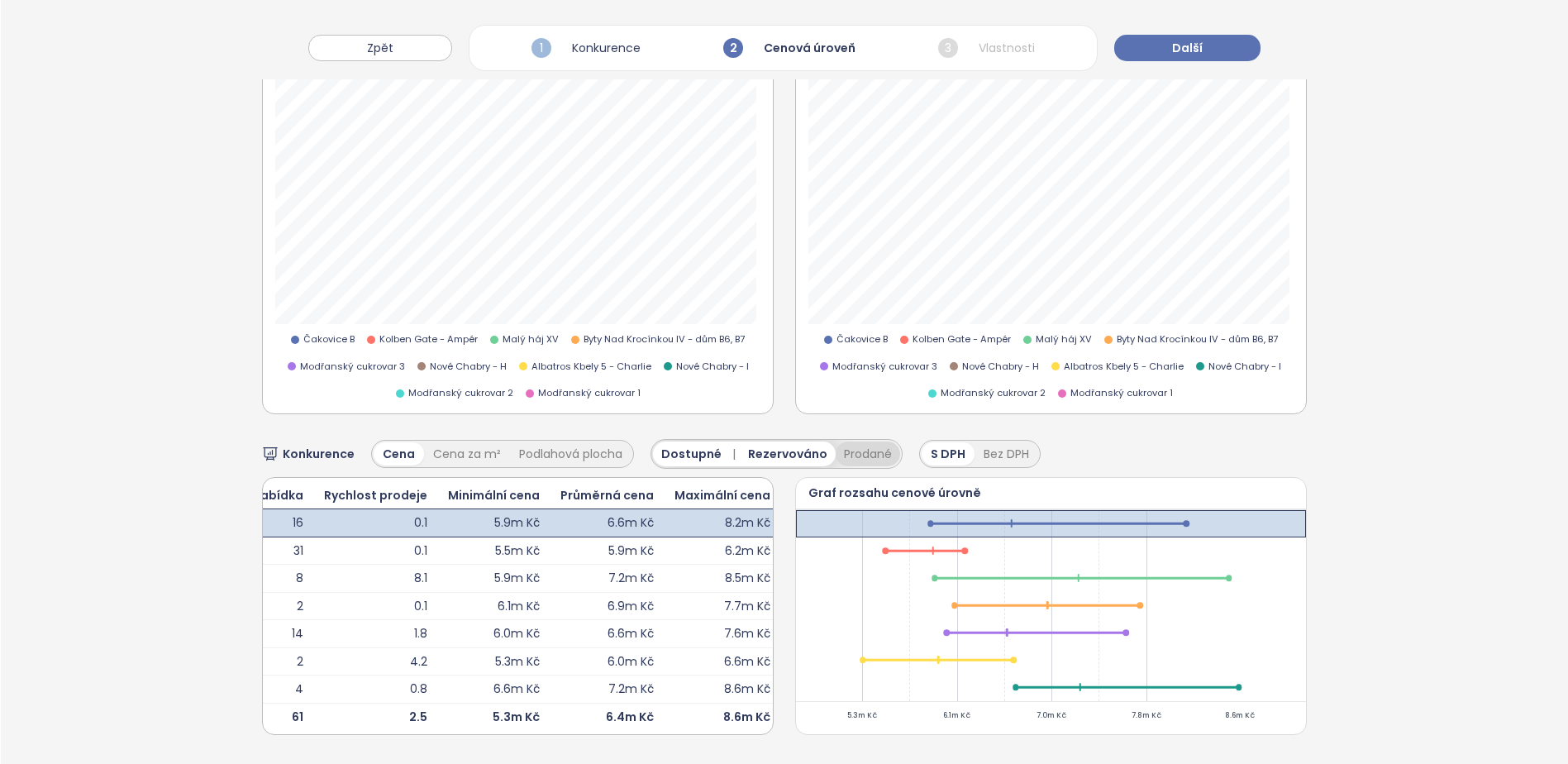
click at [843, 441] on button "Prodané" at bounding box center [868, 454] width 64 height 25
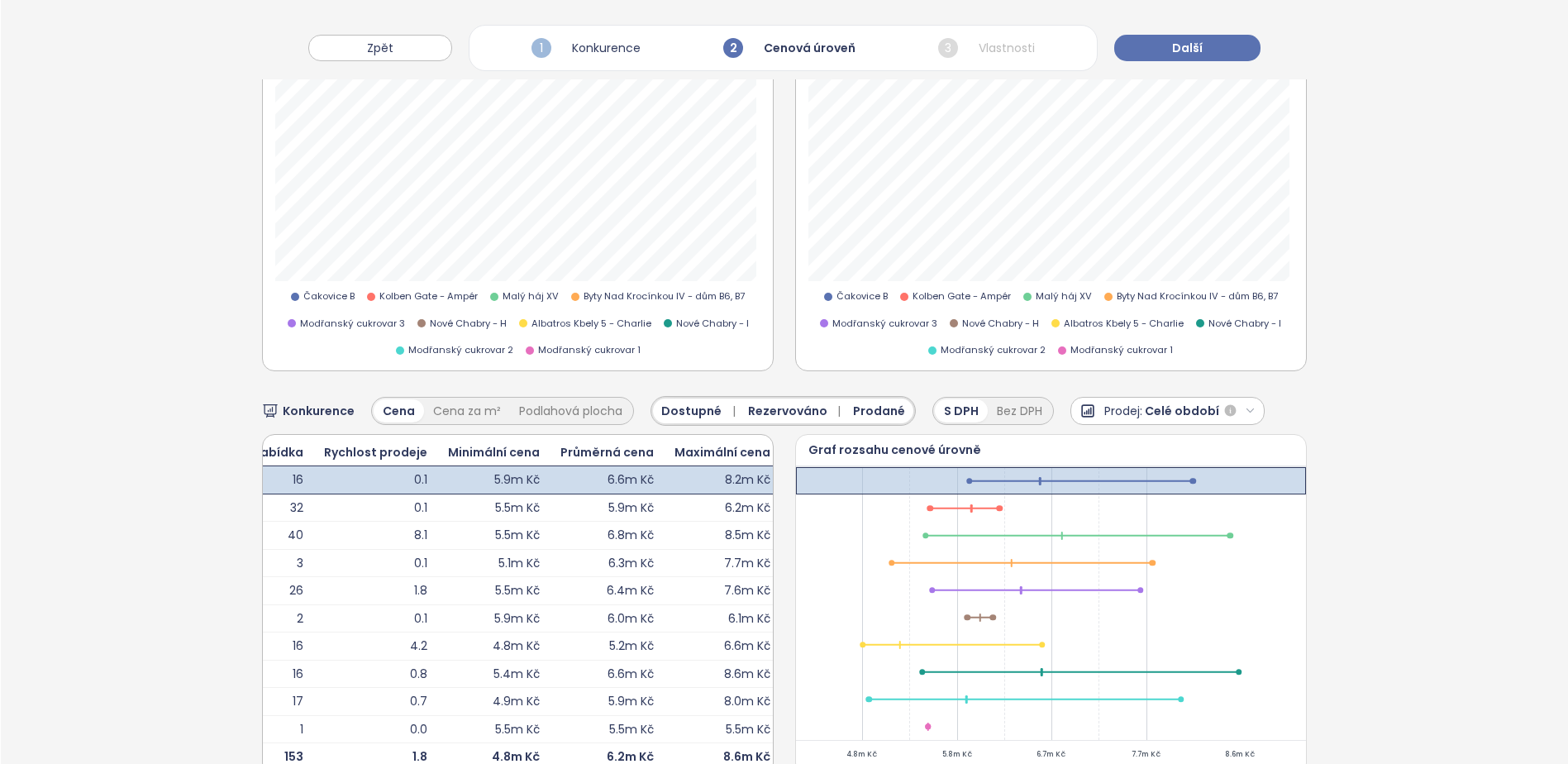
scroll to position [1003, 0]
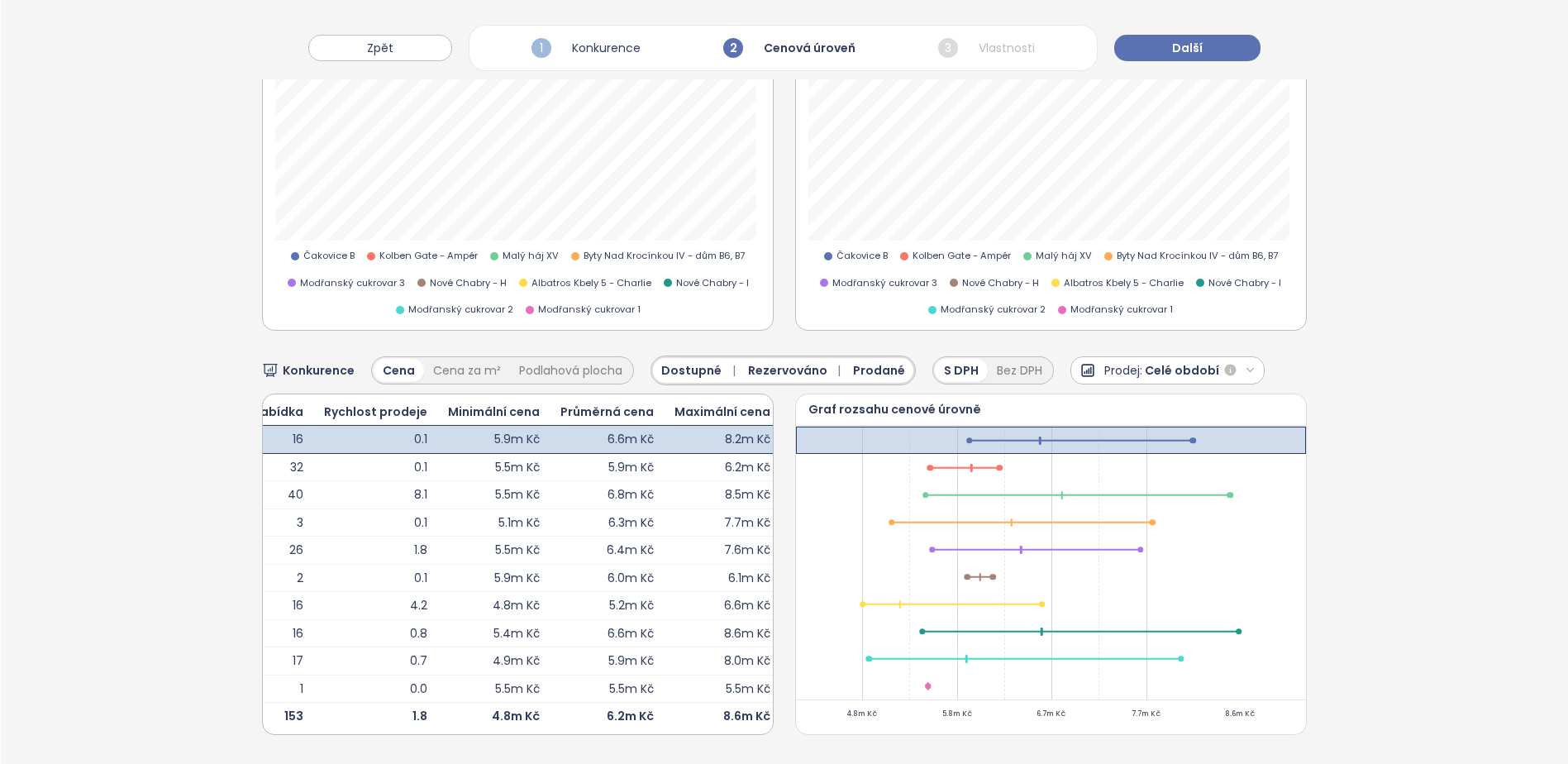
click at [882, 361] on span "Prodané" at bounding box center [879, 370] width 52 height 18
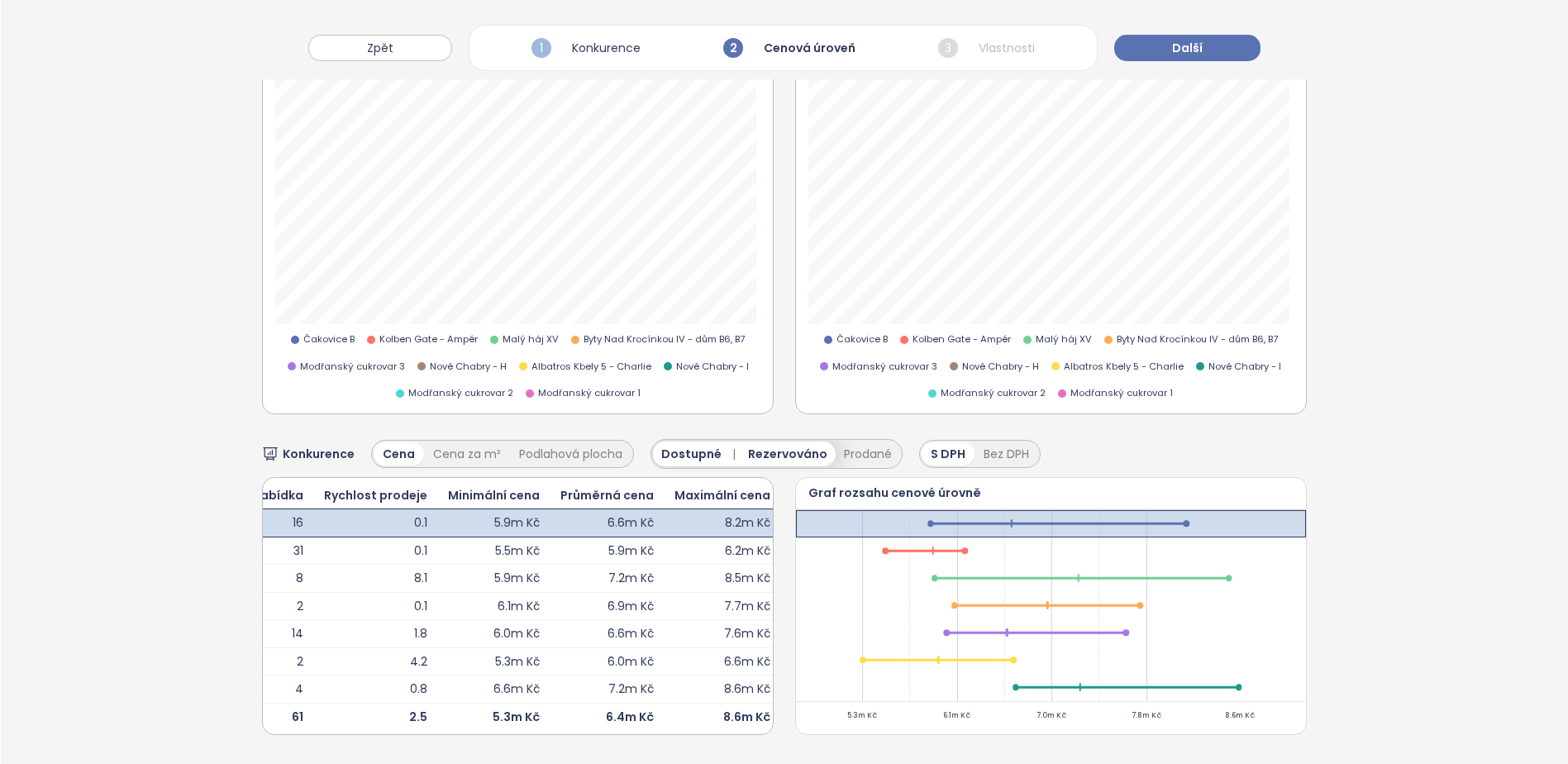
click at [784, 445] on span "Rezervováno" at bounding box center [787, 454] width 79 height 18
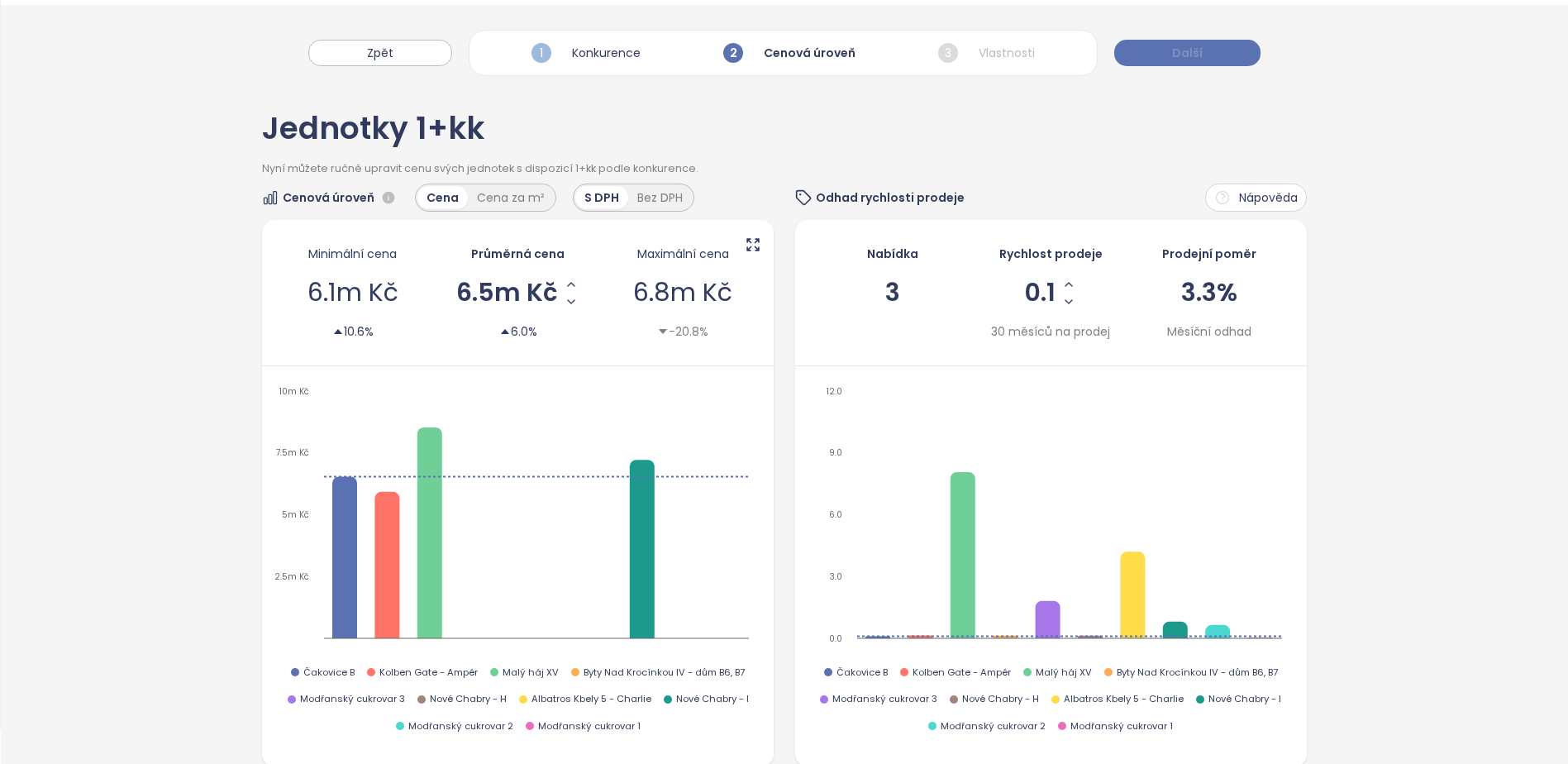
scroll to position [0, 0]
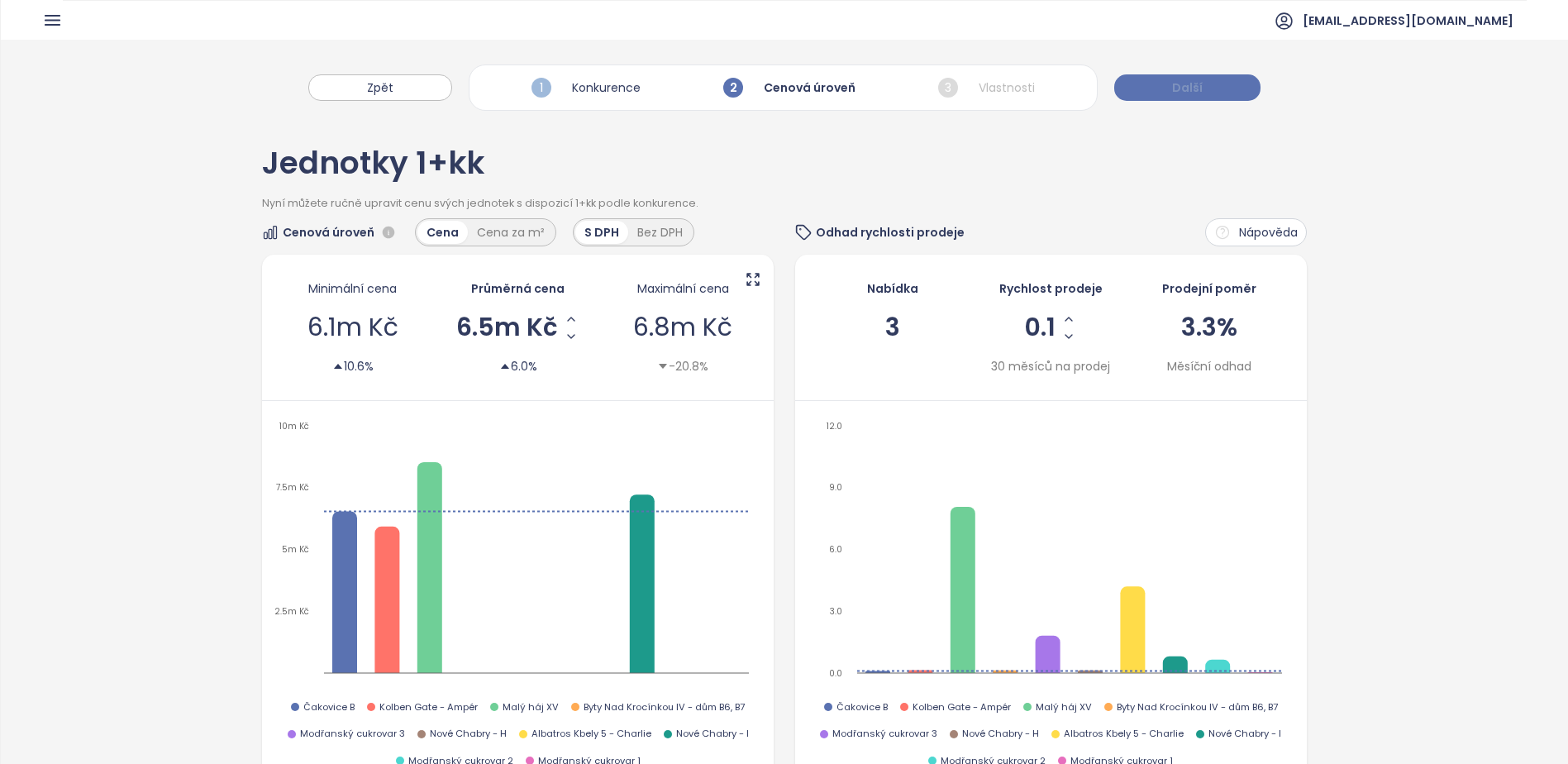
click at [1194, 77] on button "Další" at bounding box center [1187, 87] width 146 height 27
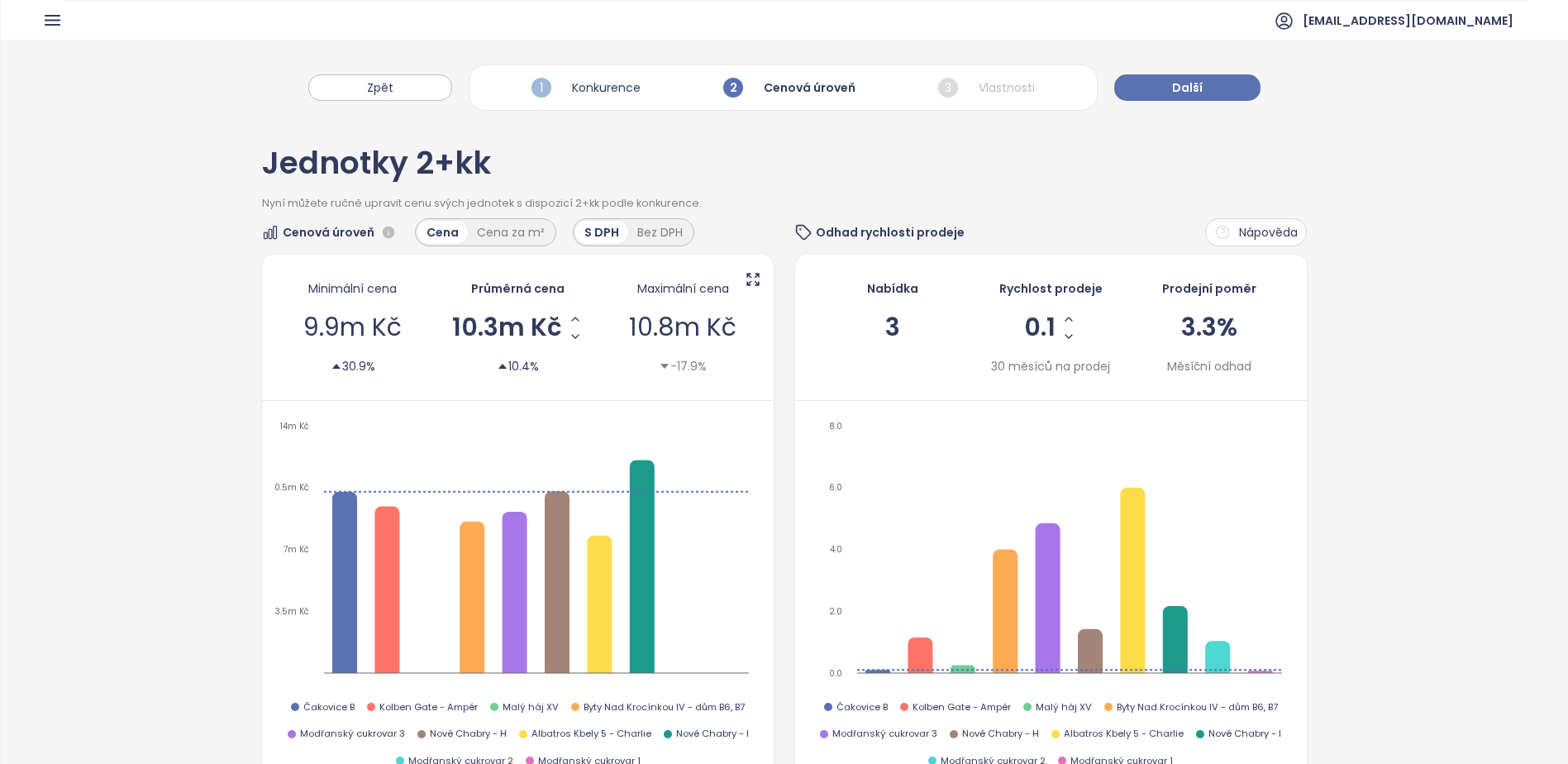
click at [782, 168] on div "Jednotky 2+kk" at bounding box center [784, 172] width 1045 height 48
click at [1197, 89] on span "Další" at bounding box center [1187, 87] width 30 height 18
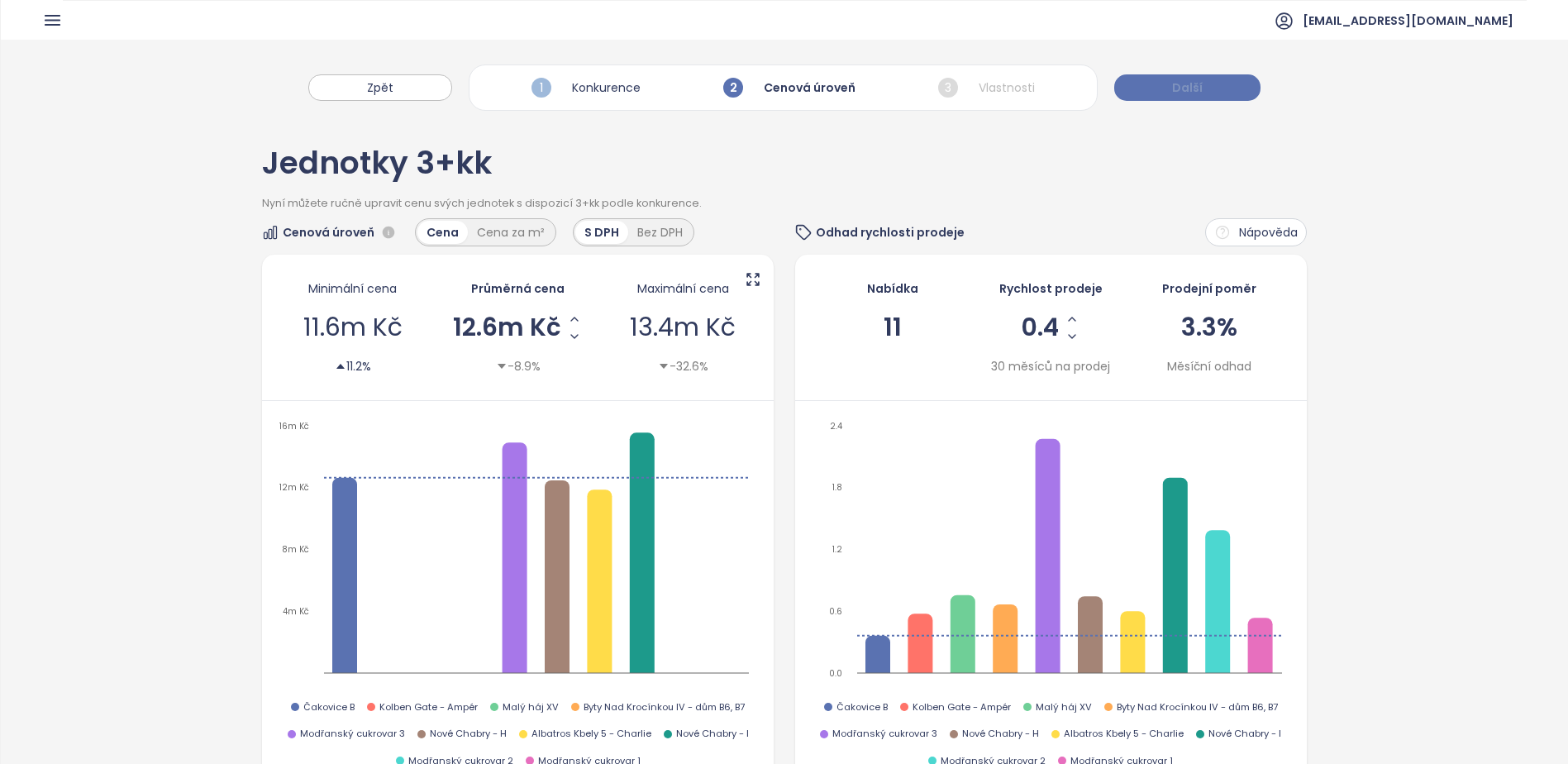
click at [1197, 89] on span "Další" at bounding box center [1187, 87] width 30 height 18
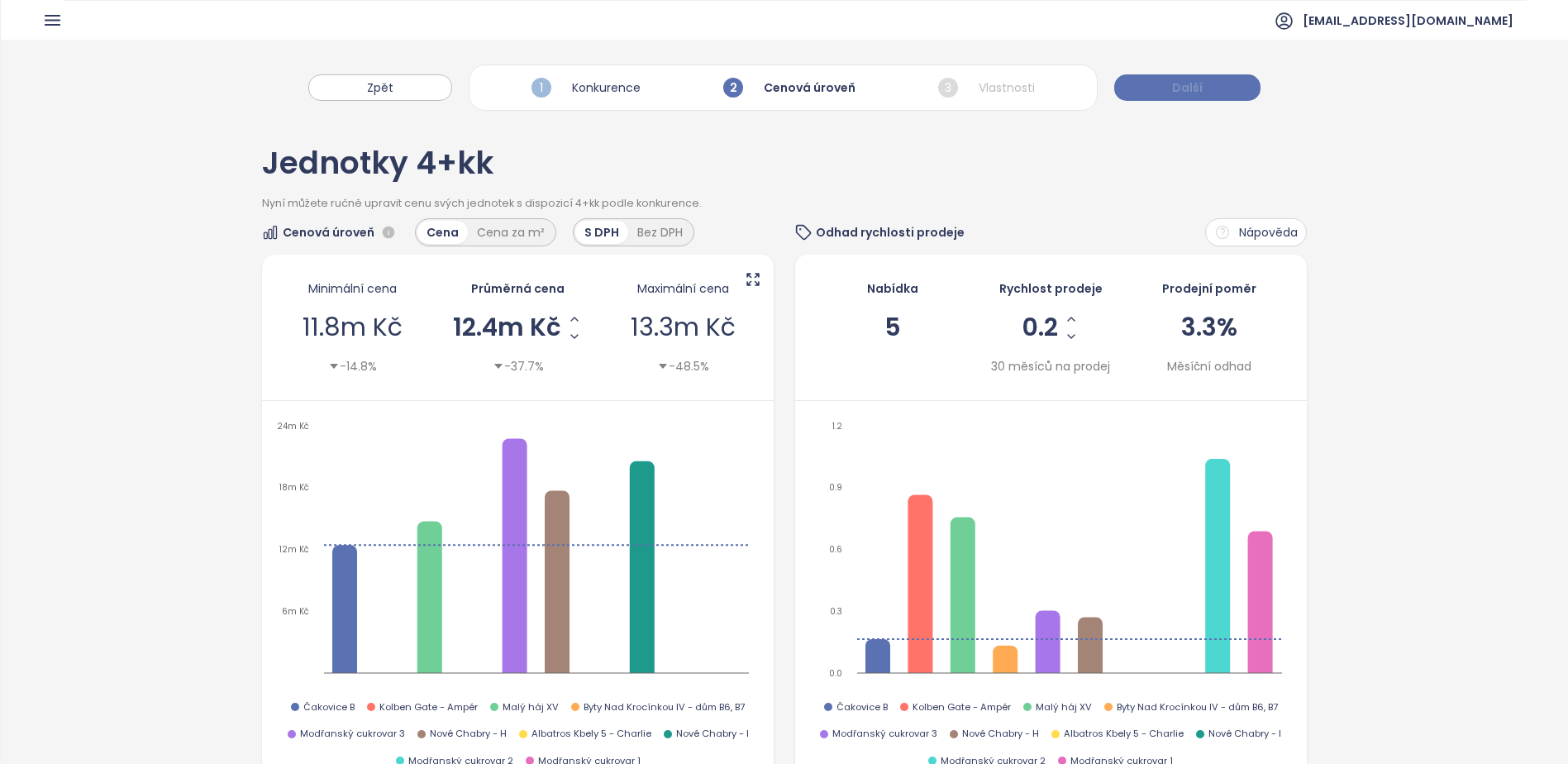
click at [1197, 89] on span "Další" at bounding box center [1187, 87] width 30 height 18
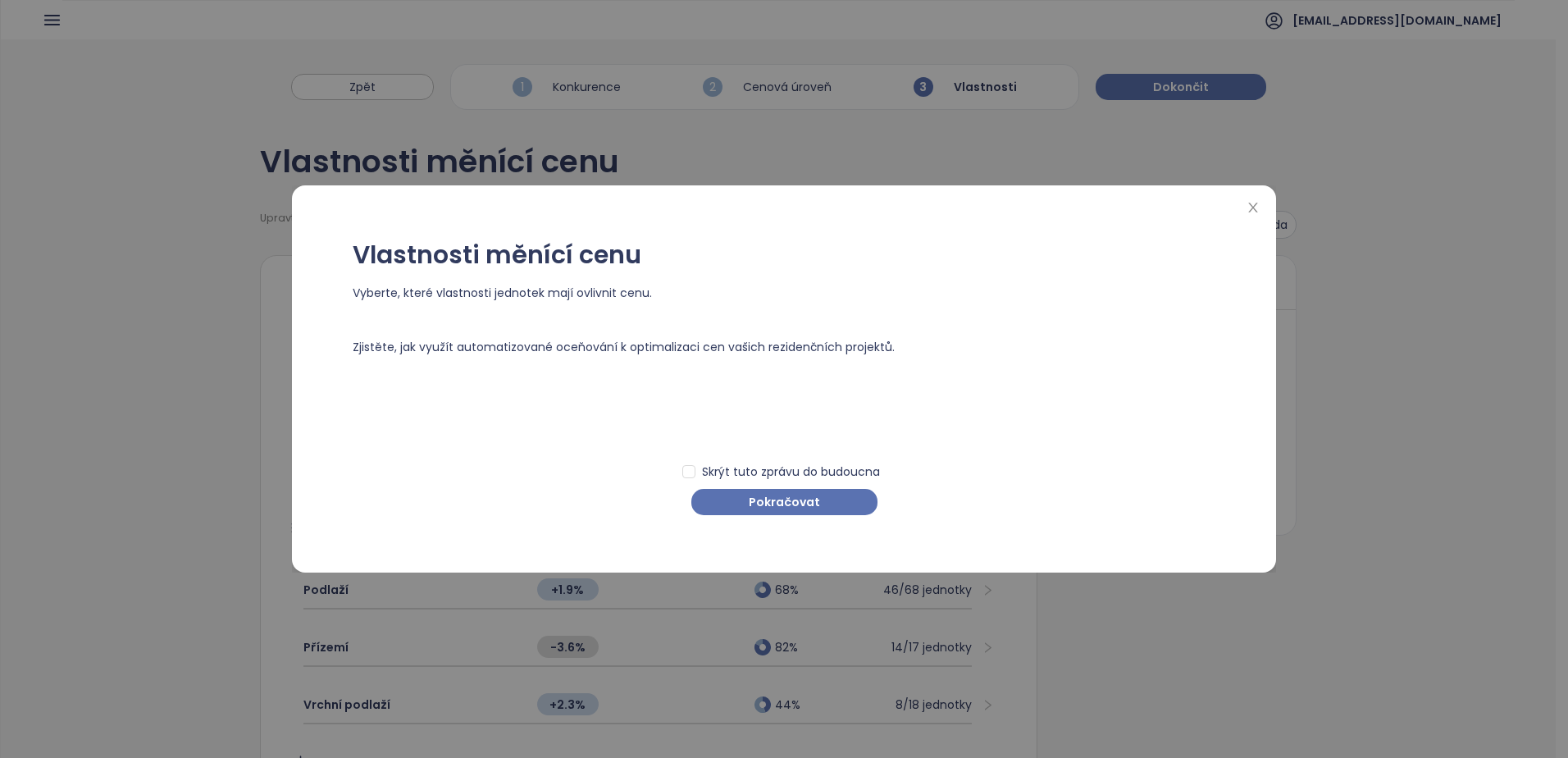
drag, startPoint x: 788, startPoint y: 494, endPoint x: 800, endPoint y: 540, distance: 47.5
click at [788, 493] on span "Pokračovat" at bounding box center [784, 502] width 72 height 18
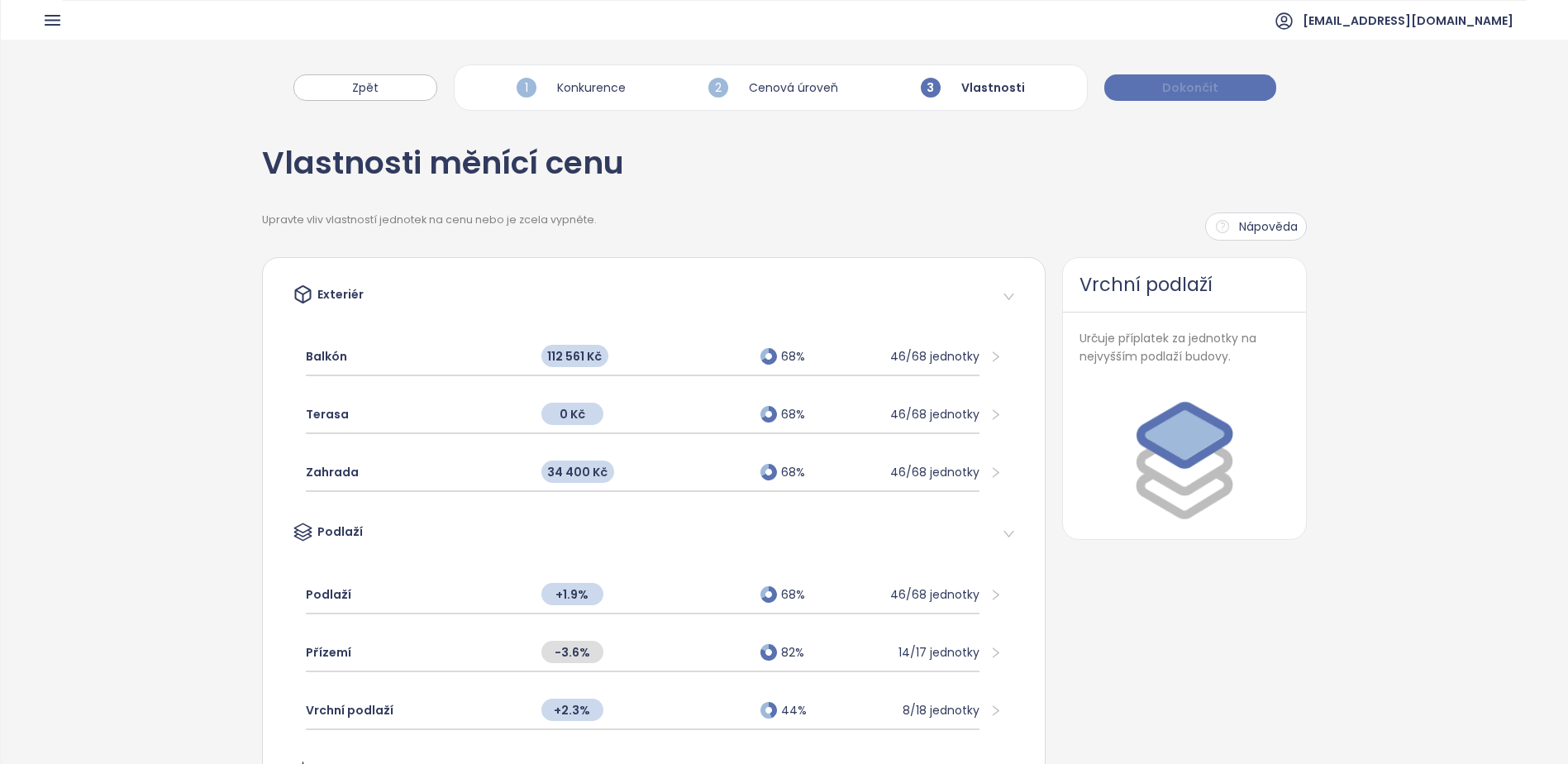
click at [1144, 91] on button "Dokončit" at bounding box center [1190, 87] width 172 height 27
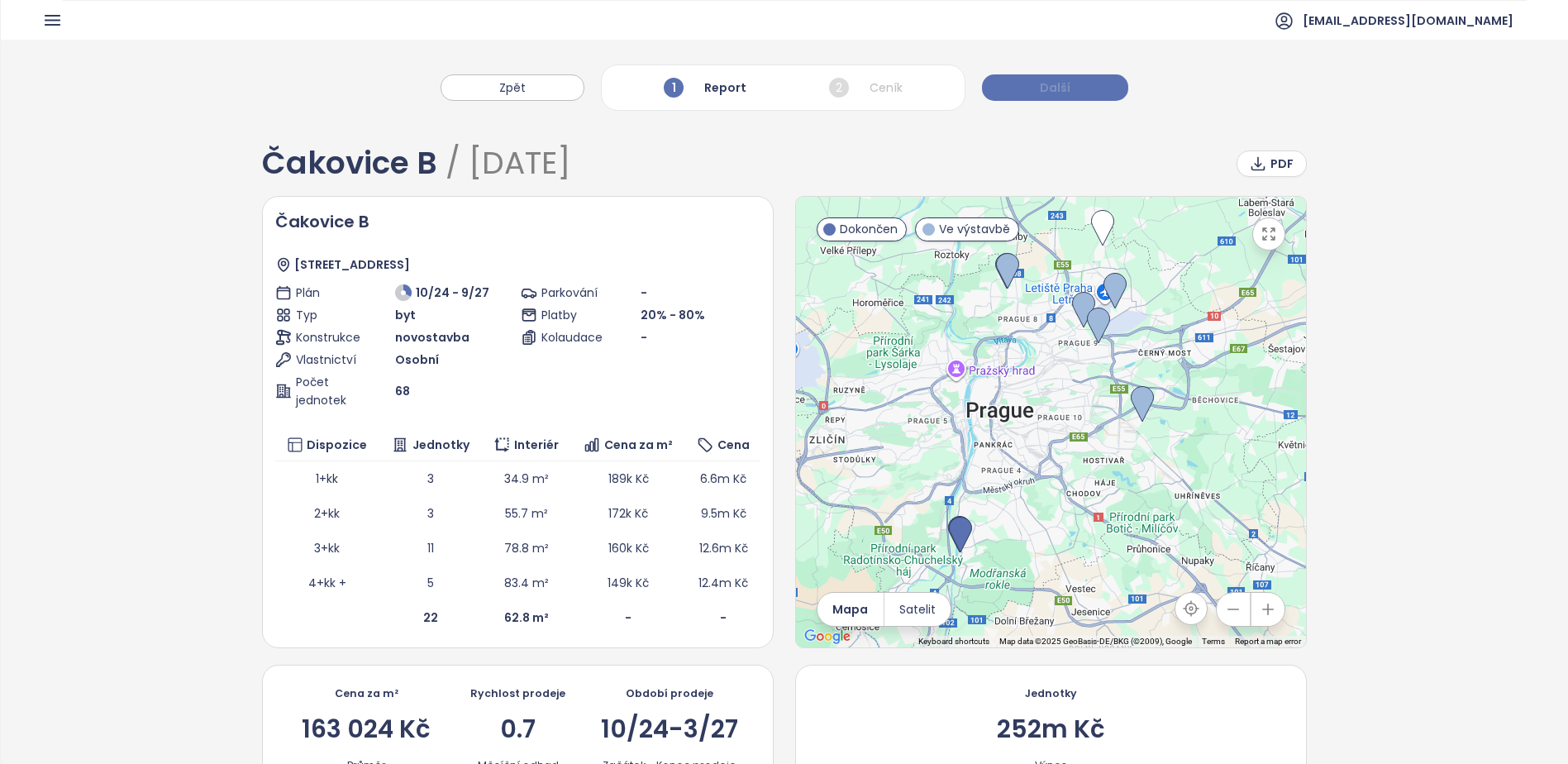
click at [1058, 79] on span "Další" at bounding box center [1055, 87] width 30 height 18
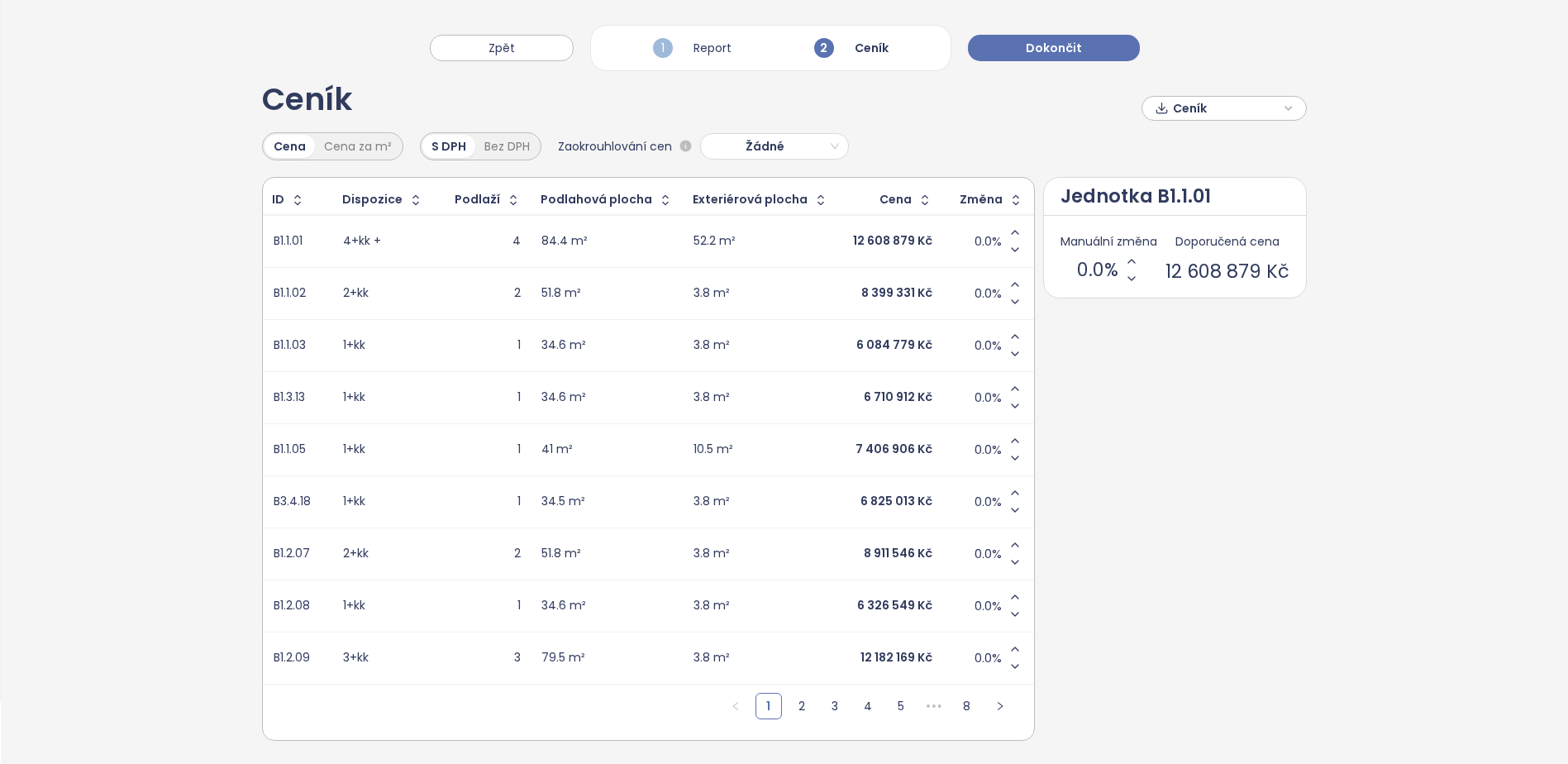
scroll to position [82, 0]
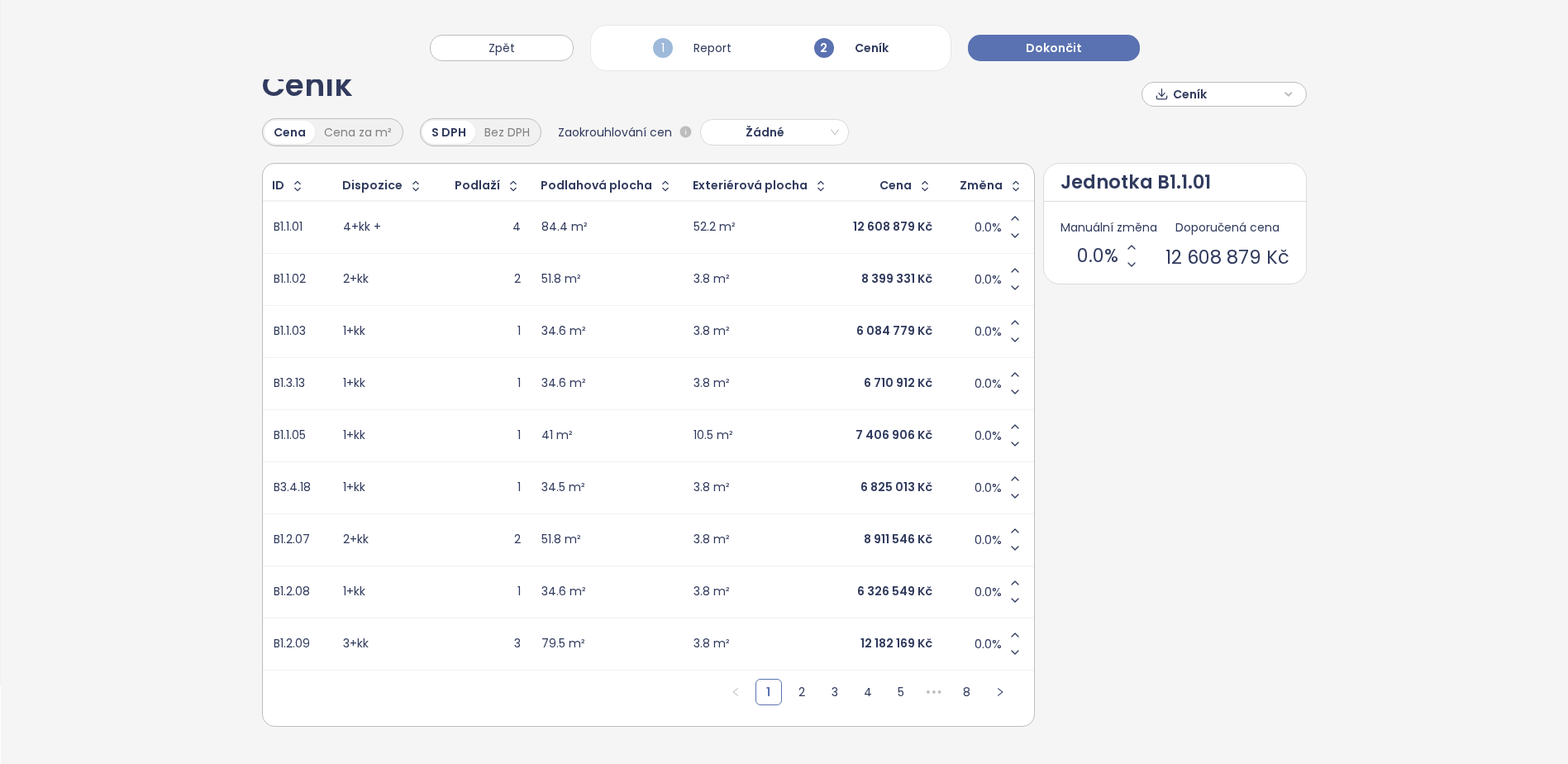
click at [1223, 86] on span "Ceník" at bounding box center [1227, 94] width 107 height 25
click at [1175, 168] on span "Stáhnout" at bounding box center [1203, 177] width 58 height 18
click at [103, 308] on div "Ceník Ceník Cena Cena za m² S DPH Bez DPH Zaokrouhlování cen Žádné ID Dispozice…" at bounding box center [784, 402] width 1567 height 723
drag, startPoint x: 1220, startPoint y: 547, endPoint x: 1205, endPoint y: 533, distance: 20.5
click at [1217, 545] on div "ID Dispozice Podlaží Podlahová plocha Exteriérová plocha Cena Změna B1.1.01 4+k…" at bounding box center [784, 445] width 1045 height 563
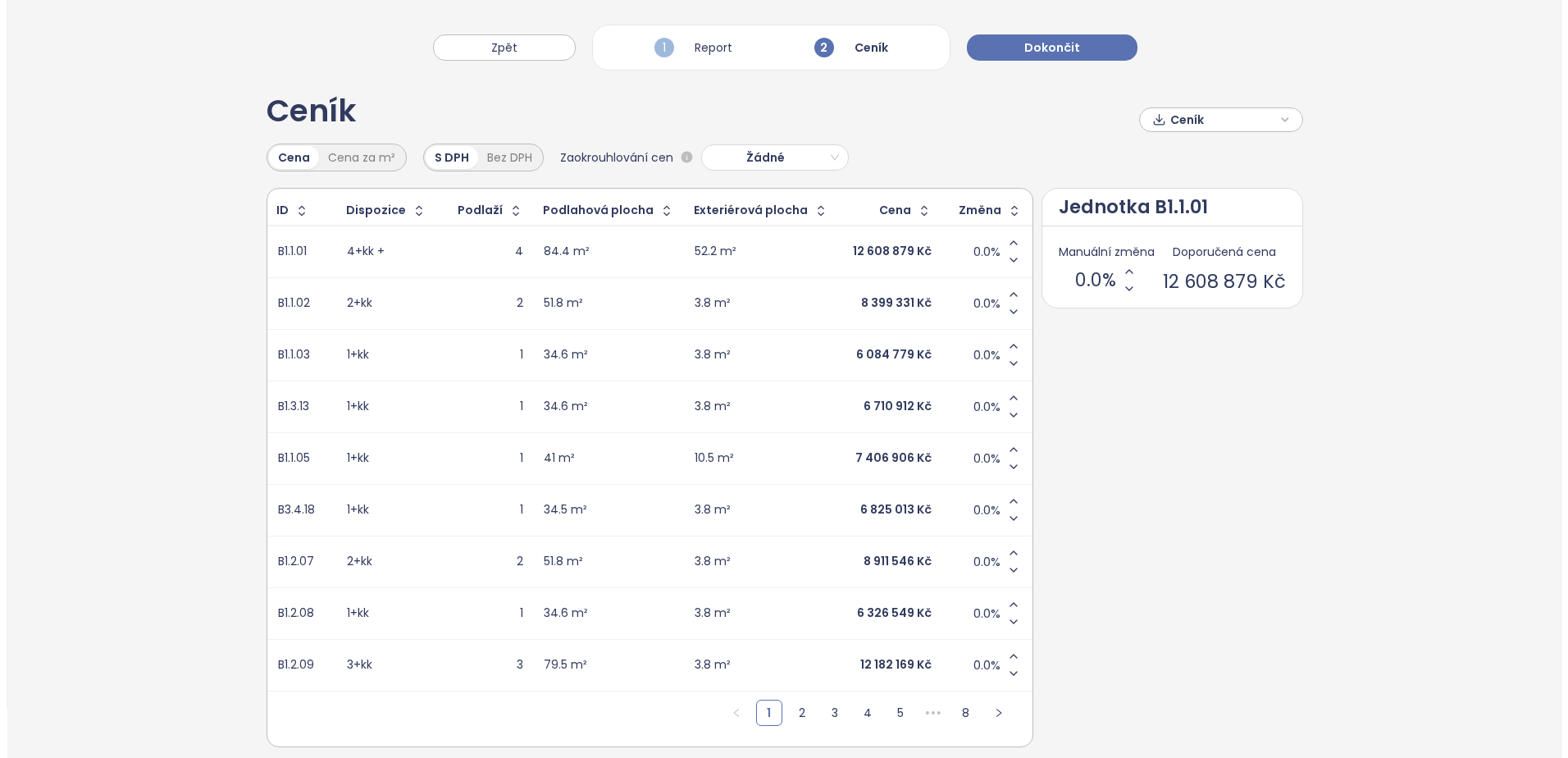
scroll to position [0, 0]
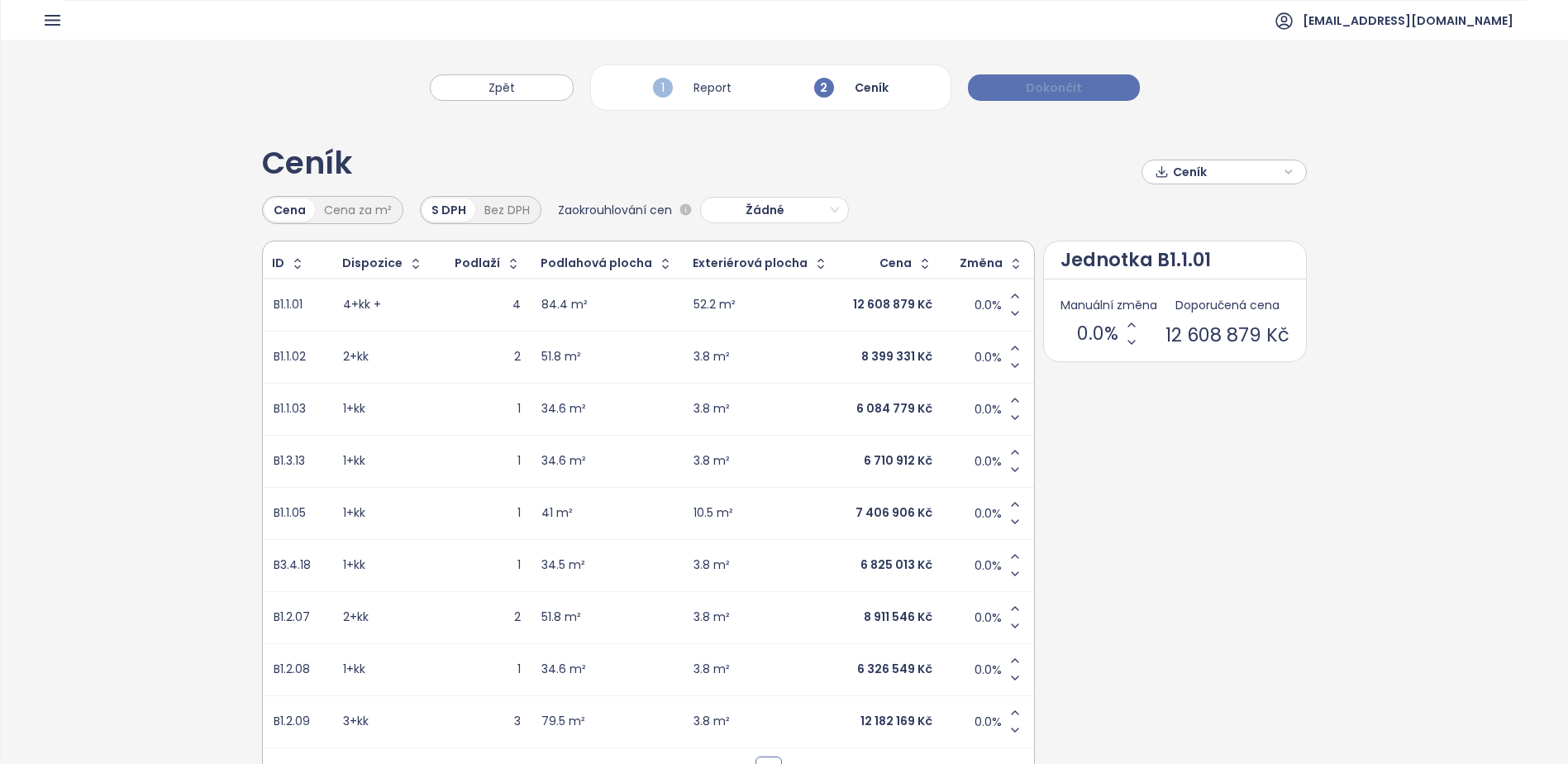
click at [1061, 88] on span "Dokončit" at bounding box center [1054, 87] width 56 height 18
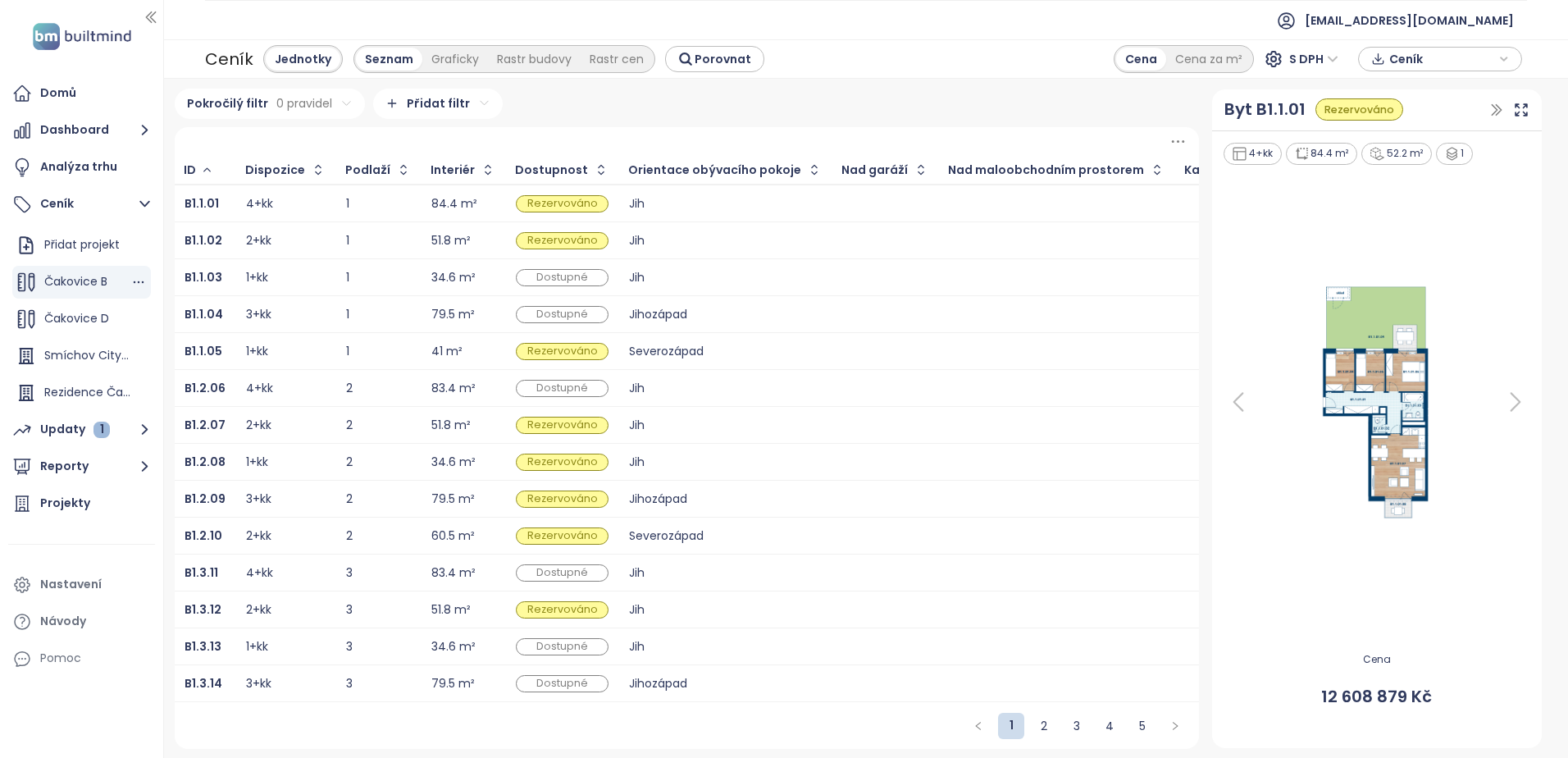
click at [77, 280] on span "Čakovice B" at bounding box center [75, 281] width 63 height 17
drag, startPoint x: 56, startPoint y: 279, endPoint x: 126, endPoint y: 290, distance: 70.9
click at [56, 279] on span "Čakovice B" at bounding box center [75, 281] width 63 height 17
click at [454, 72] on div "Seznam Graficky Rastr budovy Rastr cen" at bounding box center [504, 59] width 302 height 28
click at [453, 70] on div "Graficky" at bounding box center [455, 59] width 65 height 23
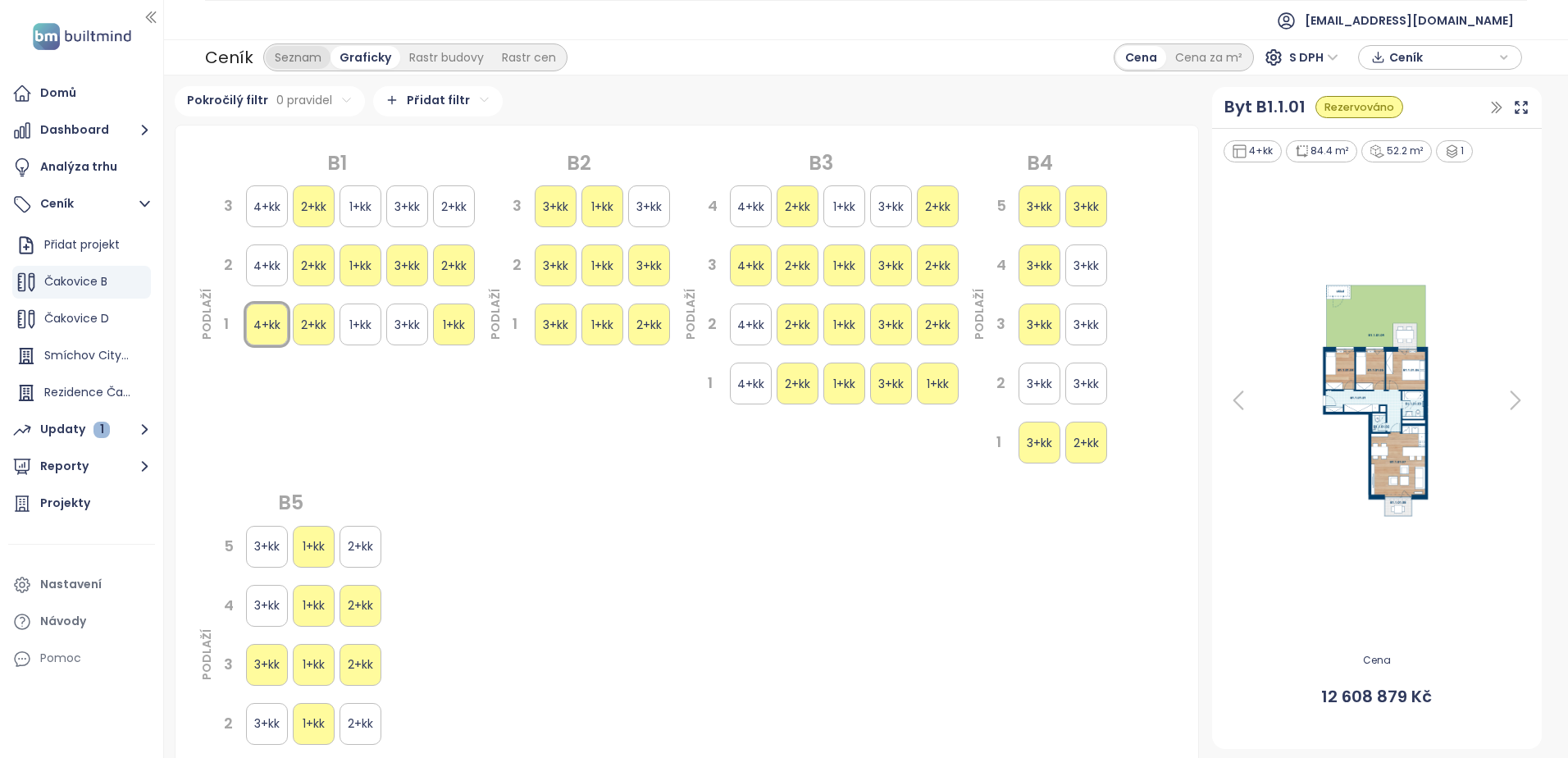
drag, startPoint x: 453, startPoint y: 68, endPoint x: 317, endPoint y: 56, distance: 136.5
click at [317, 56] on div "Seznam" at bounding box center [297, 57] width 65 height 23
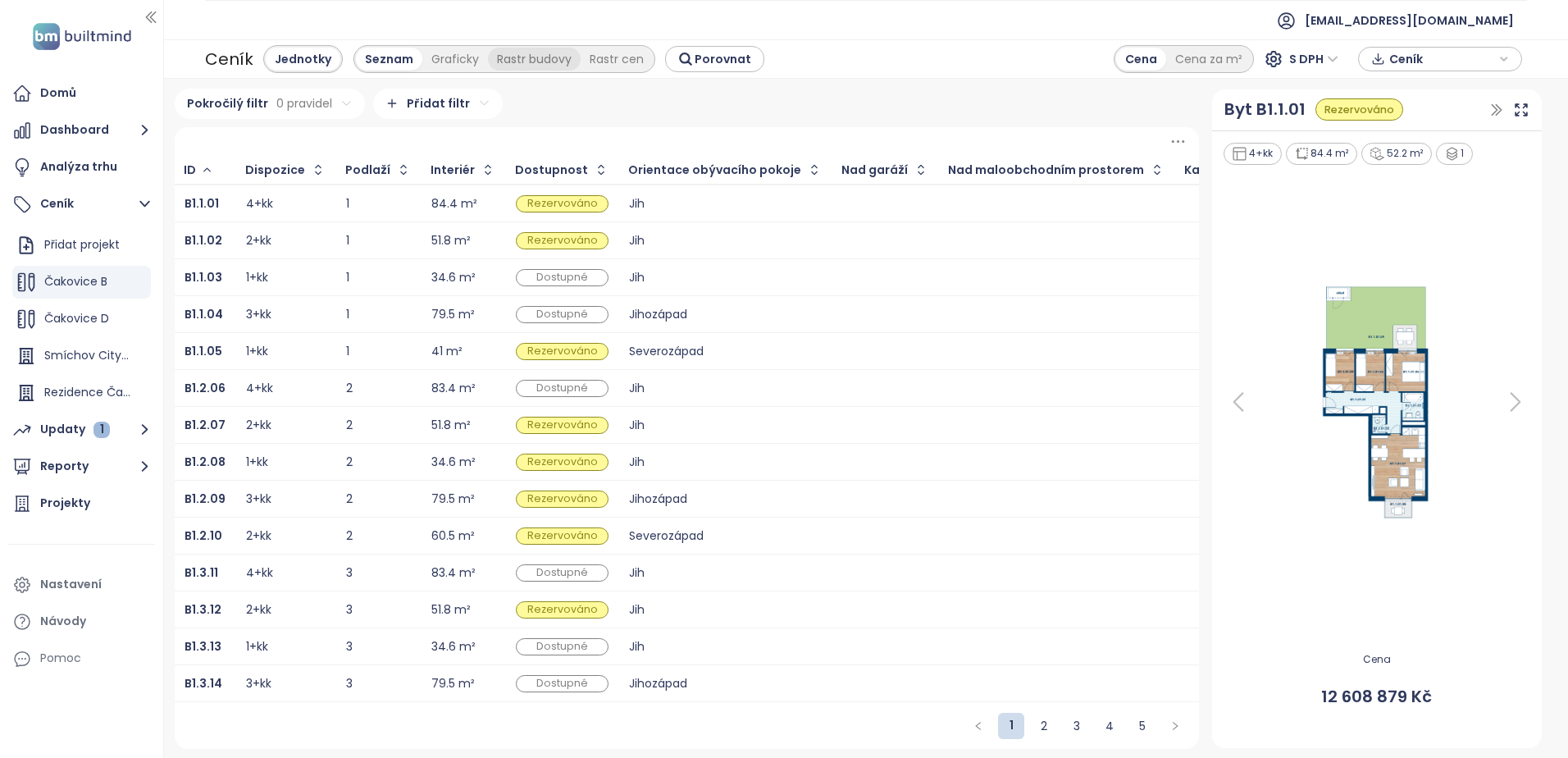
click at [532, 57] on div "Rastr budovy" at bounding box center [534, 59] width 93 height 23
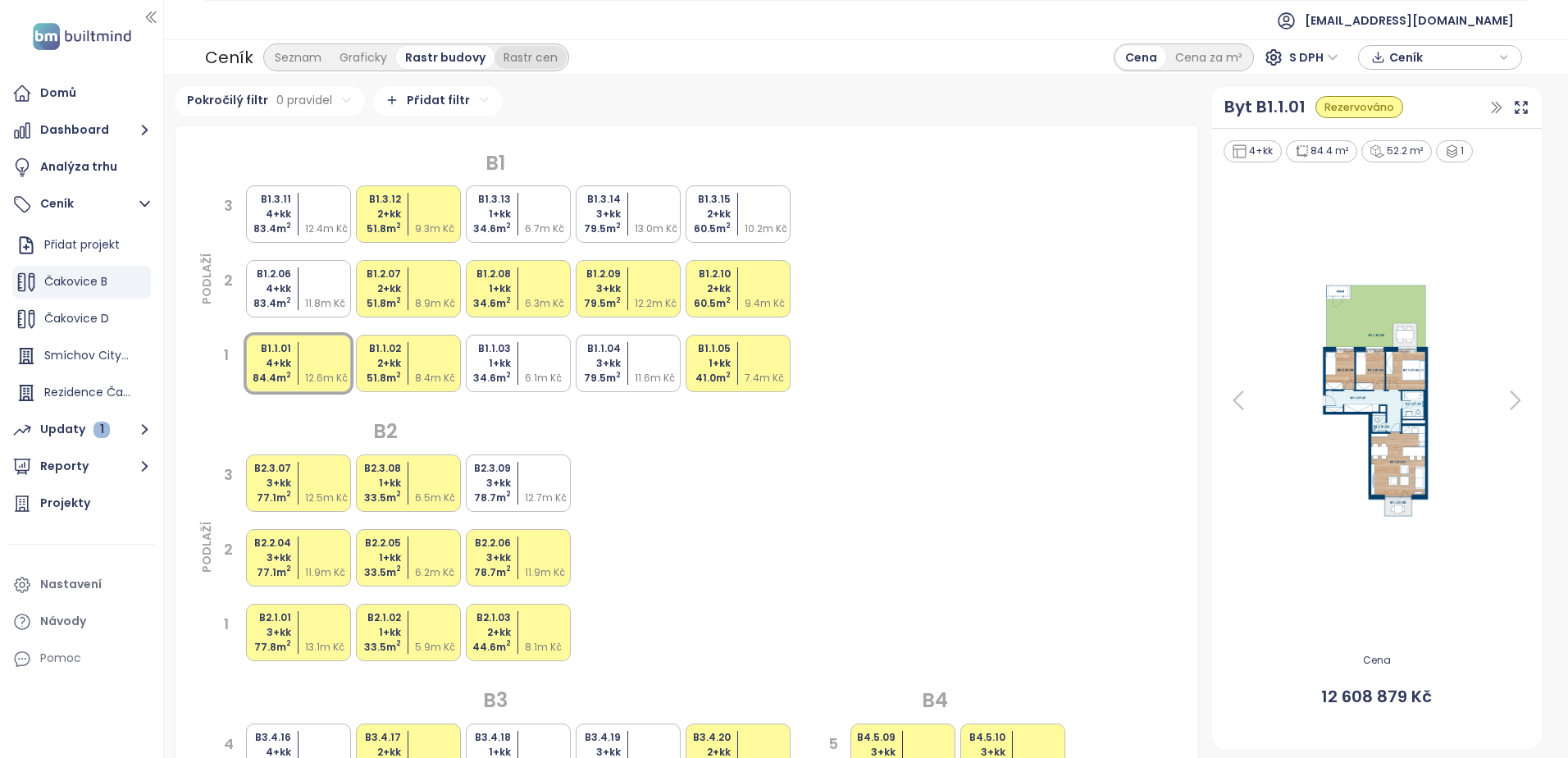
click at [529, 57] on div "Rastr cen" at bounding box center [531, 57] width 73 height 23
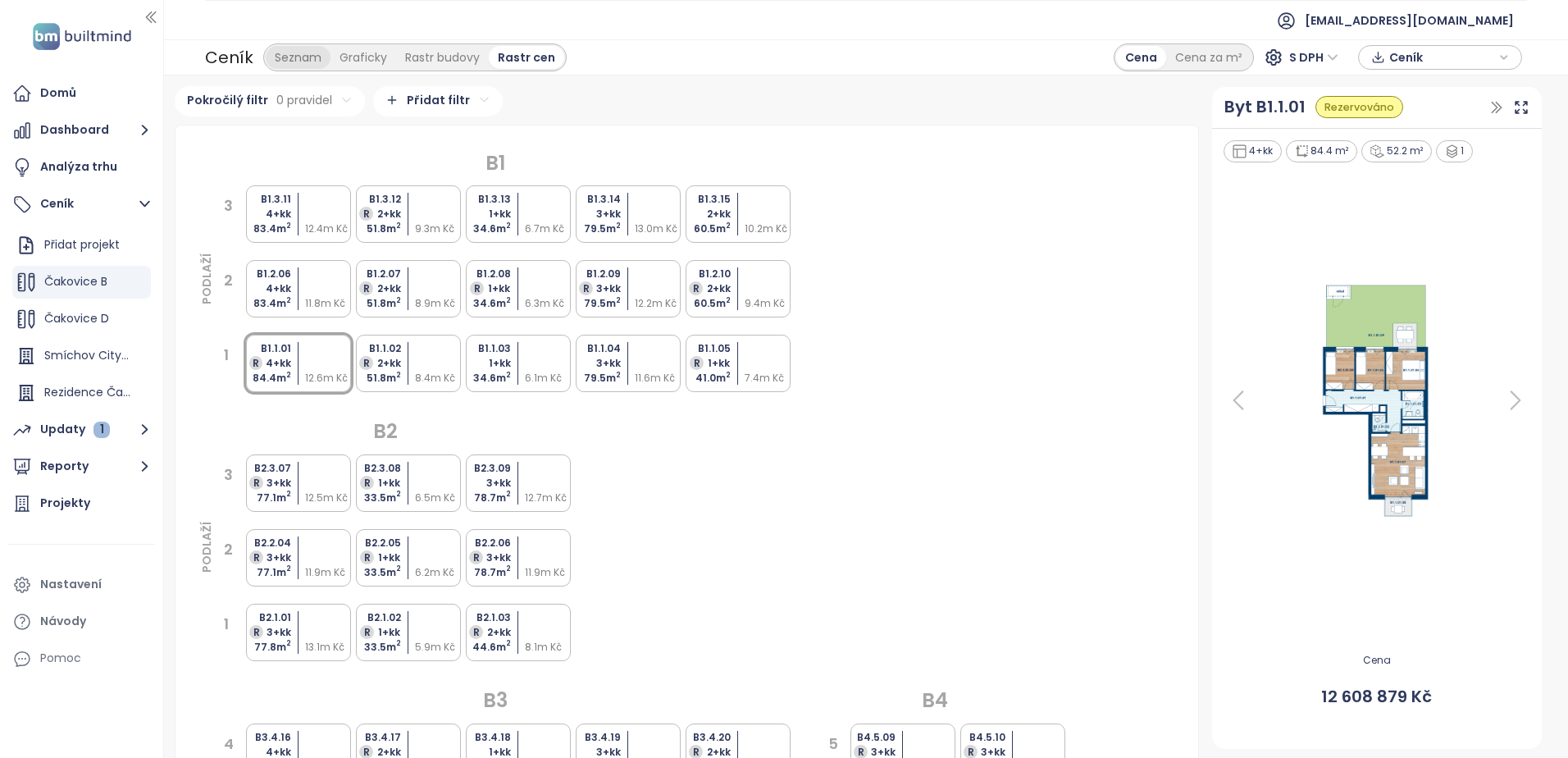
click at [276, 54] on div "Seznam" at bounding box center [297, 57] width 65 height 23
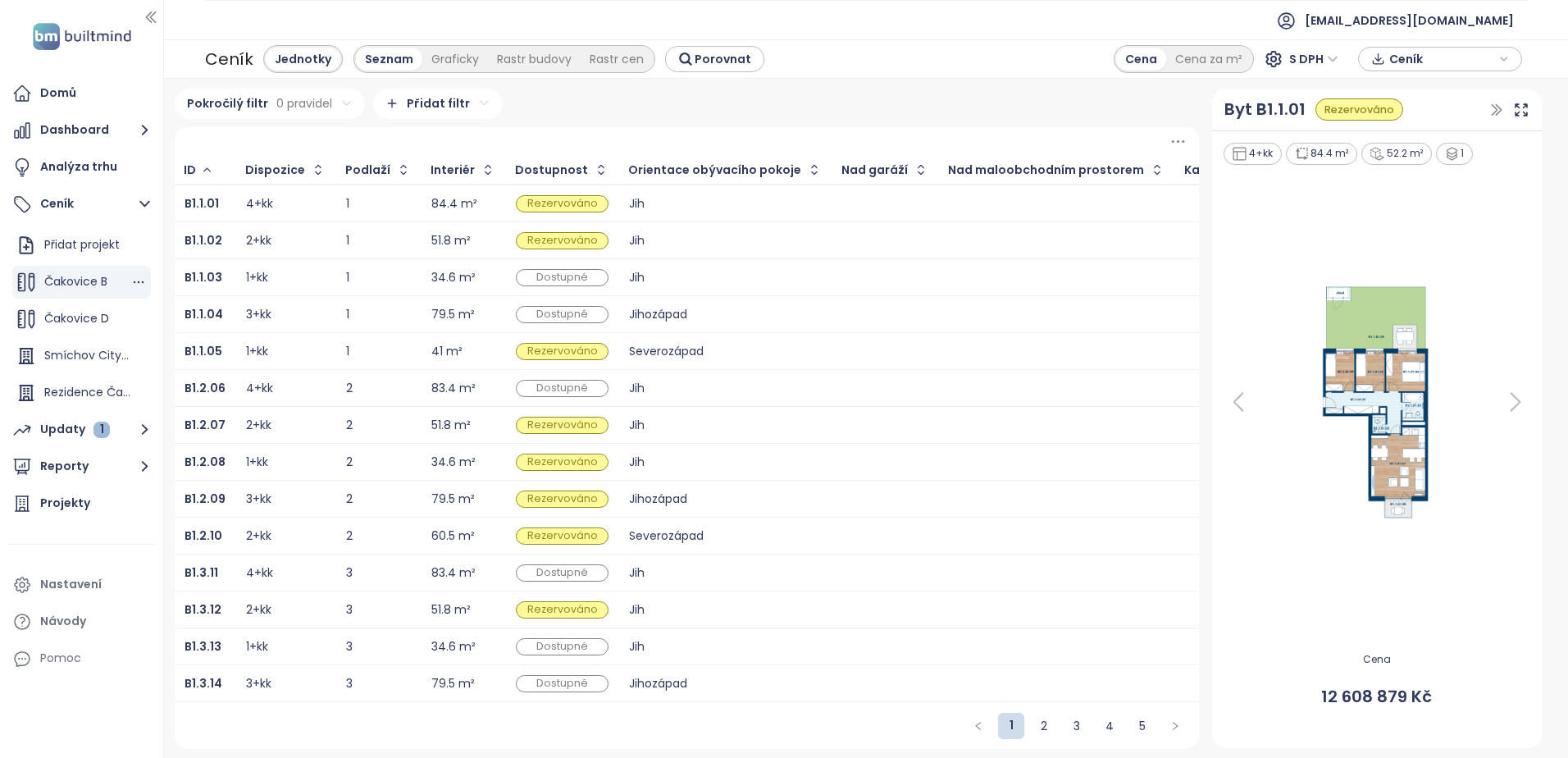
click at [81, 271] on div "Čakovice B" at bounding box center [81, 281] width 139 height 33
click at [55, 276] on span "Čakovice B" at bounding box center [75, 281] width 63 height 17
click at [27, 277] on icon at bounding box center [27, 282] width 19 height 19
click at [130, 281] on icon "button" at bounding box center [138, 282] width 17 height 17
click at [201, 316] on button "Upravit" at bounding box center [195, 309] width 97 height 20
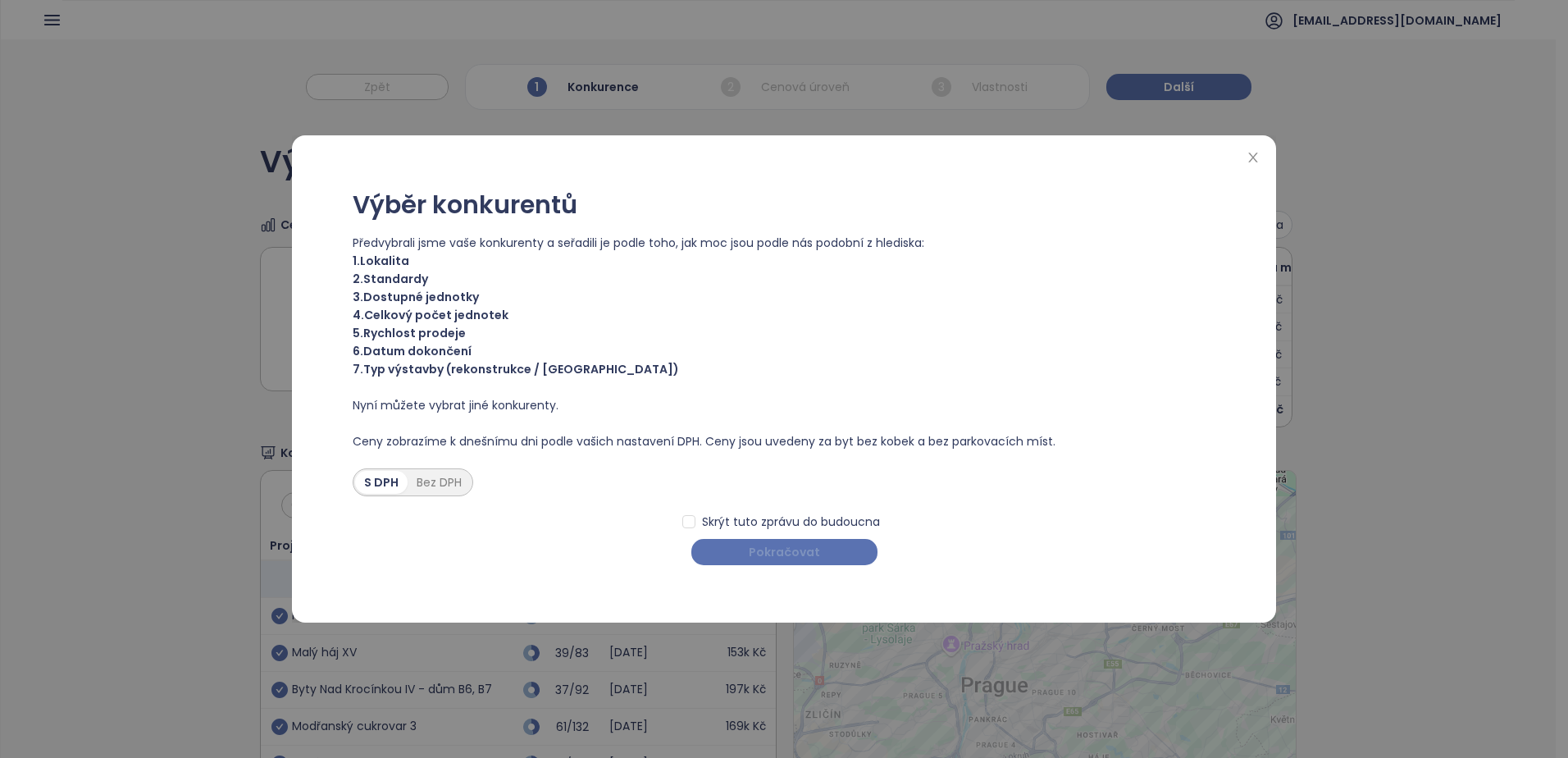
click at [762, 545] on span "Pokračovat" at bounding box center [784, 552] width 72 height 18
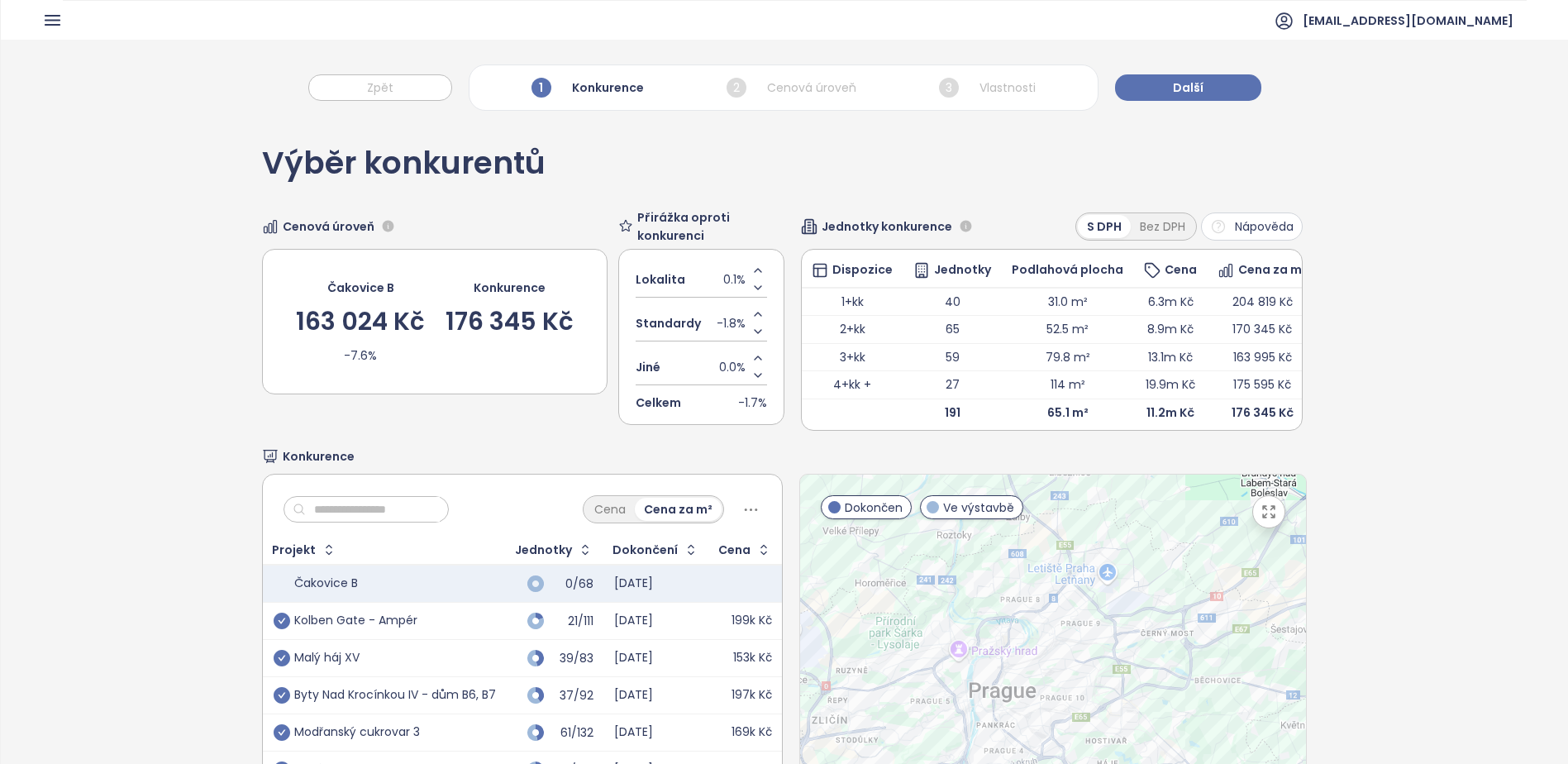
click at [203, 453] on div "Výběr konkurentů Cenová úroveň Čakovice B 163 024 Kč -7.6% Konkurence 176 345 K…" at bounding box center [784, 518] width 1567 height 797
click at [753, 315] on icon "Increase value" at bounding box center [758, 314] width 13 height 13
click at [755, 332] on icon "Decrease value" at bounding box center [758, 332] width 6 height 4
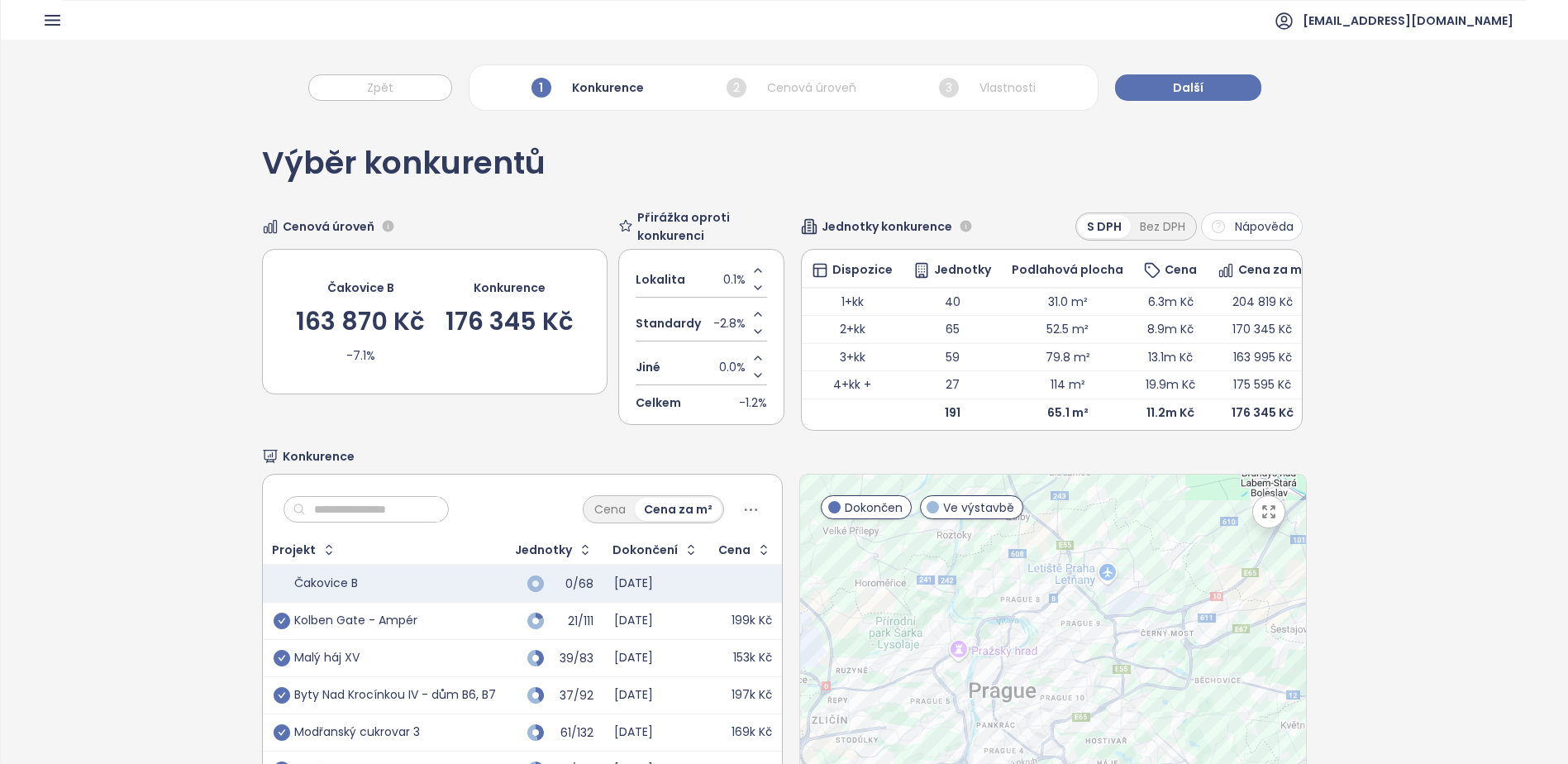
click at [755, 332] on icon "Decrease value" at bounding box center [758, 332] width 6 height 4
click at [751, 333] on icon "Decrease value" at bounding box center [758, 331] width 13 height 13
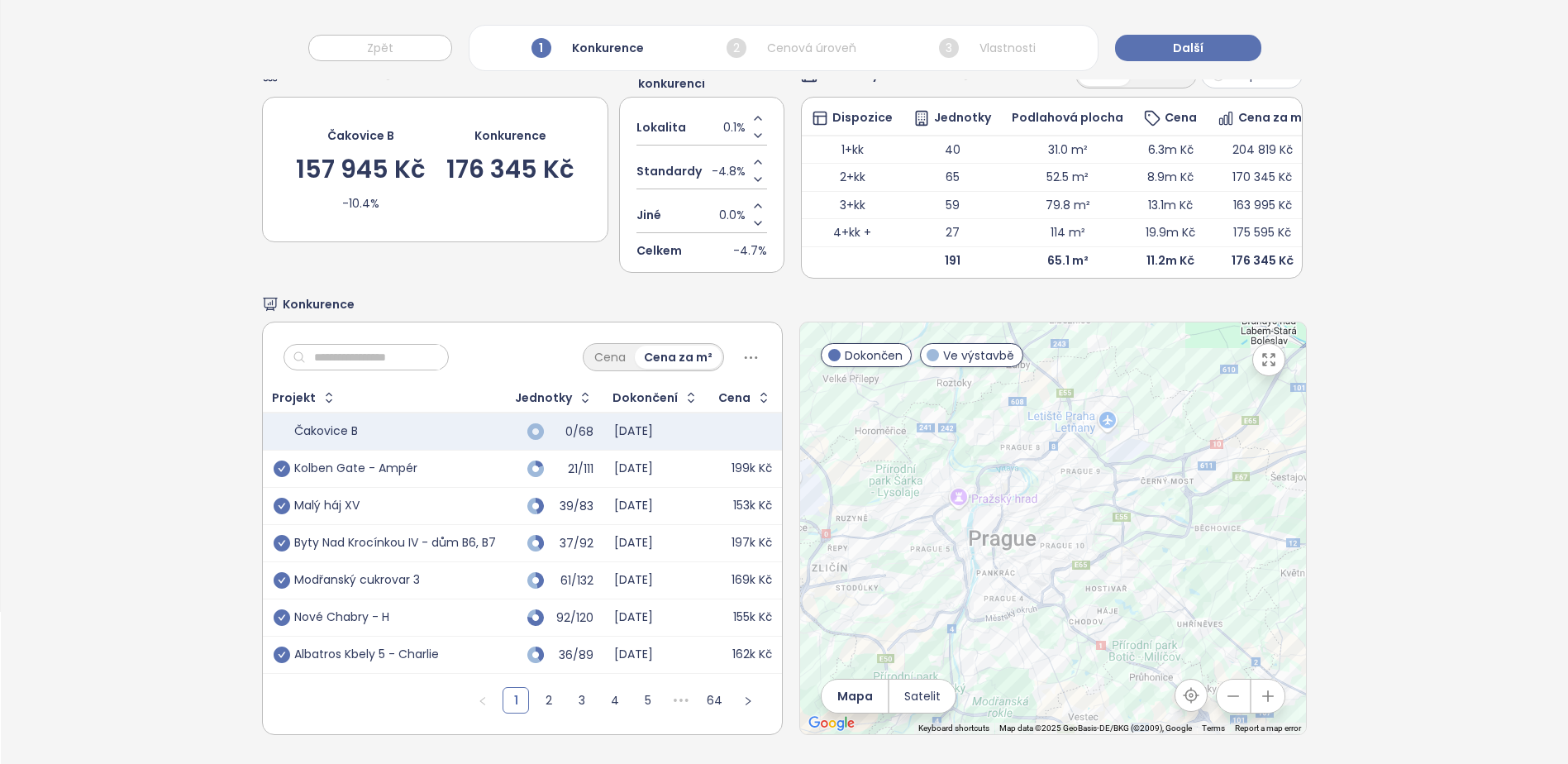
scroll to position [177, 0]
click at [742, 350] on icon at bounding box center [751, 357] width 21 height 21
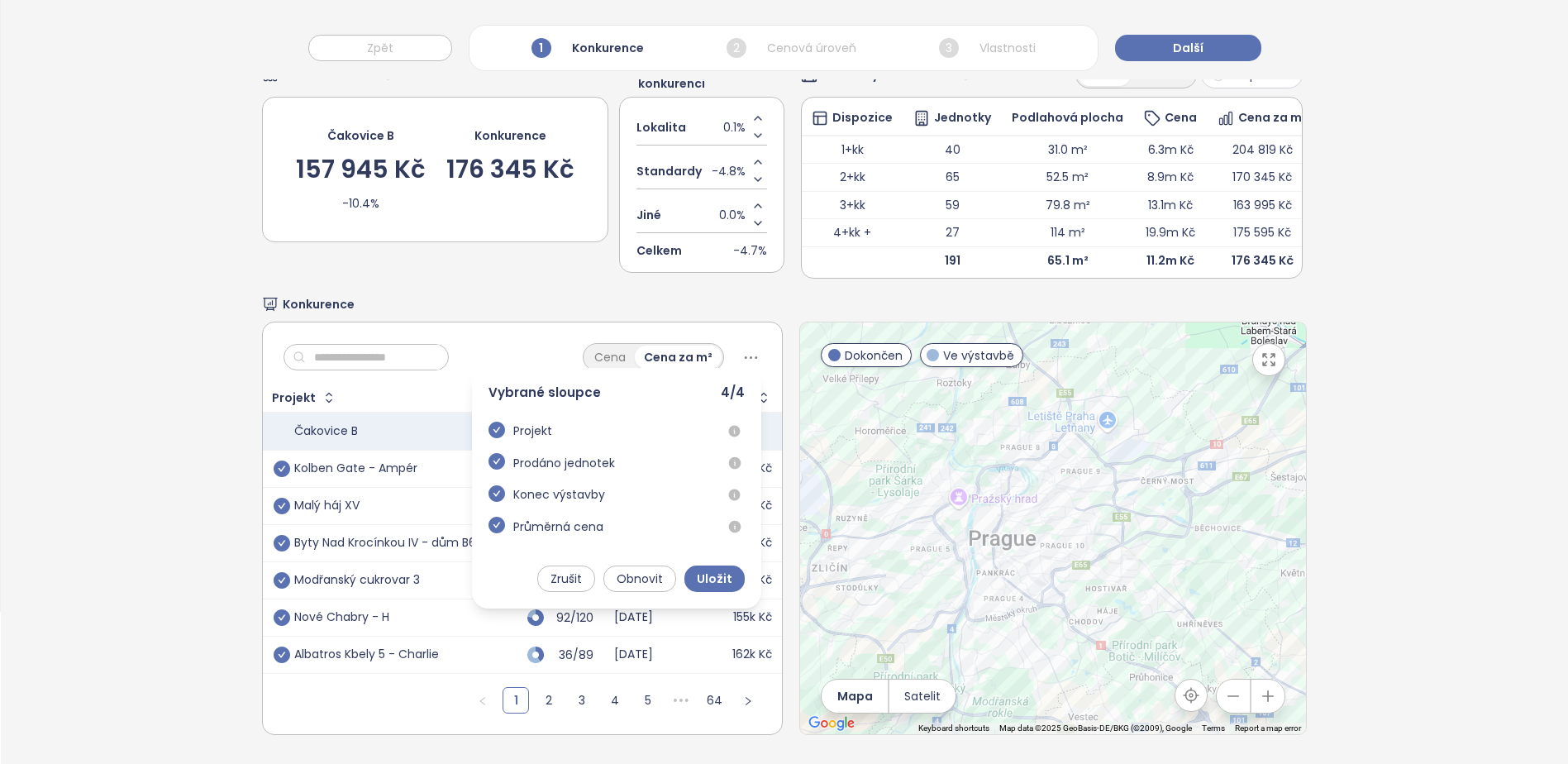
click at [762, 296] on div "Konkurence" at bounding box center [784, 304] width 1045 height 18
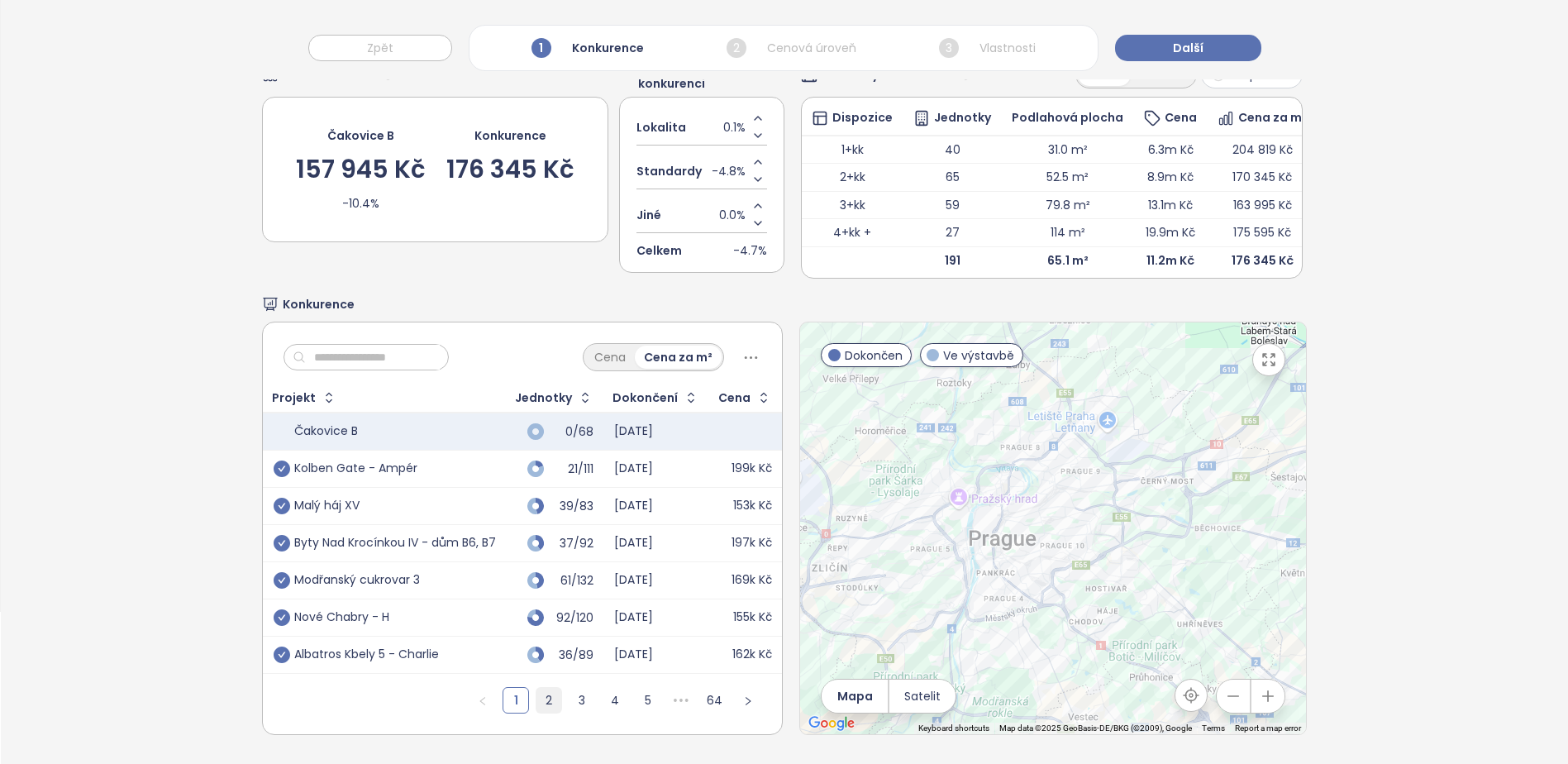
click at [539, 688] on link "2" at bounding box center [549, 701] width 25 height 25
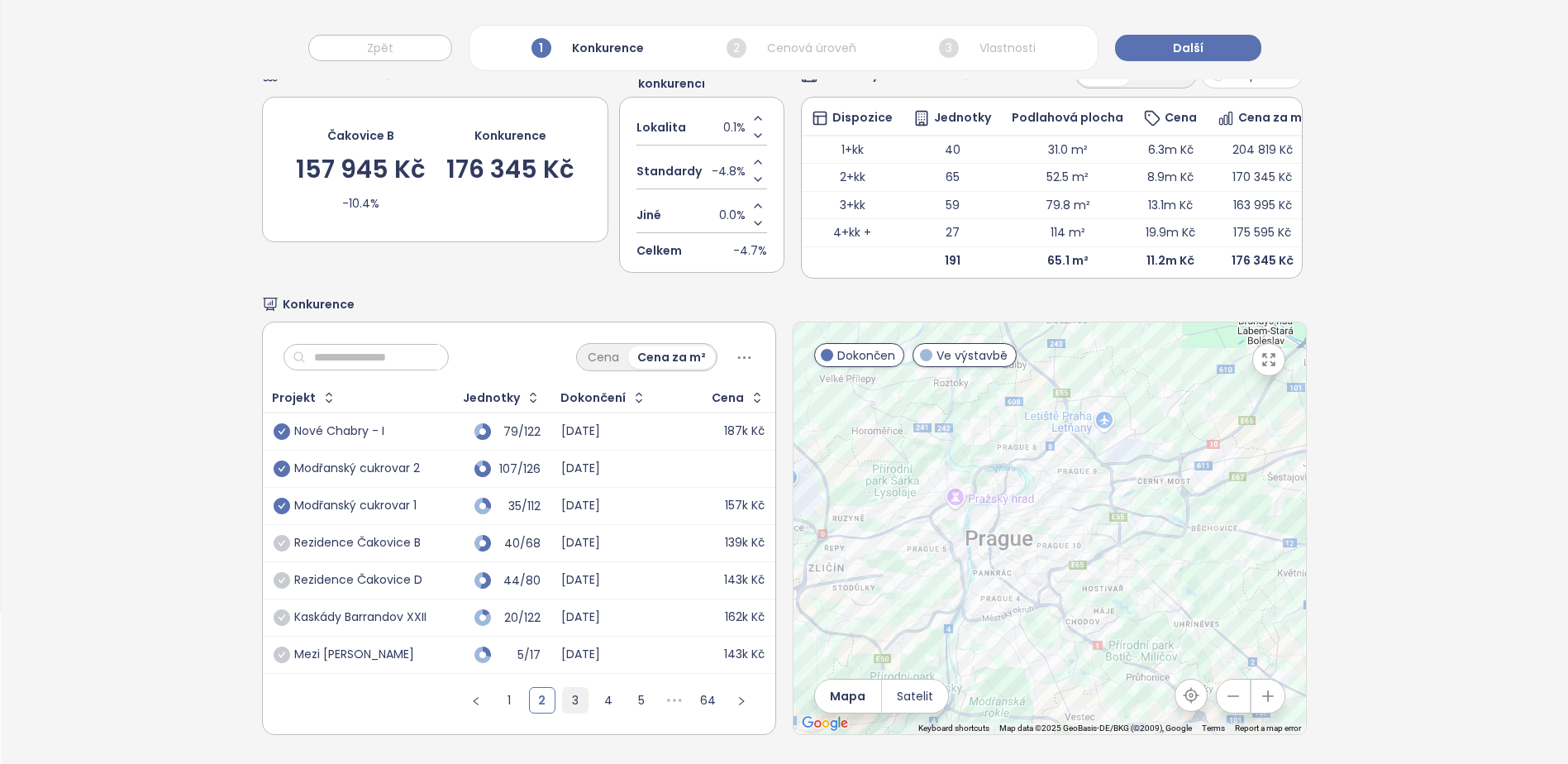
click at [582, 688] on link "3" at bounding box center [576, 701] width 25 height 25
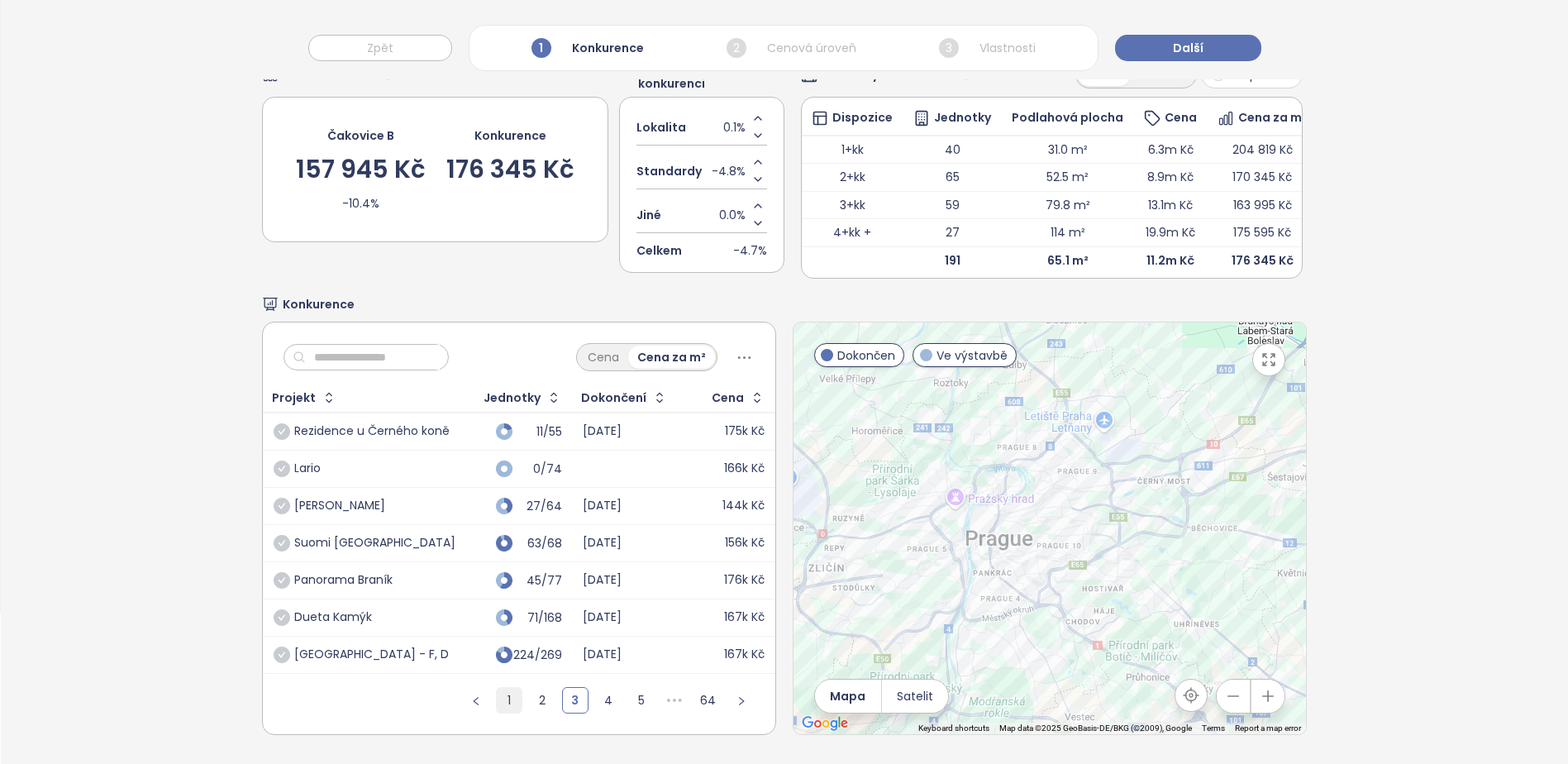
click at [497, 688] on link "1" at bounding box center [509, 701] width 25 height 25
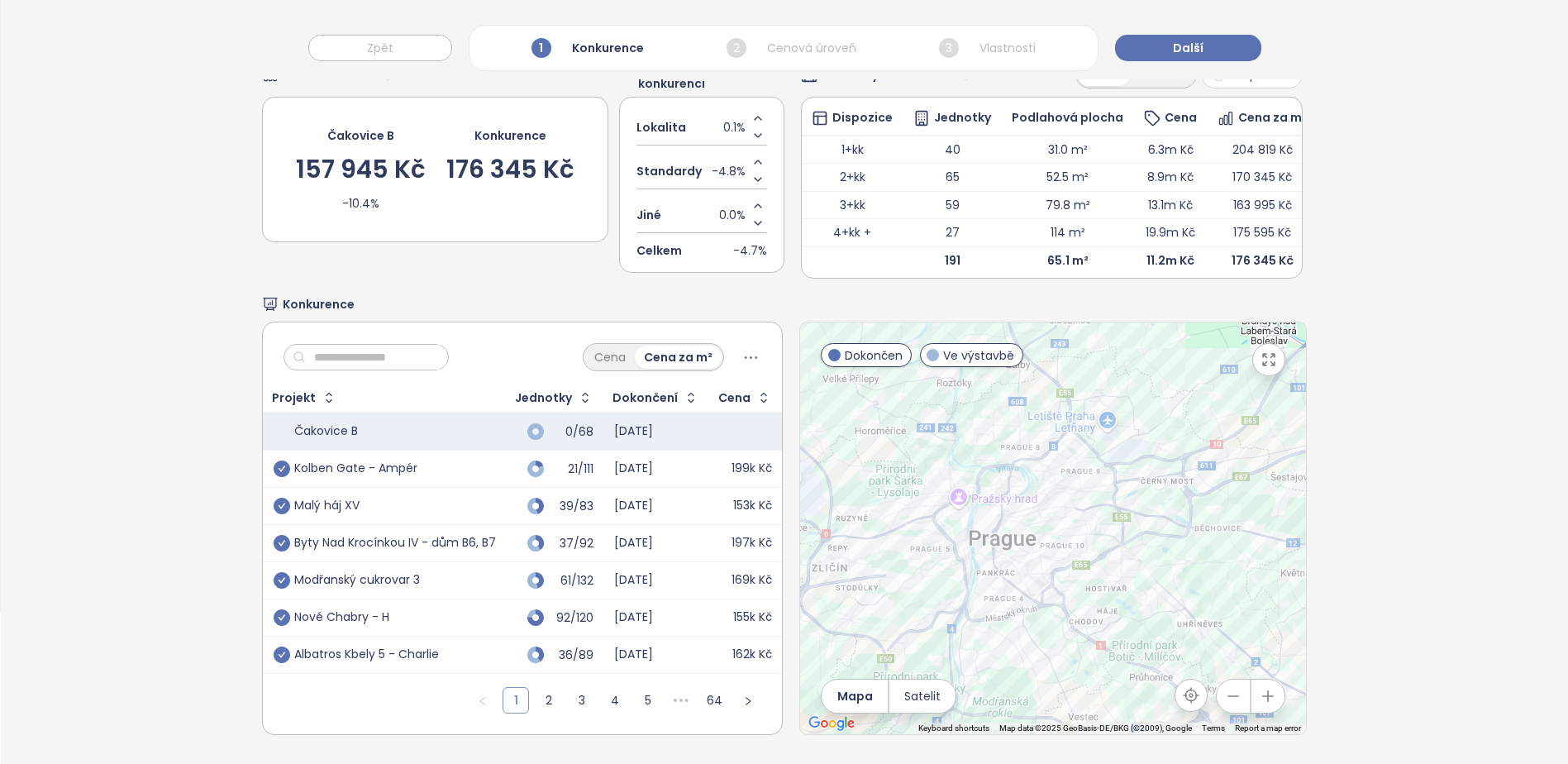
click at [494, 685] on ul "1 2 3 4 5 ••• 64" at bounding box center [616, 706] width 333 height 55
click at [578, 691] on link "3" at bounding box center [582, 701] width 25 height 25
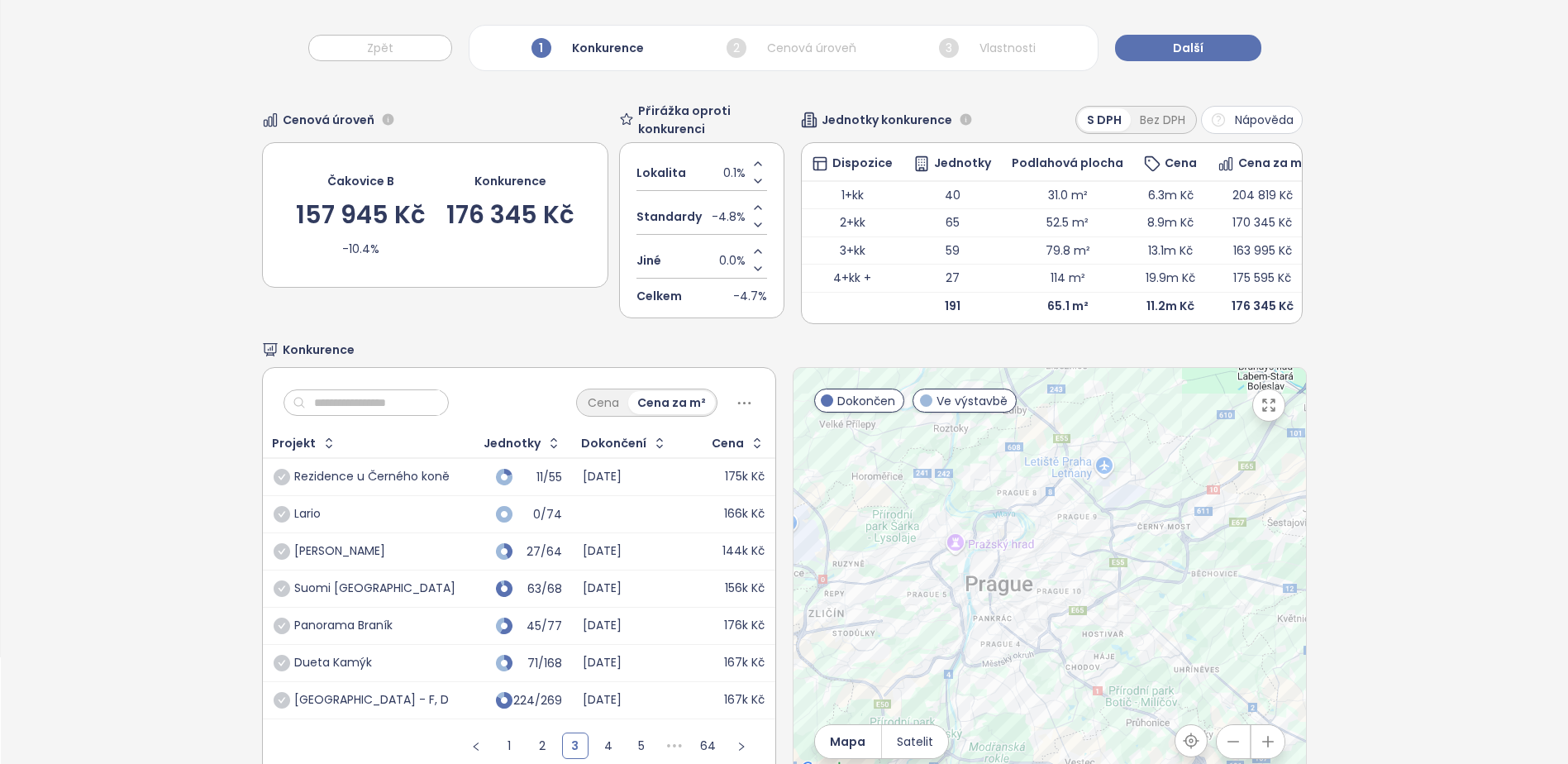
scroll to position [0, 0]
